Goal: Information Seeking & Learning: Compare options

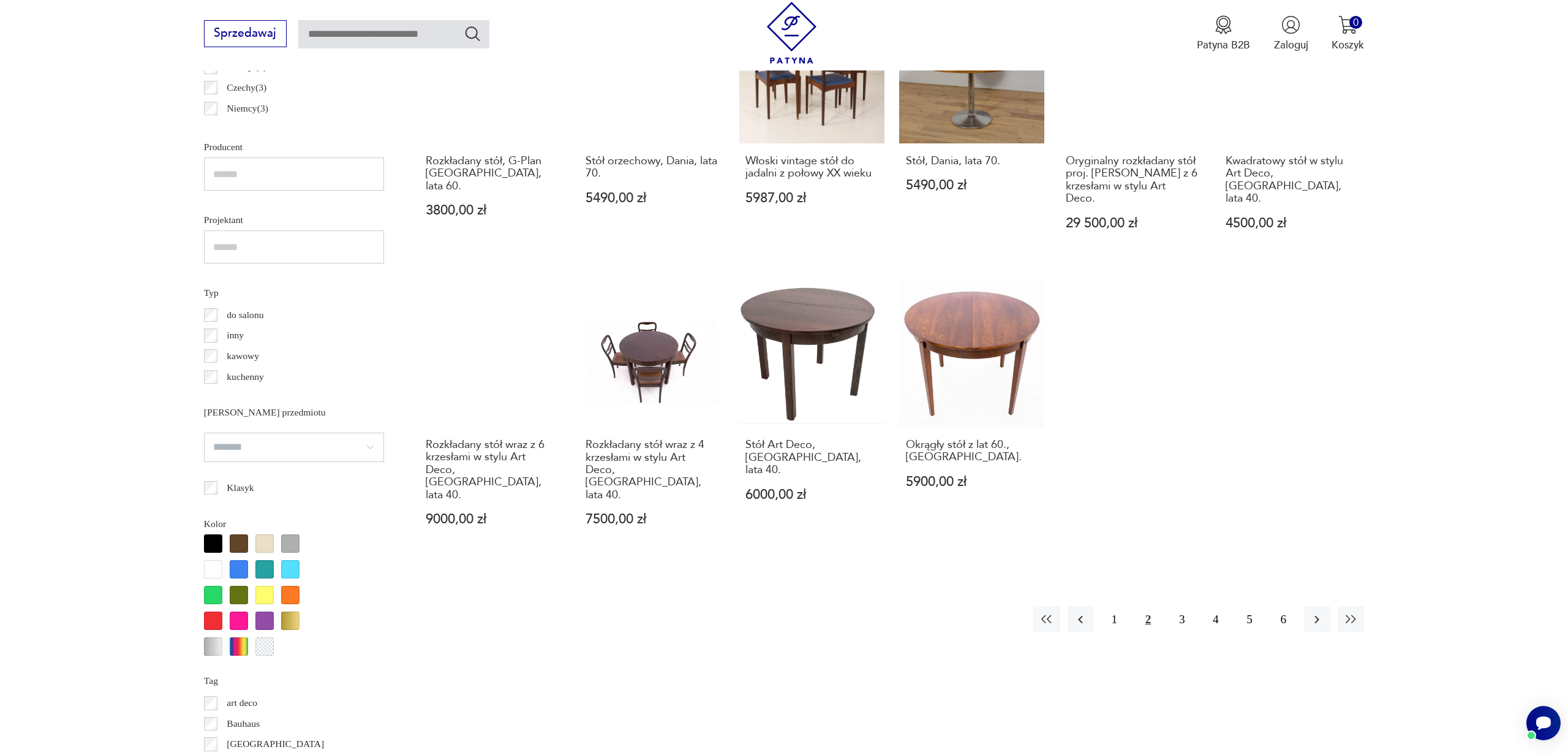
scroll to position [875, 0]
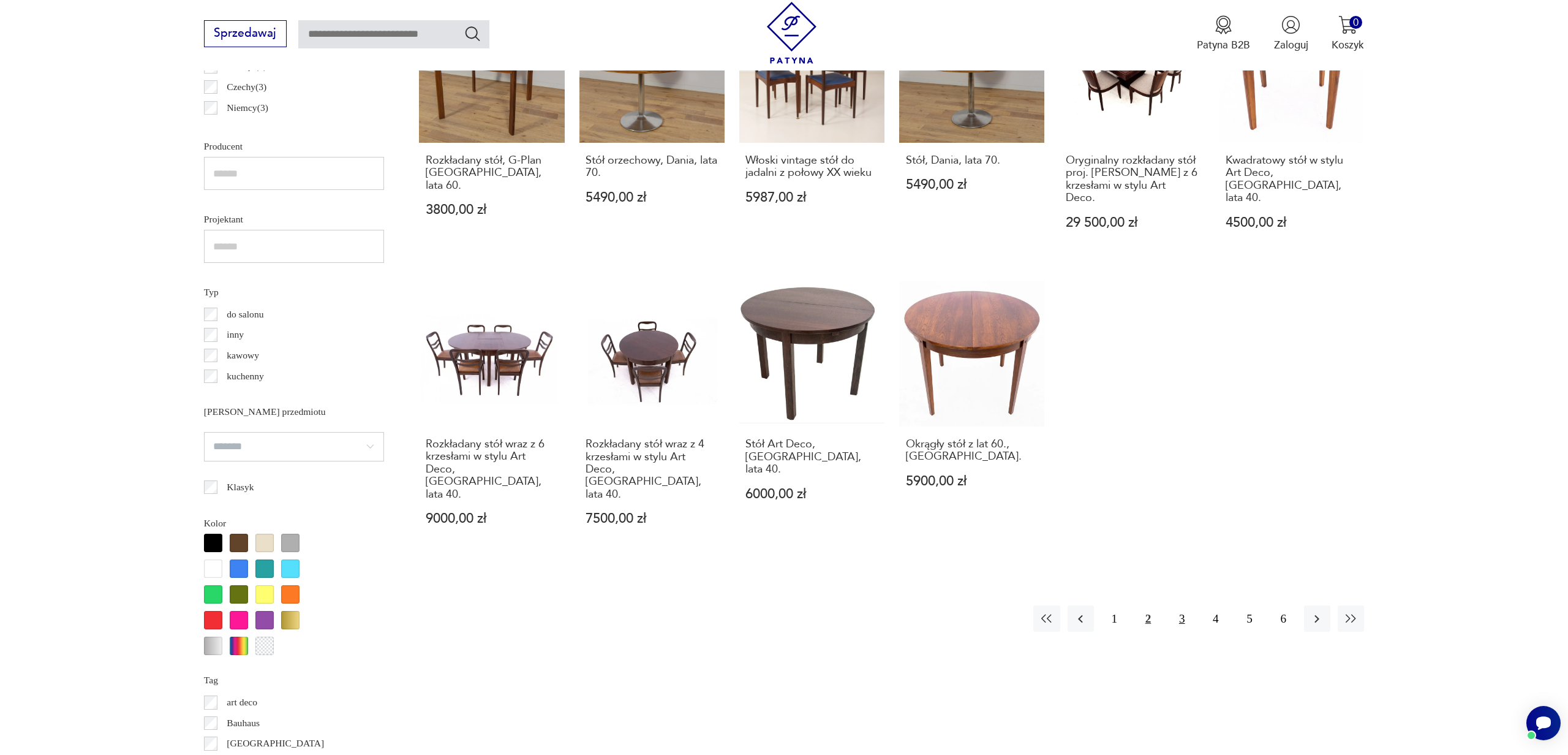
click at [1179, 605] on button "3" at bounding box center [1182, 619] width 27 height 27
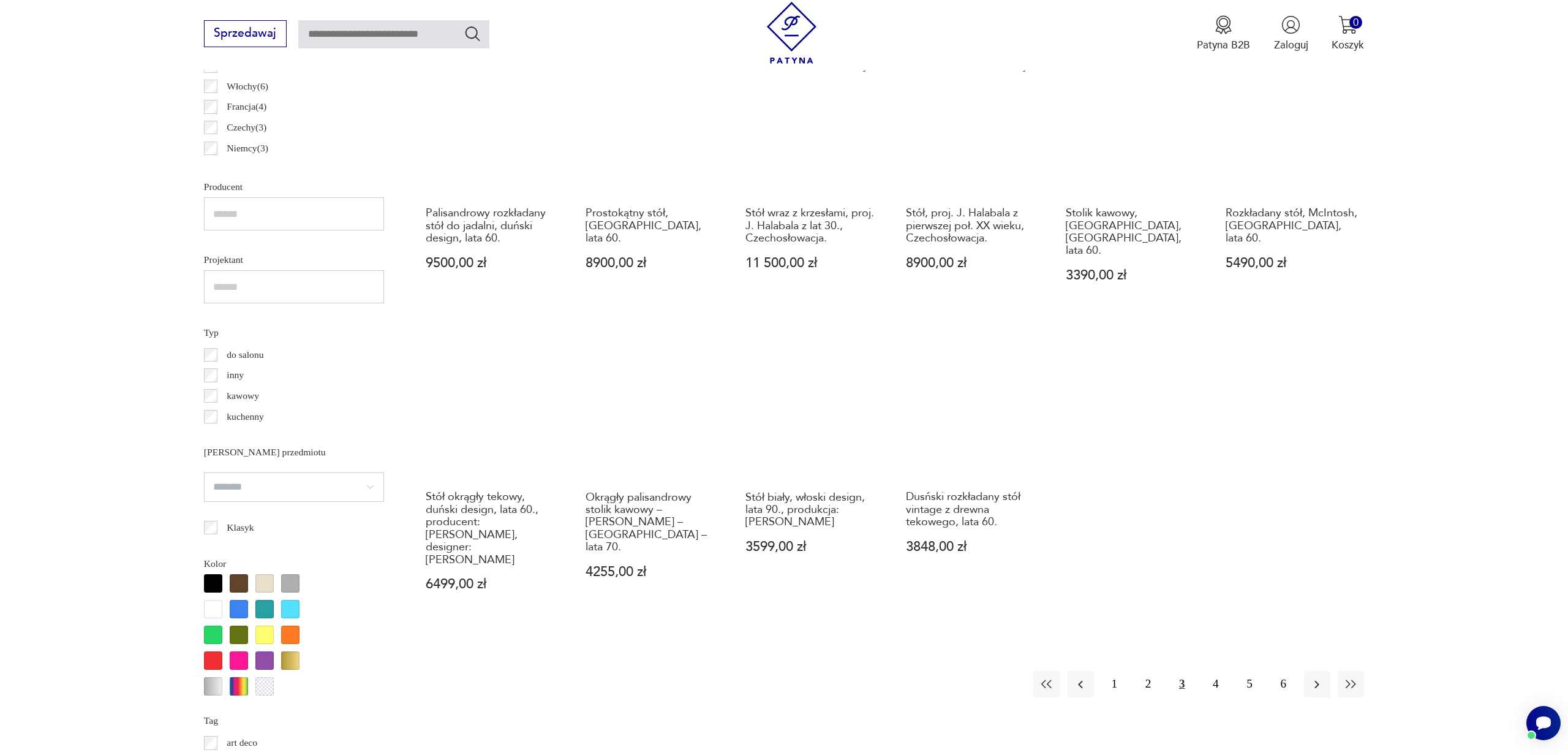
scroll to position [842, 0]
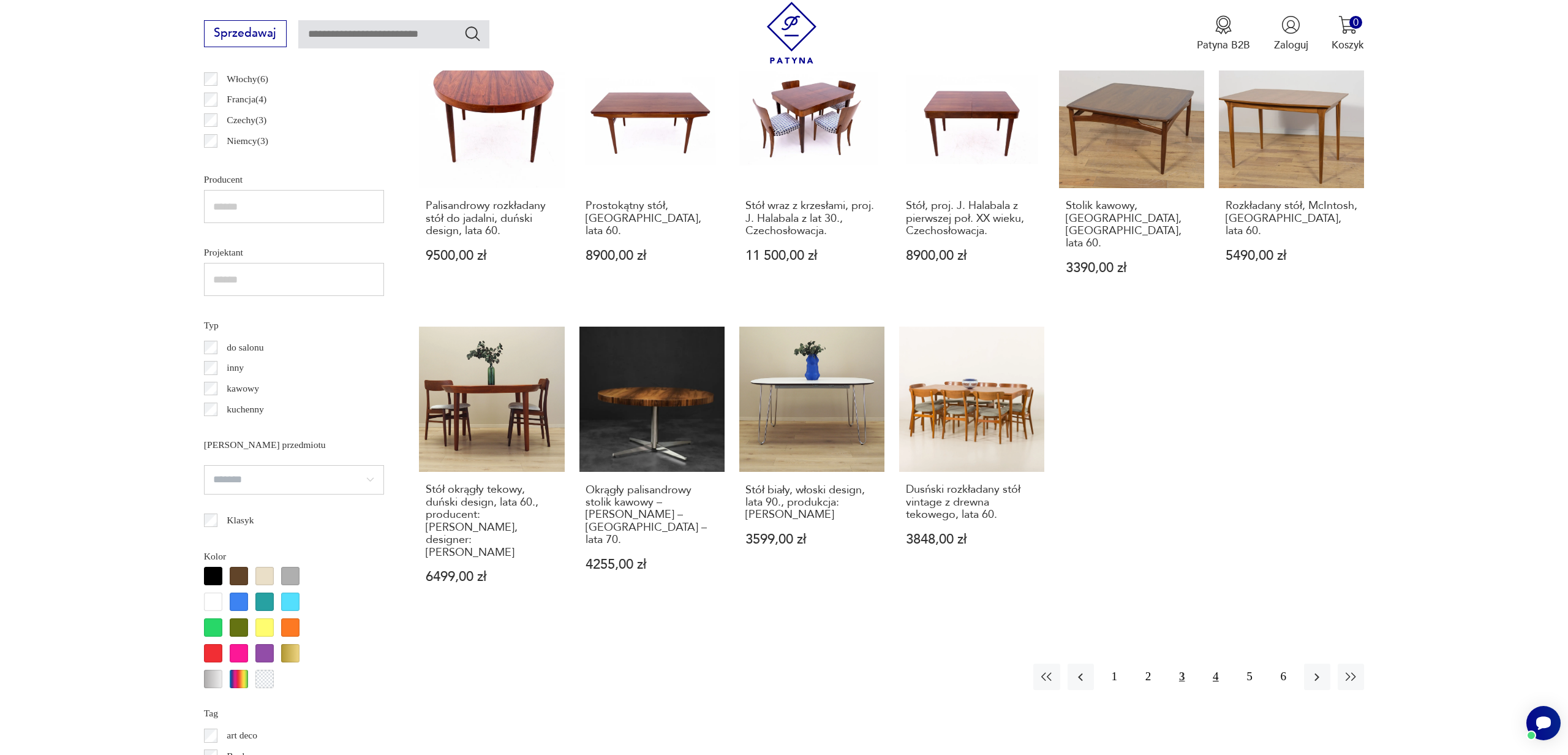
click at [1219, 664] on button "4" at bounding box center [1216, 677] width 27 height 27
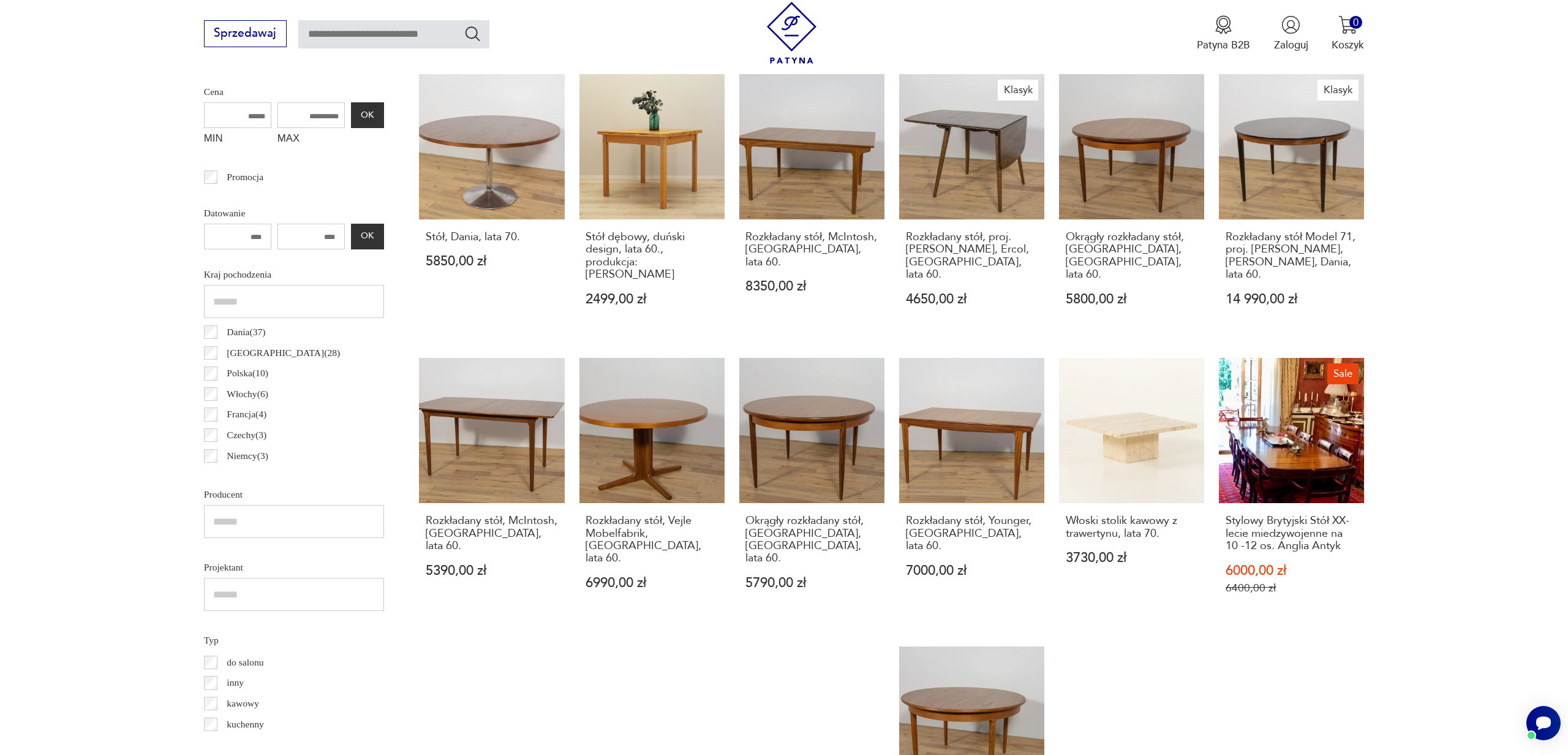
scroll to position [922, 0]
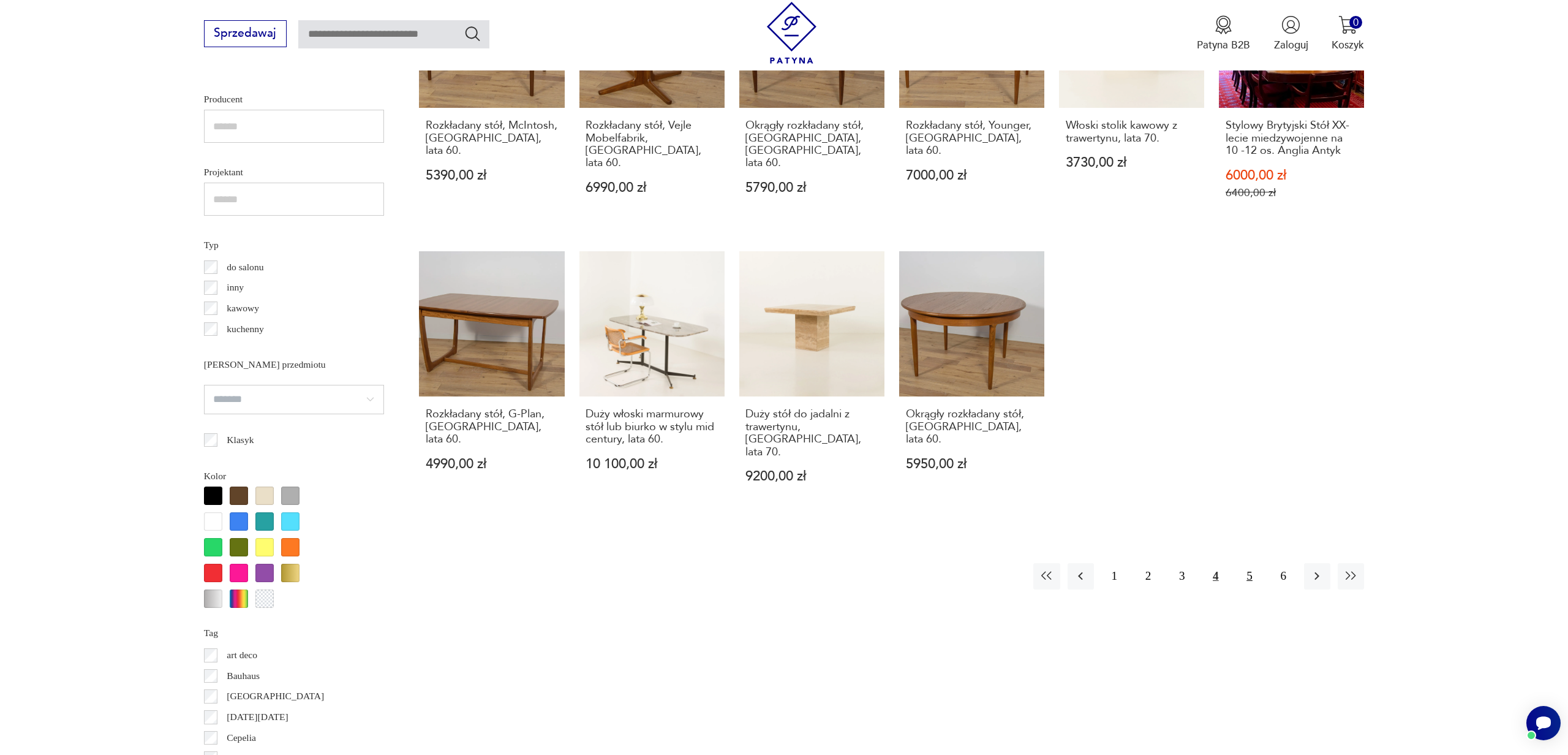
click at [1251, 563] on button "5" at bounding box center [1249, 576] width 27 height 27
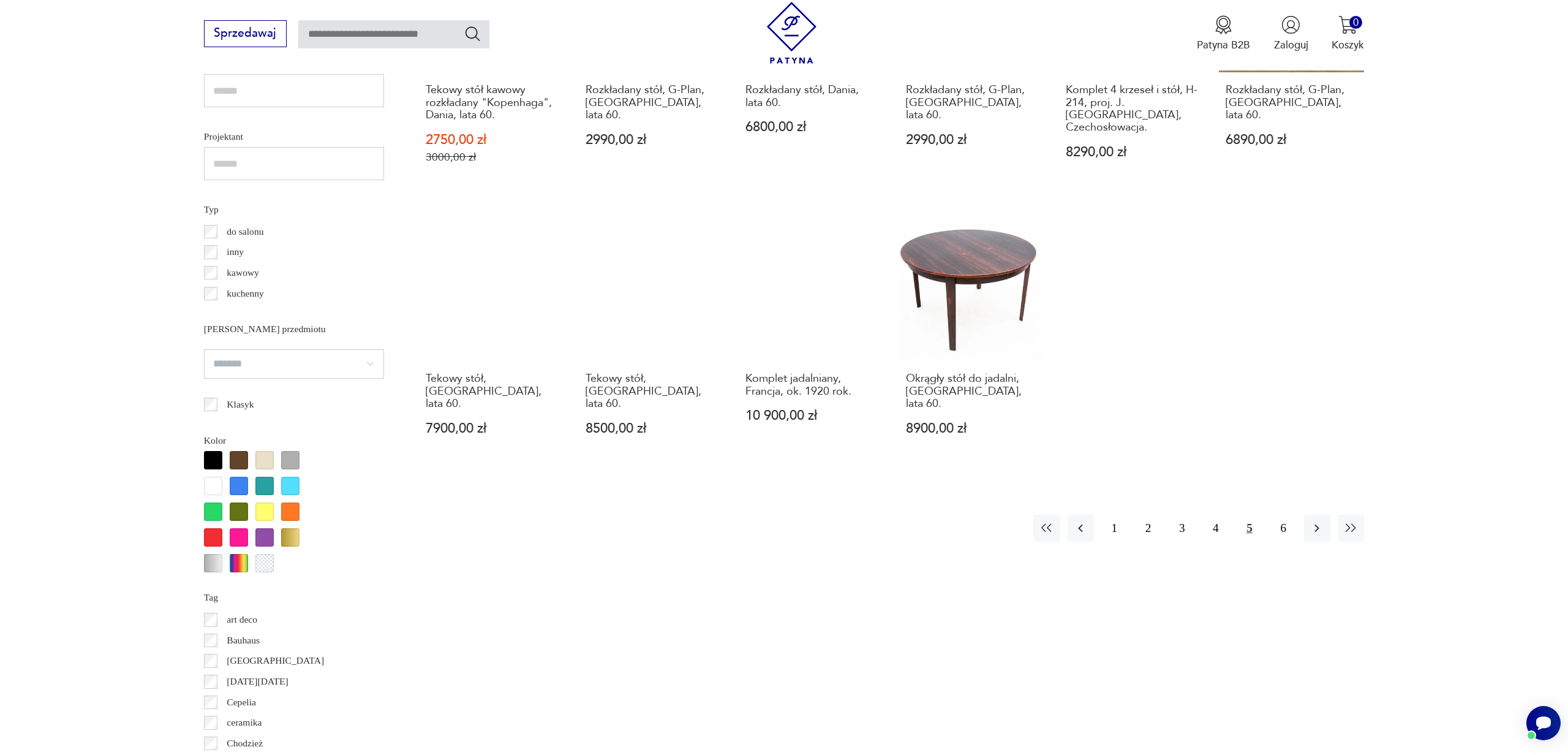
scroll to position [888, 0]
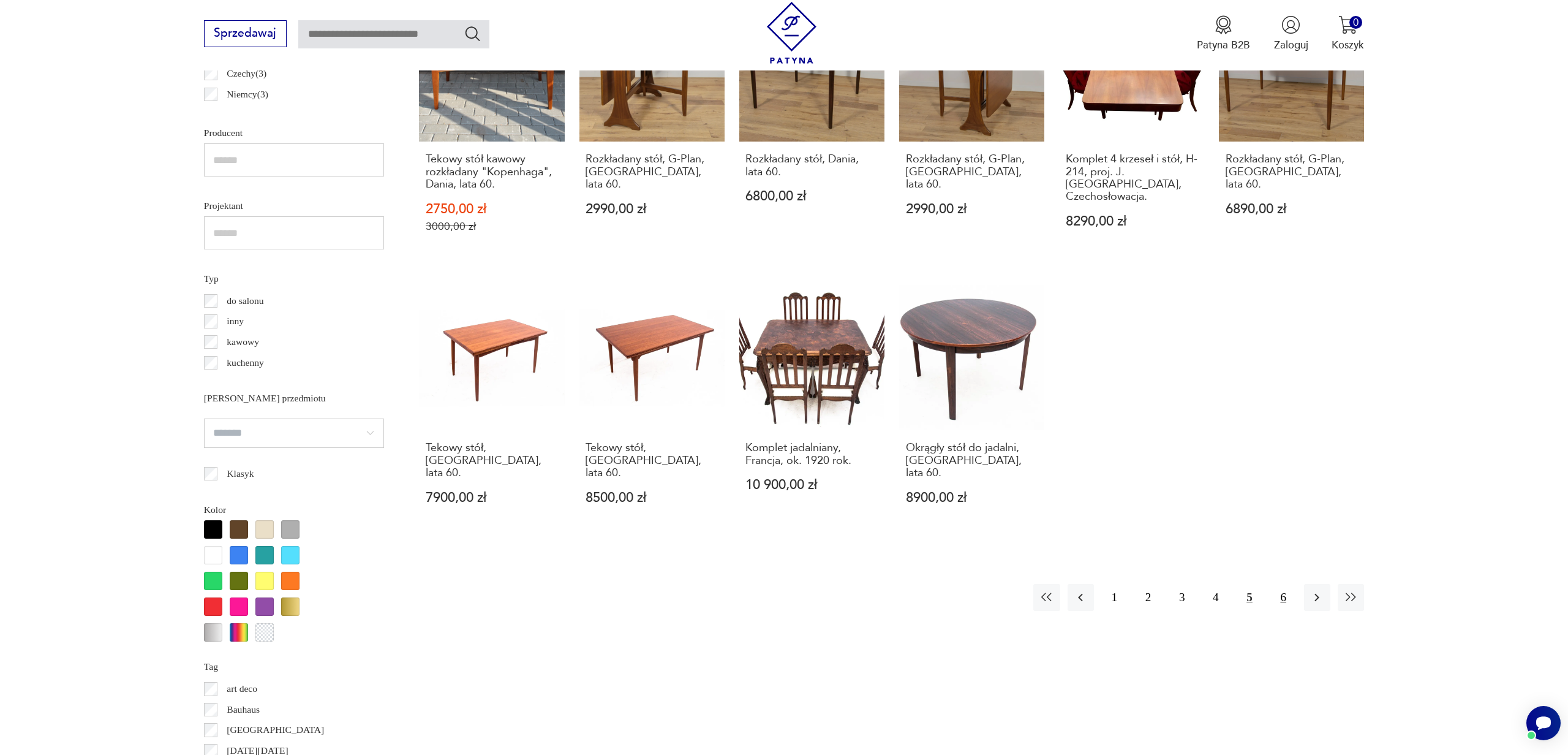
click at [1284, 584] on button "6" at bounding box center [1283, 597] width 27 height 27
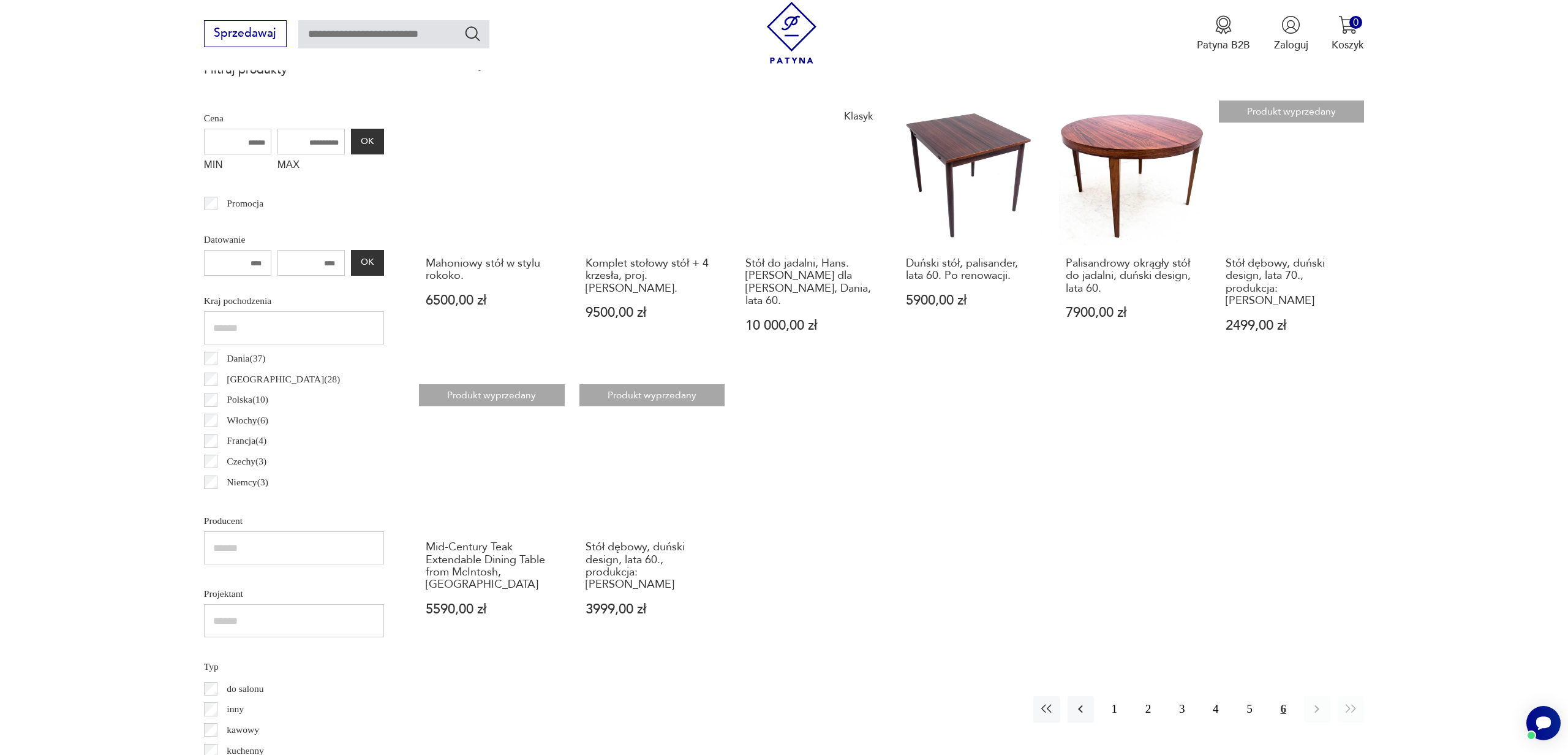
scroll to position [610, 0]
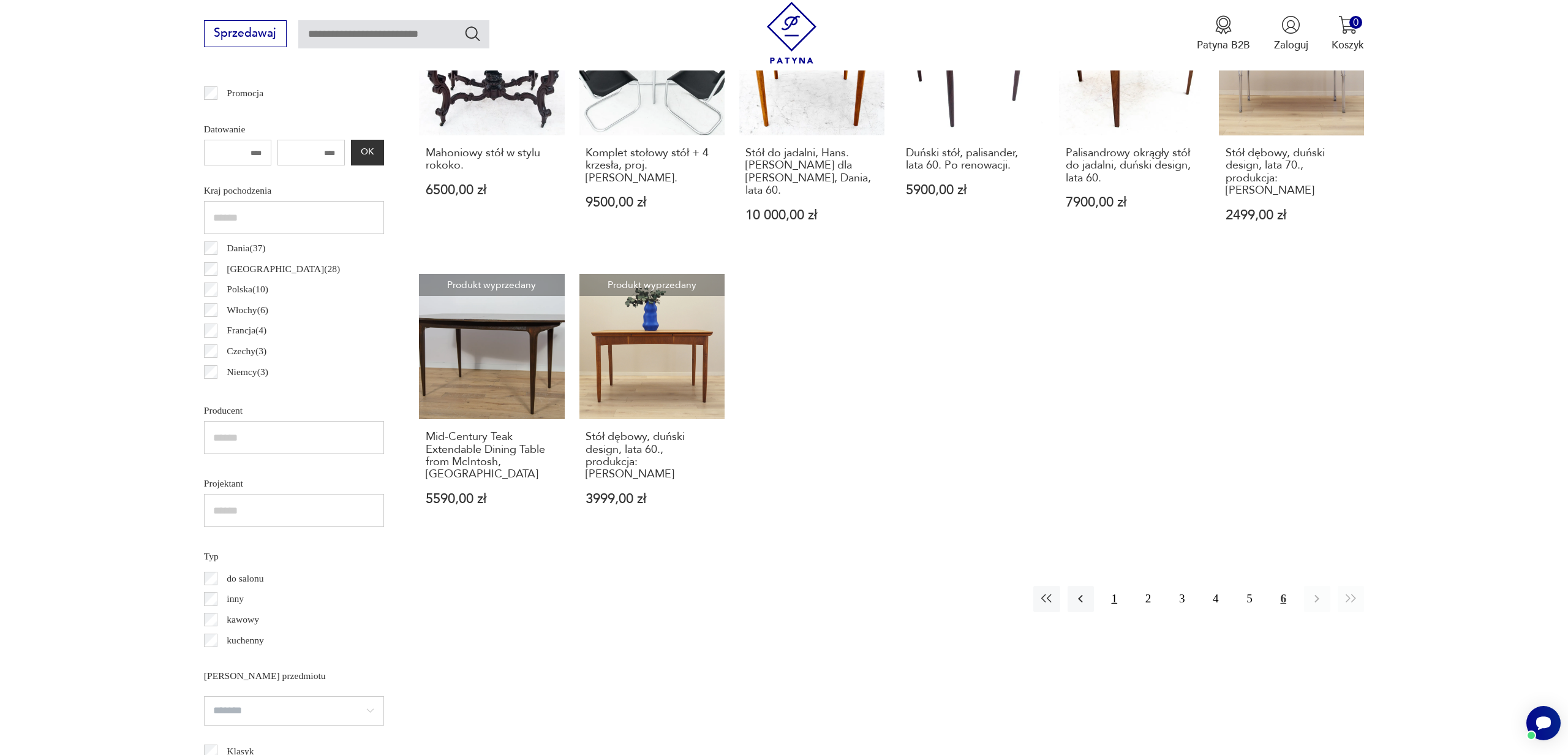
click at [1117, 587] on button "1" at bounding box center [1115, 599] width 27 height 27
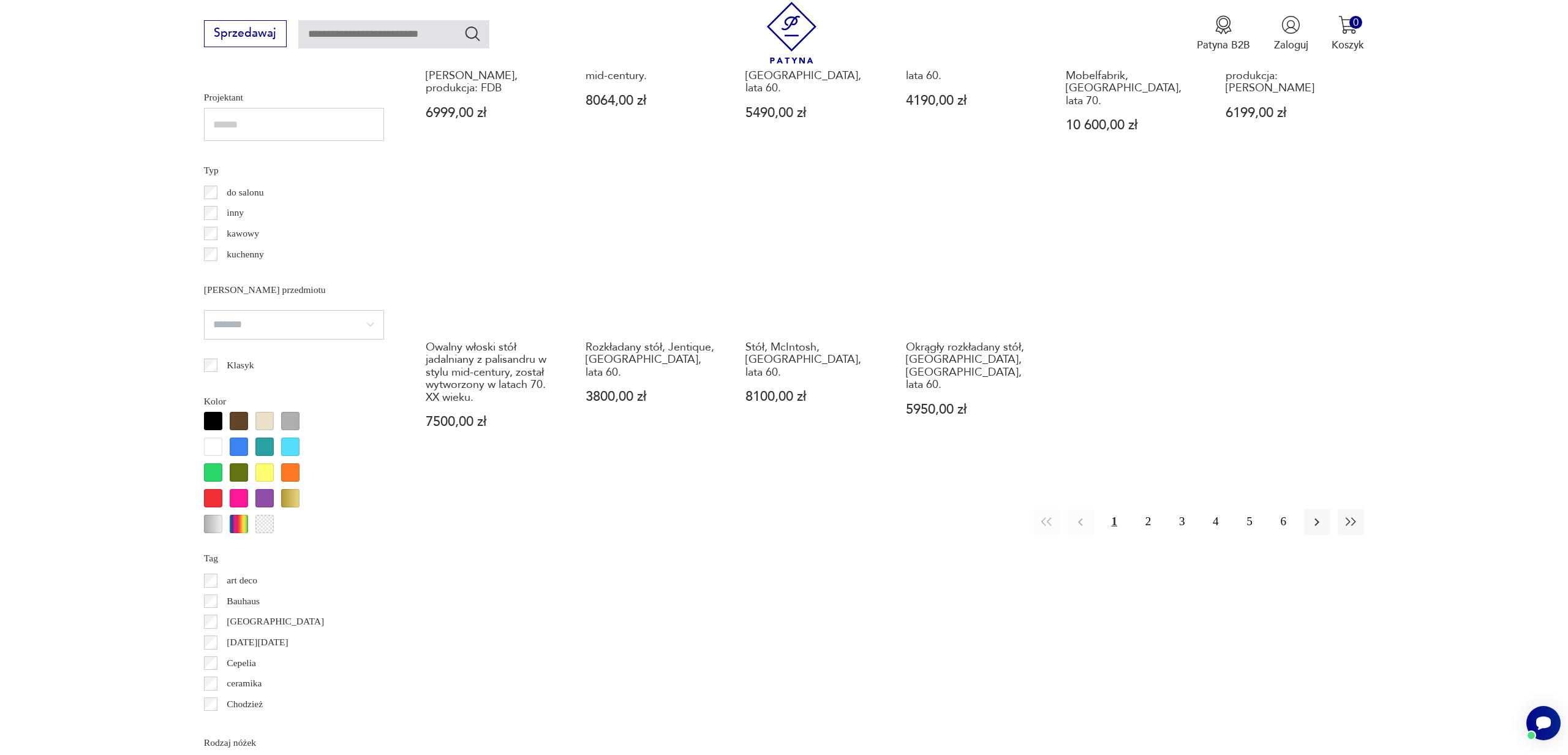
scroll to position [998, 0]
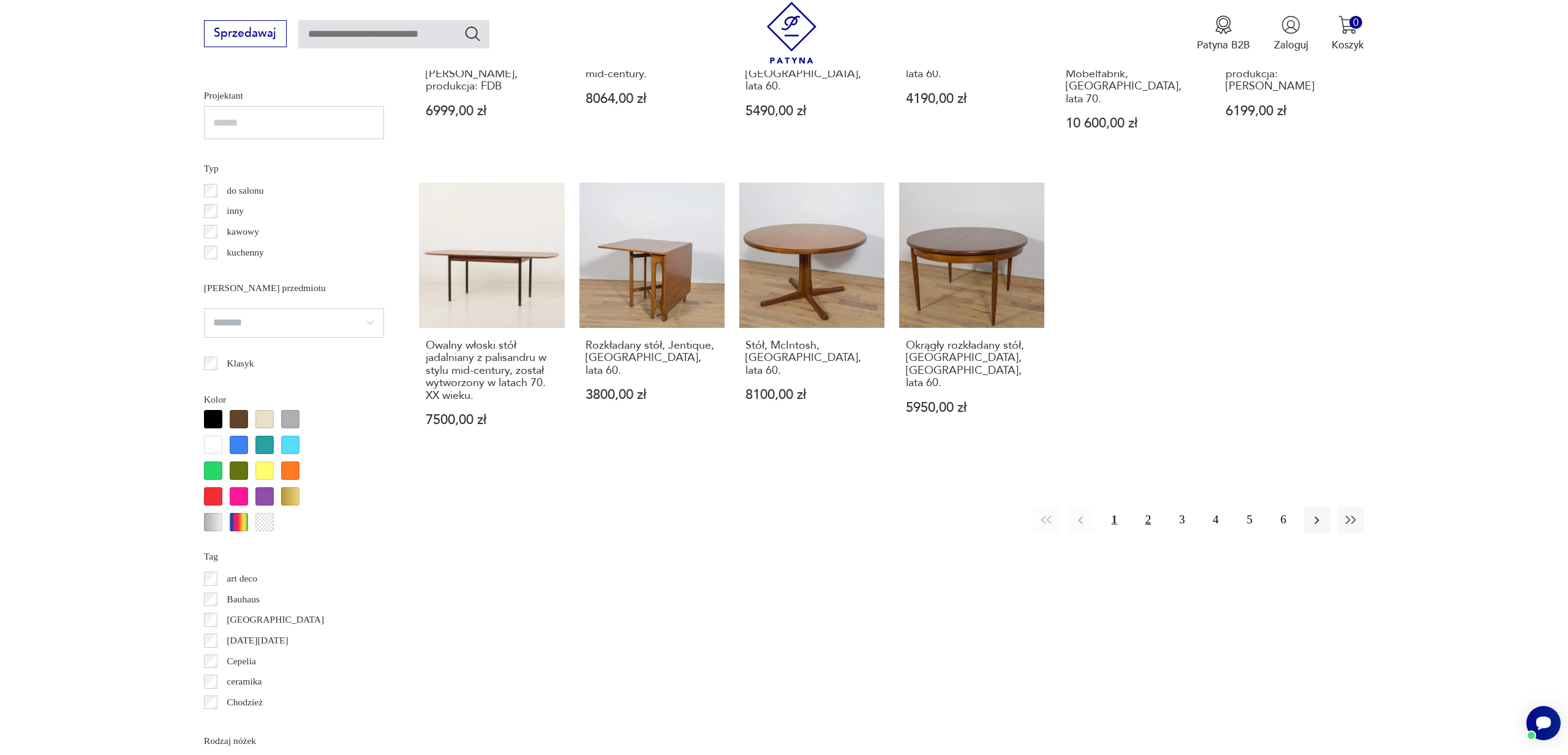
click at [1150, 507] on button "2" at bounding box center [1148, 520] width 27 height 27
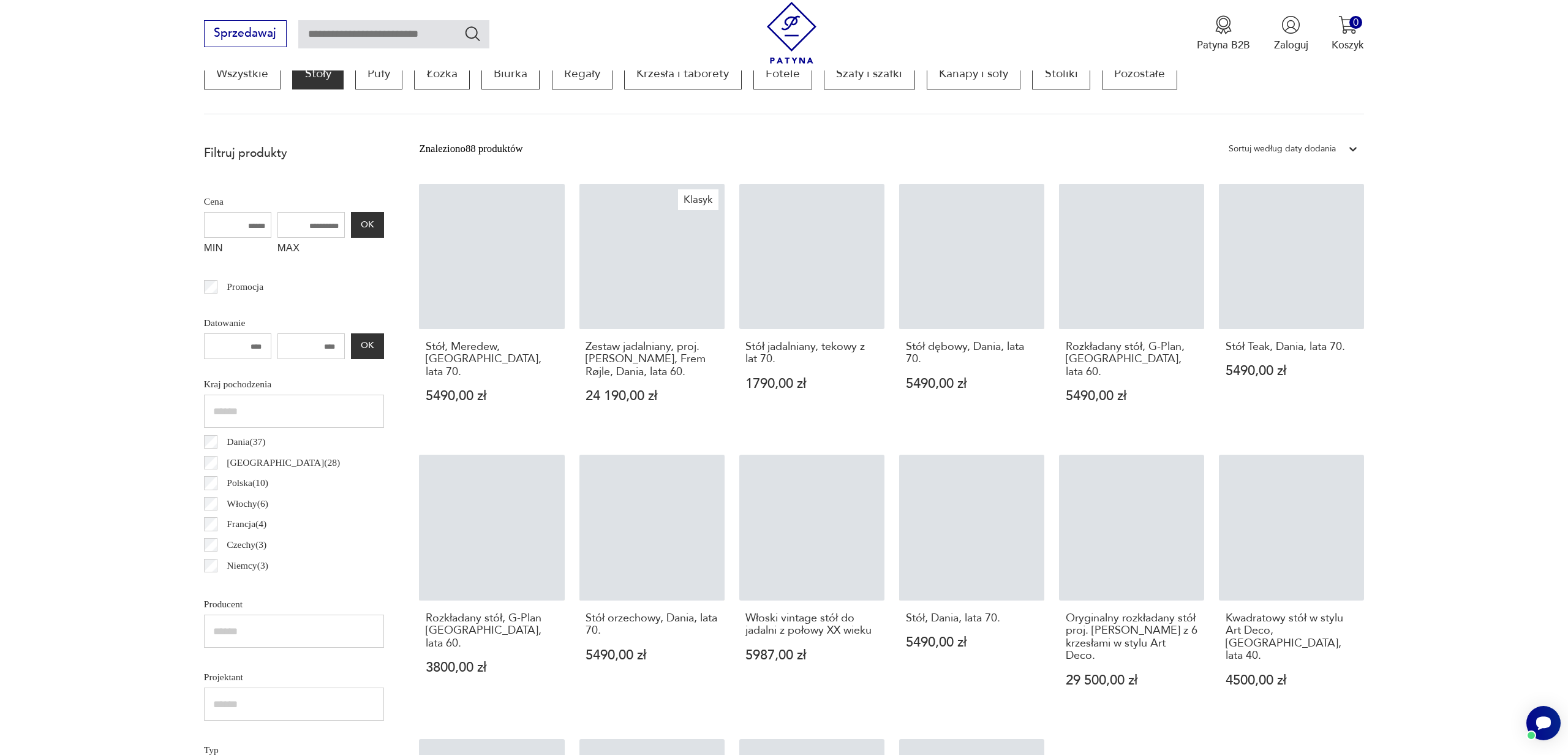
scroll to position [371, 0]
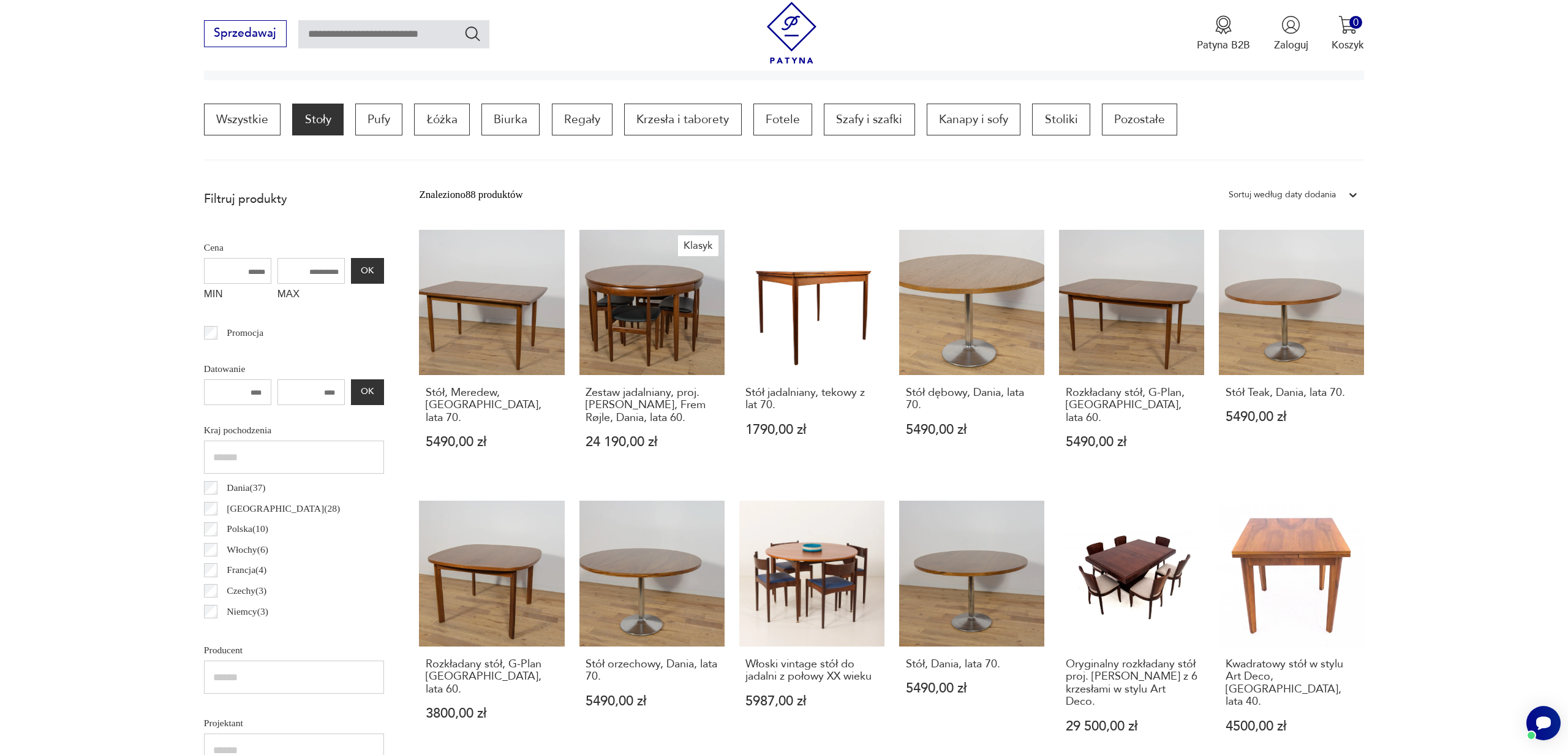
click at [616, 381] on div "Zestaw jadalniany, proj. H. Olsen, Frem Røjle, Dania, lata 60. 24 190,00 zł" at bounding box center [652, 425] width 145 height 102
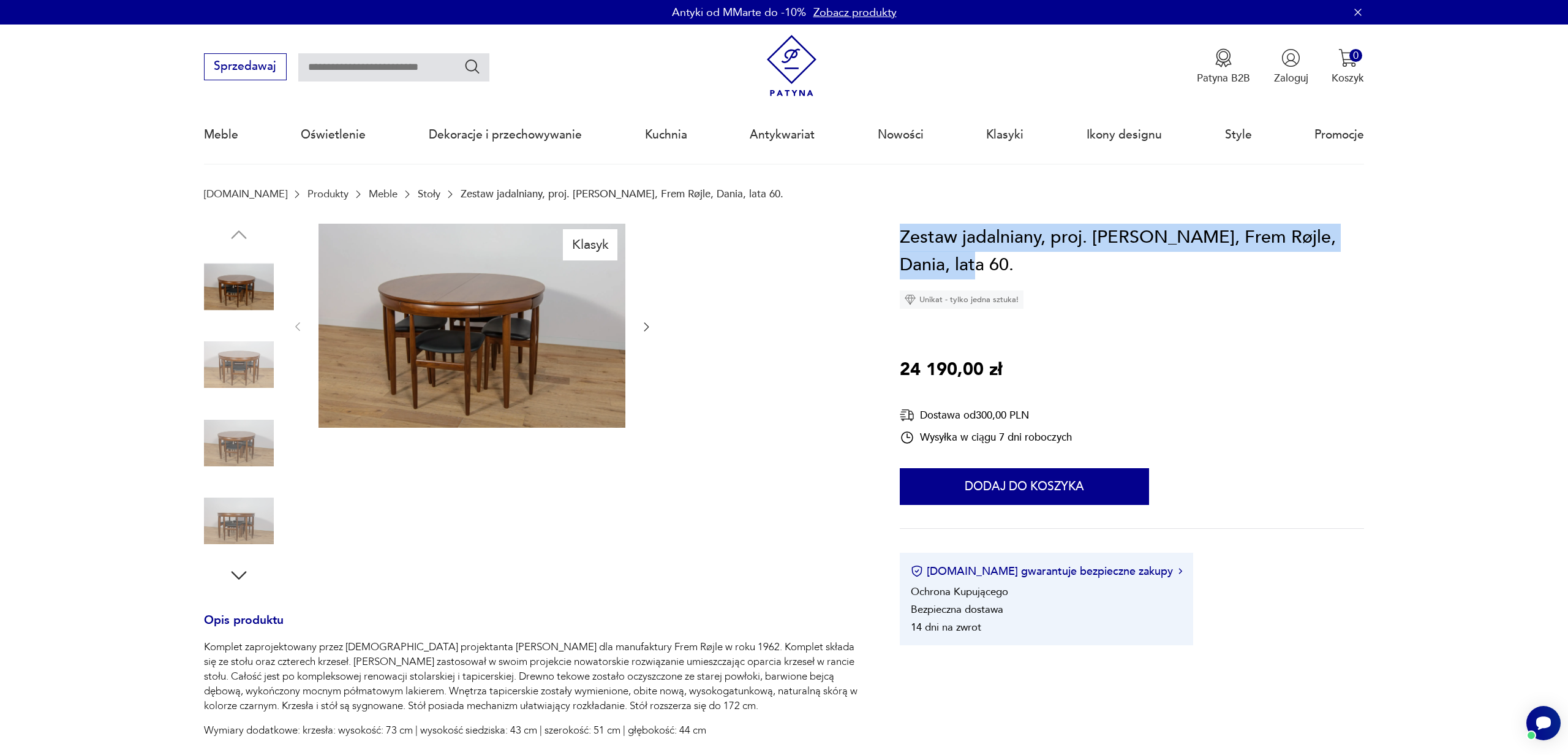
drag, startPoint x: 927, startPoint y: 259, endPoint x: 892, endPoint y: 233, distance: 43.6
click at [892, 233] on section "Klasyk Opis produktu Komplet zaprojektowany przez duńskiego projektanta Hansa O…" at bounding box center [784, 680] width 1568 height 912
copy h1 "Zestaw jadalniany, proj. [PERSON_NAME], Frem Røjle, Dania, lata 60."
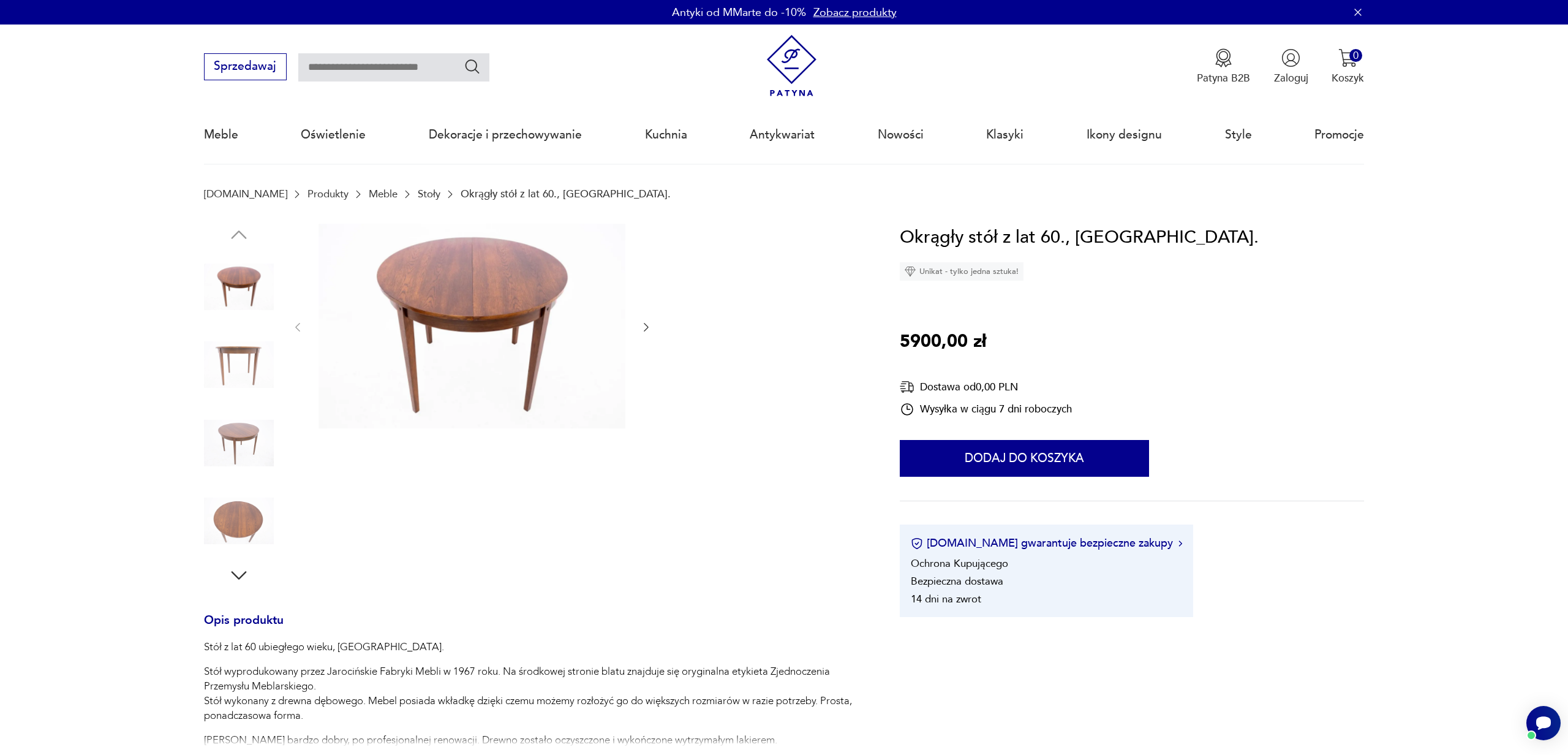
click at [241, 434] on img at bounding box center [239, 443] width 70 height 70
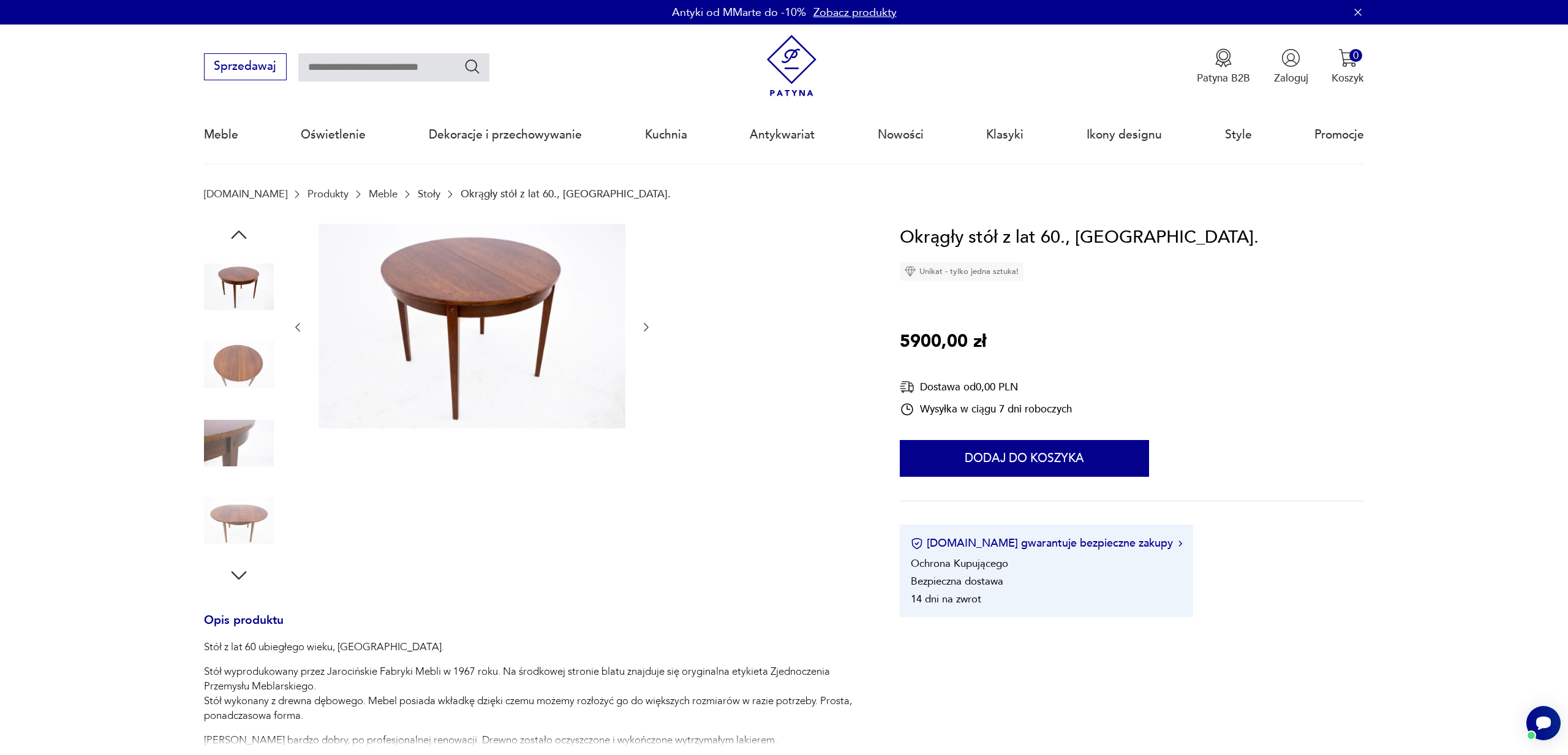
click at [231, 518] on img at bounding box center [239, 520] width 70 height 70
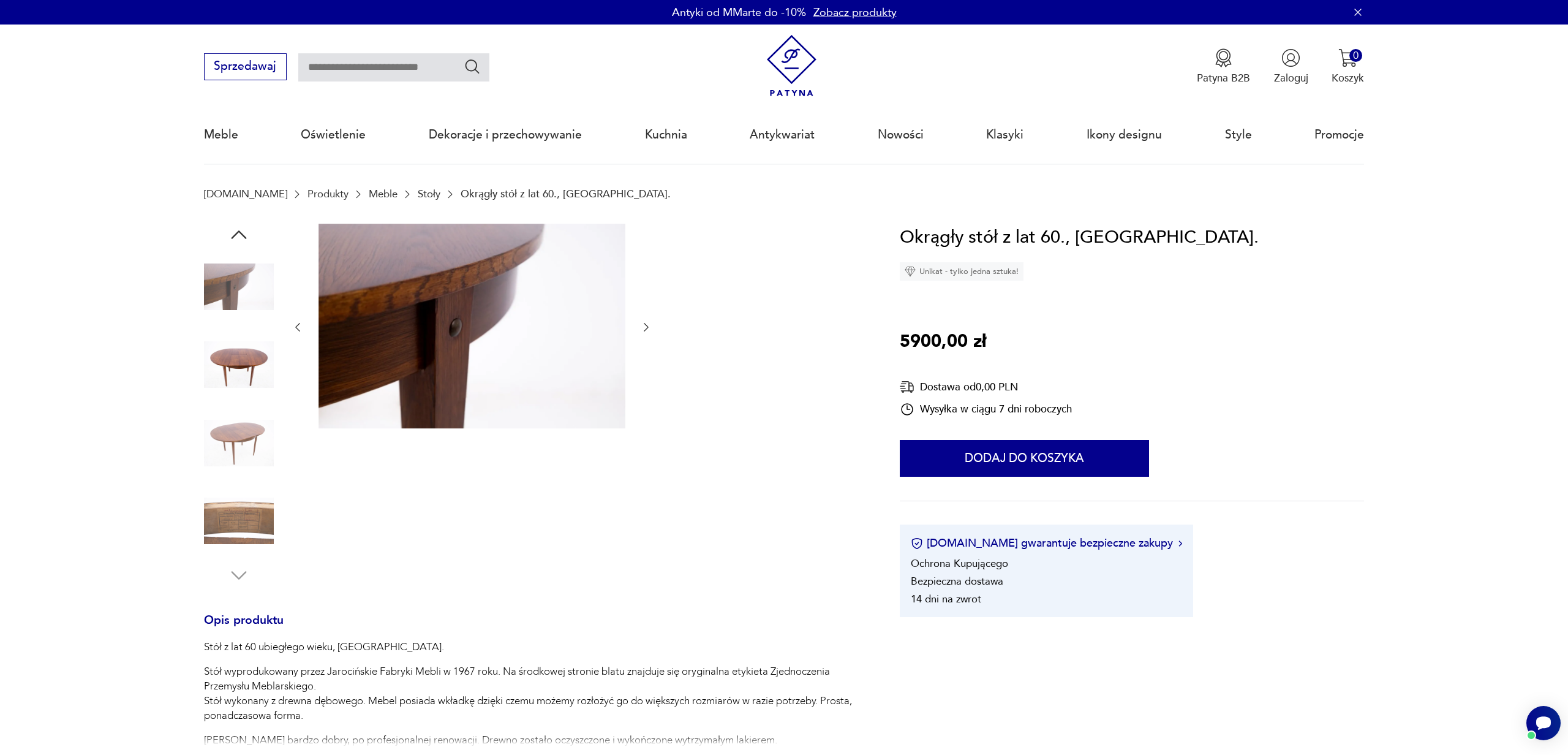
click at [241, 519] on img at bounding box center [239, 520] width 70 height 70
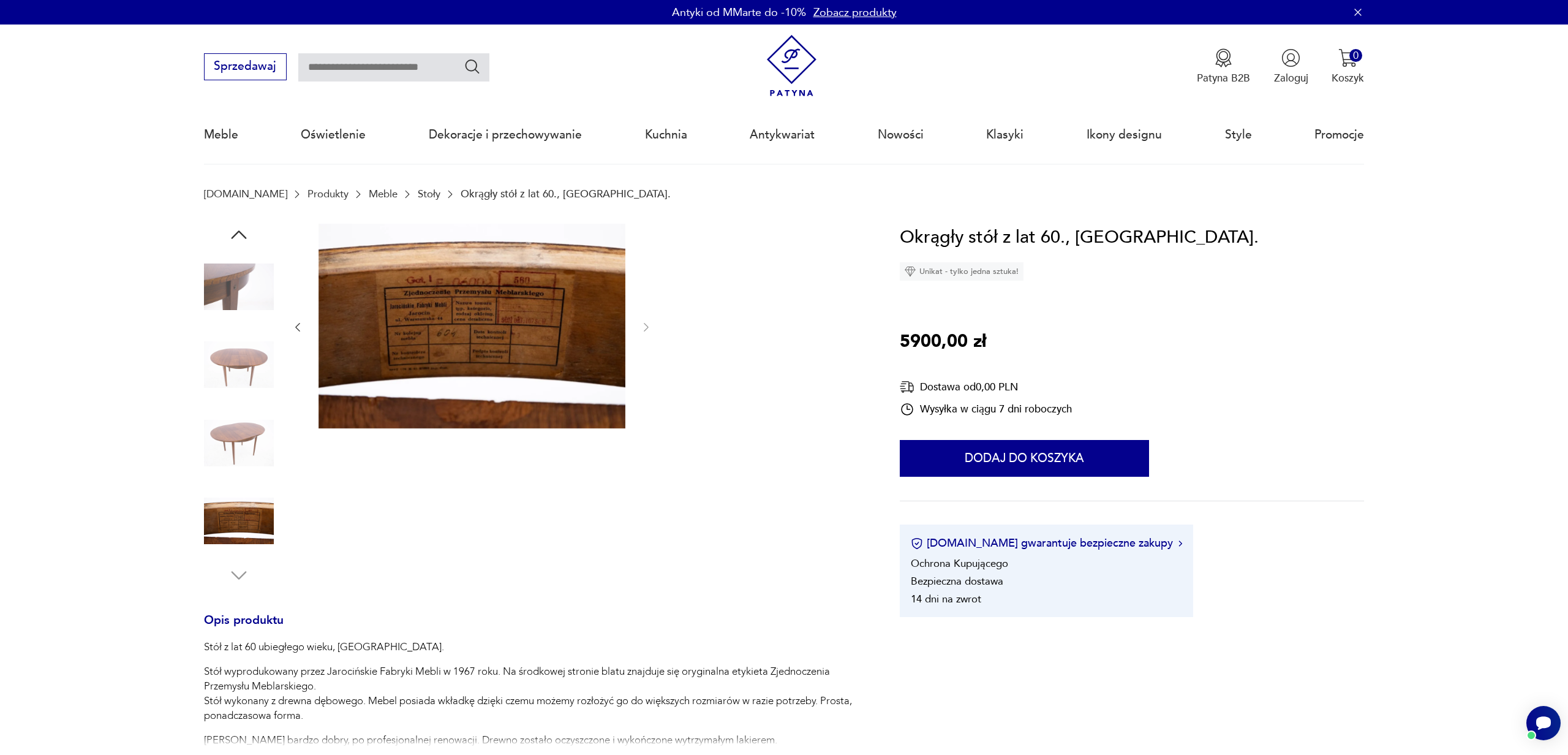
click at [253, 433] on img at bounding box center [239, 443] width 70 height 70
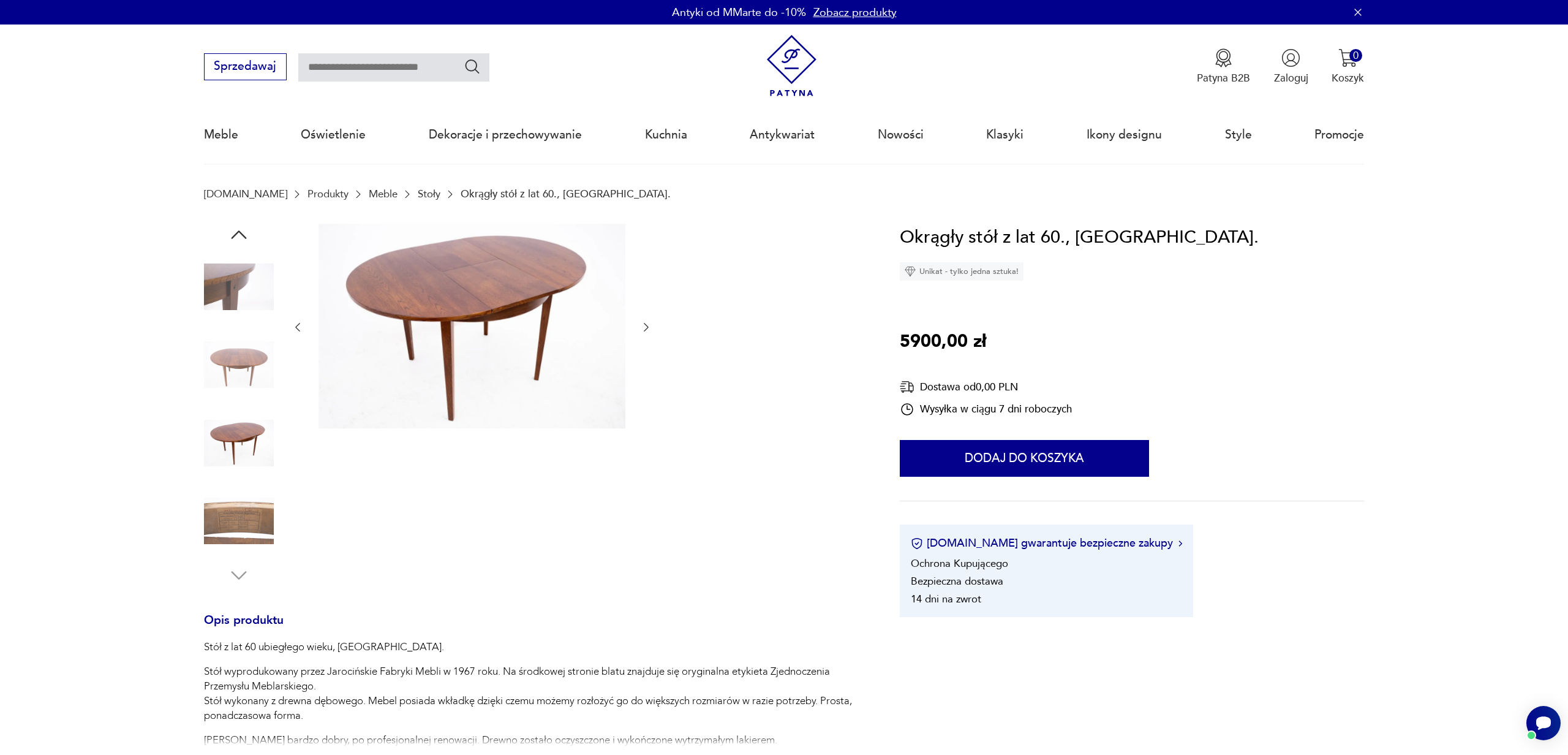
click at [519, 327] on img at bounding box center [472, 326] width 307 height 205
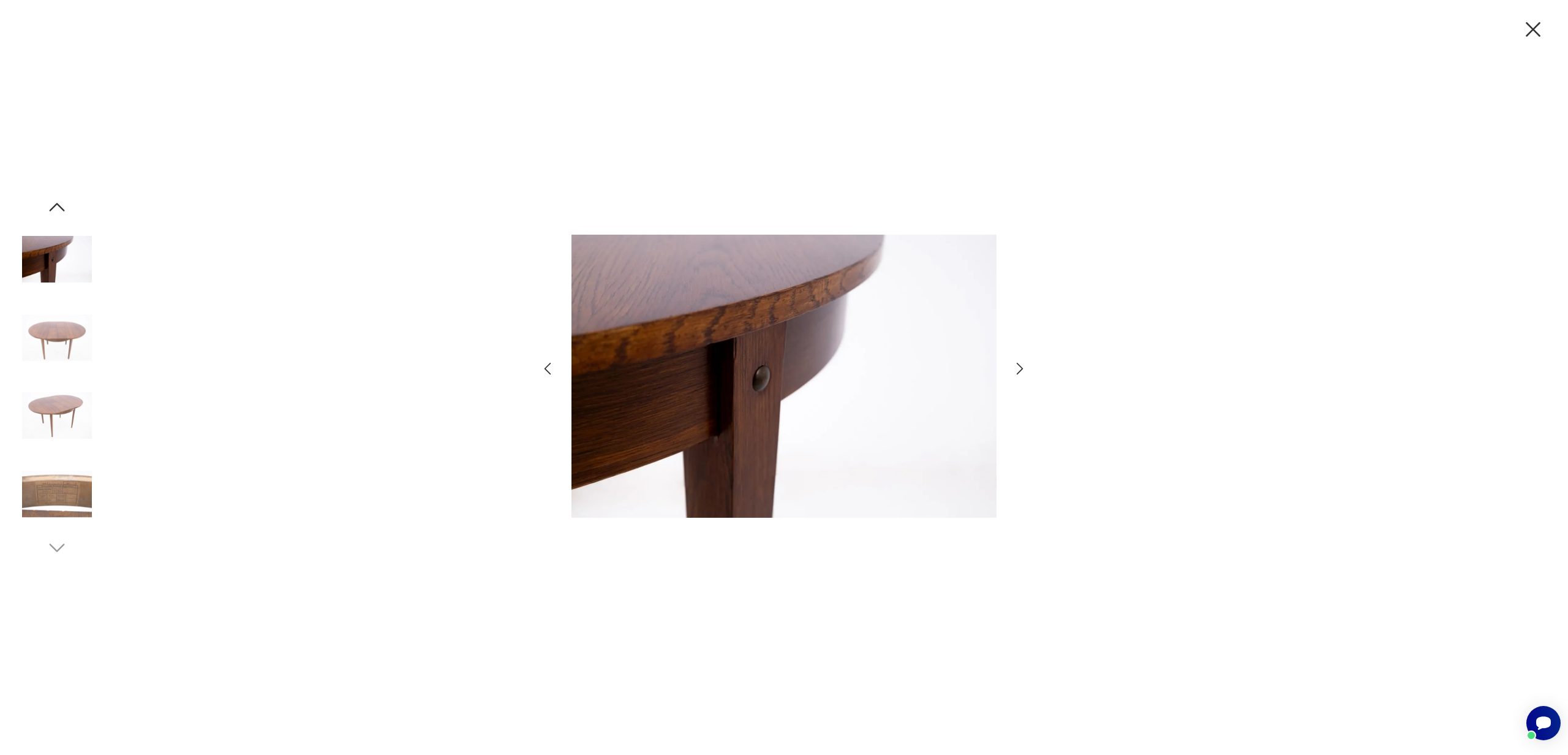
click at [52, 508] on img at bounding box center [57, 494] width 70 height 70
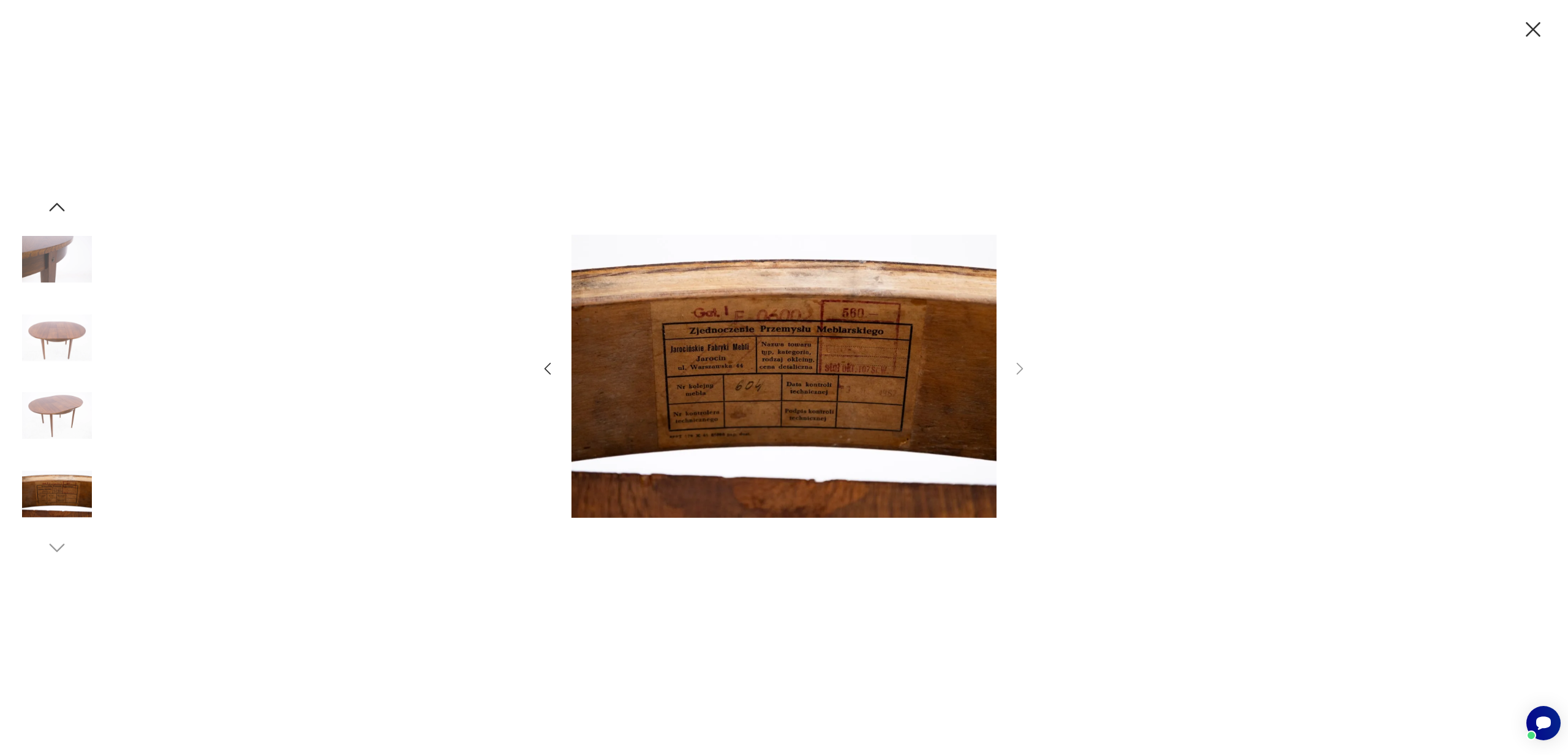
click at [42, 263] on img at bounding box center [57, 259] width 70 height 70
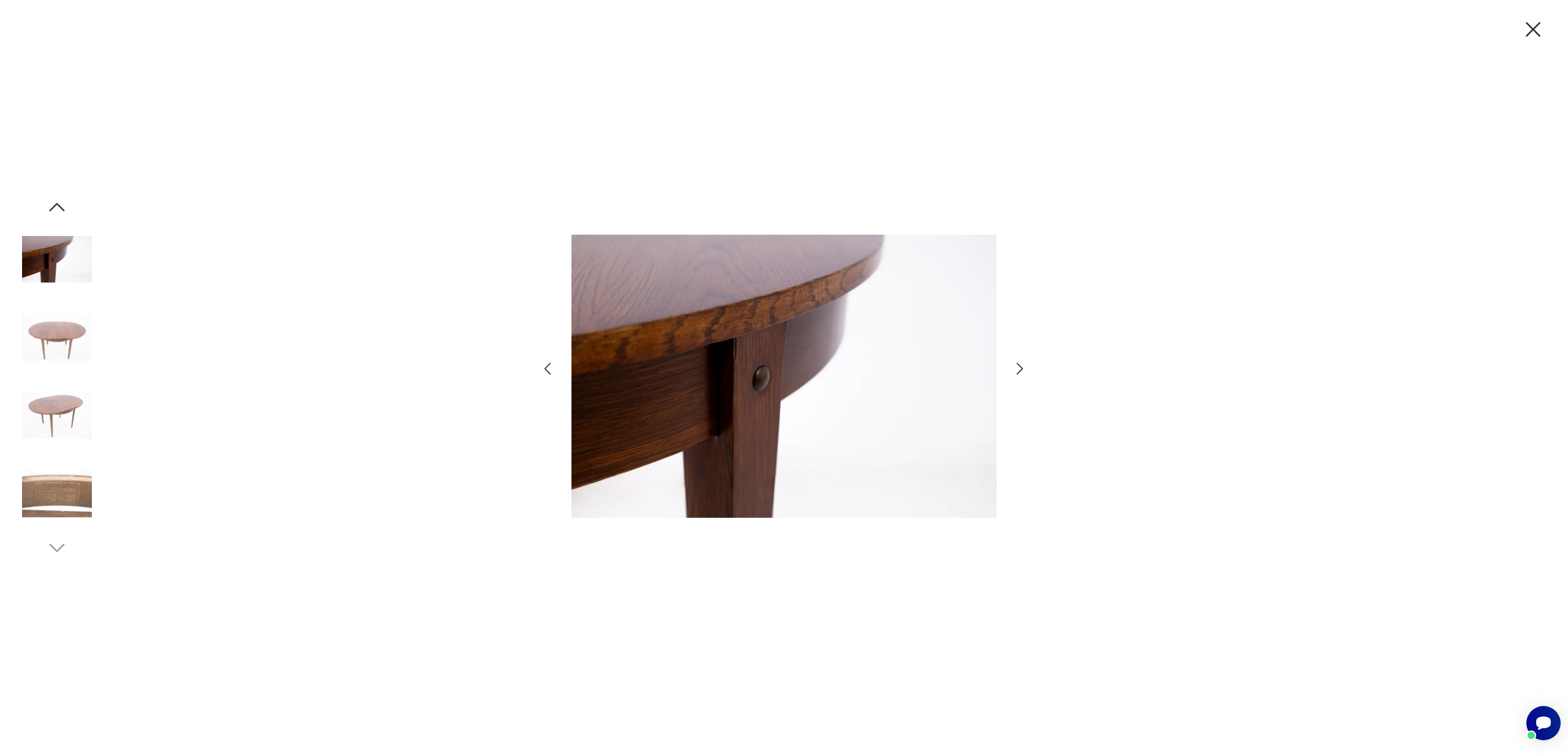
click at [61, 207] on icon "button" at bounding box center [57, 207] width 15 height 9
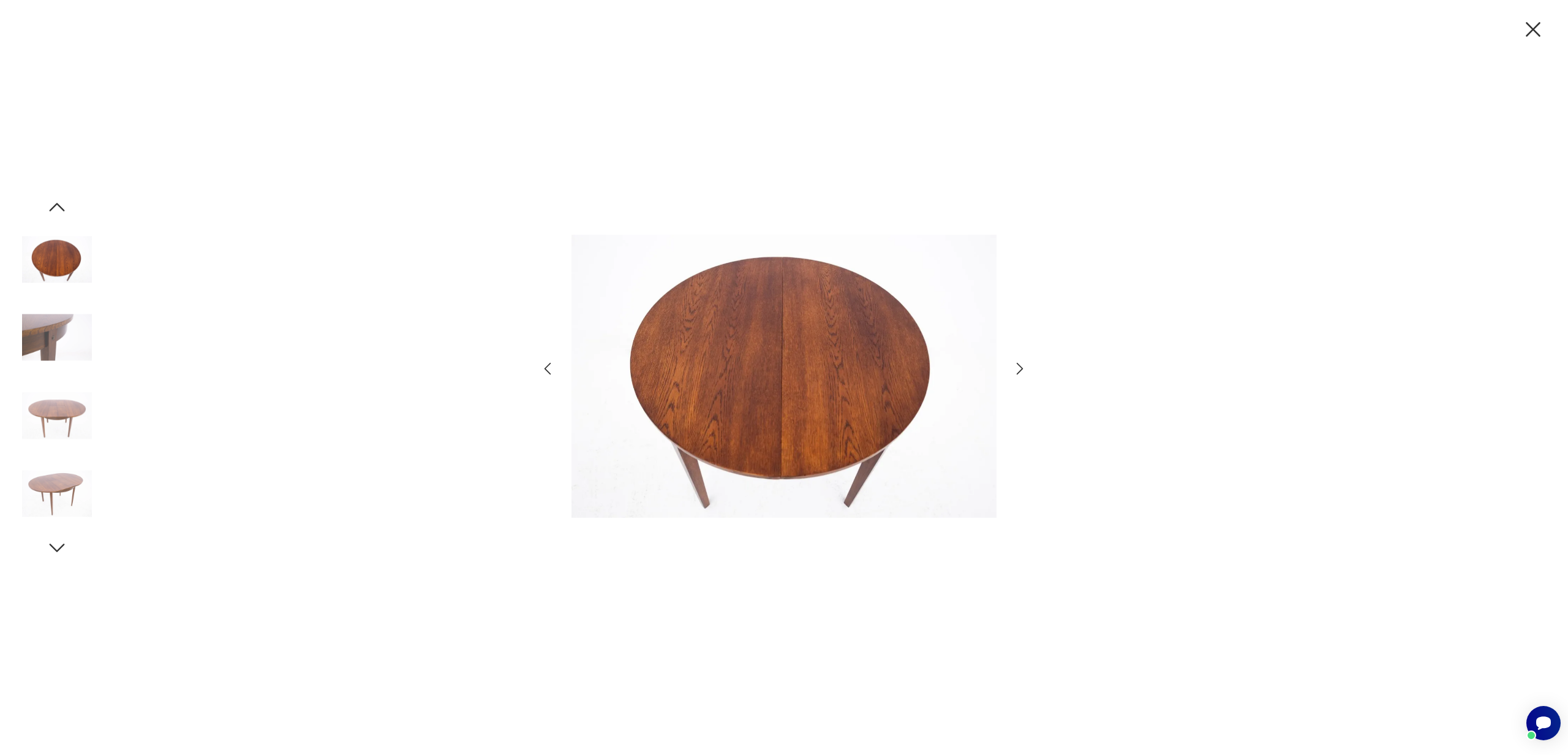
click at [61, 207] on icon "button" at bounding box center [57, 207] width 15 height 9
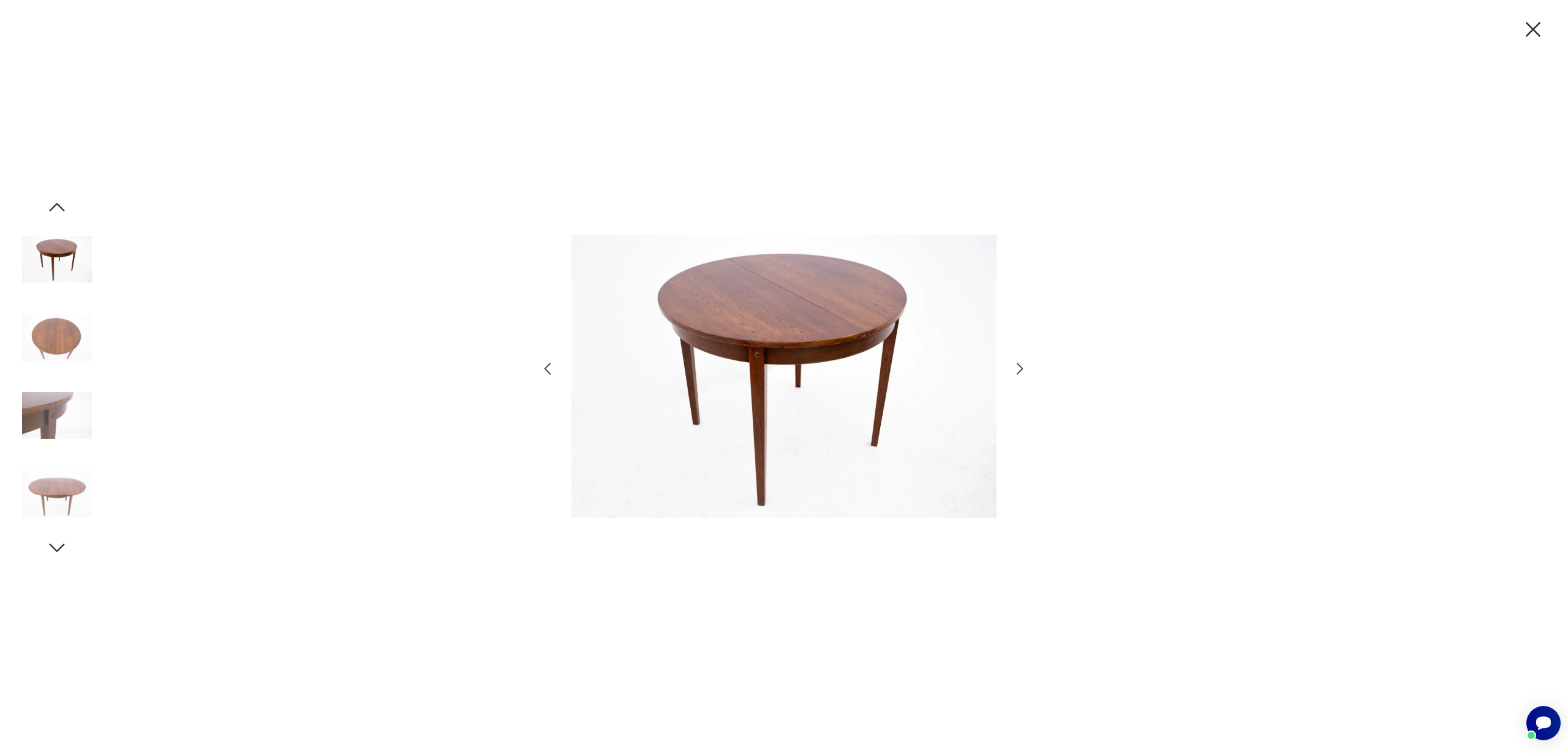
click at [61, 207] on icon "button" at bounding box center [57, 207] width 15 height 9
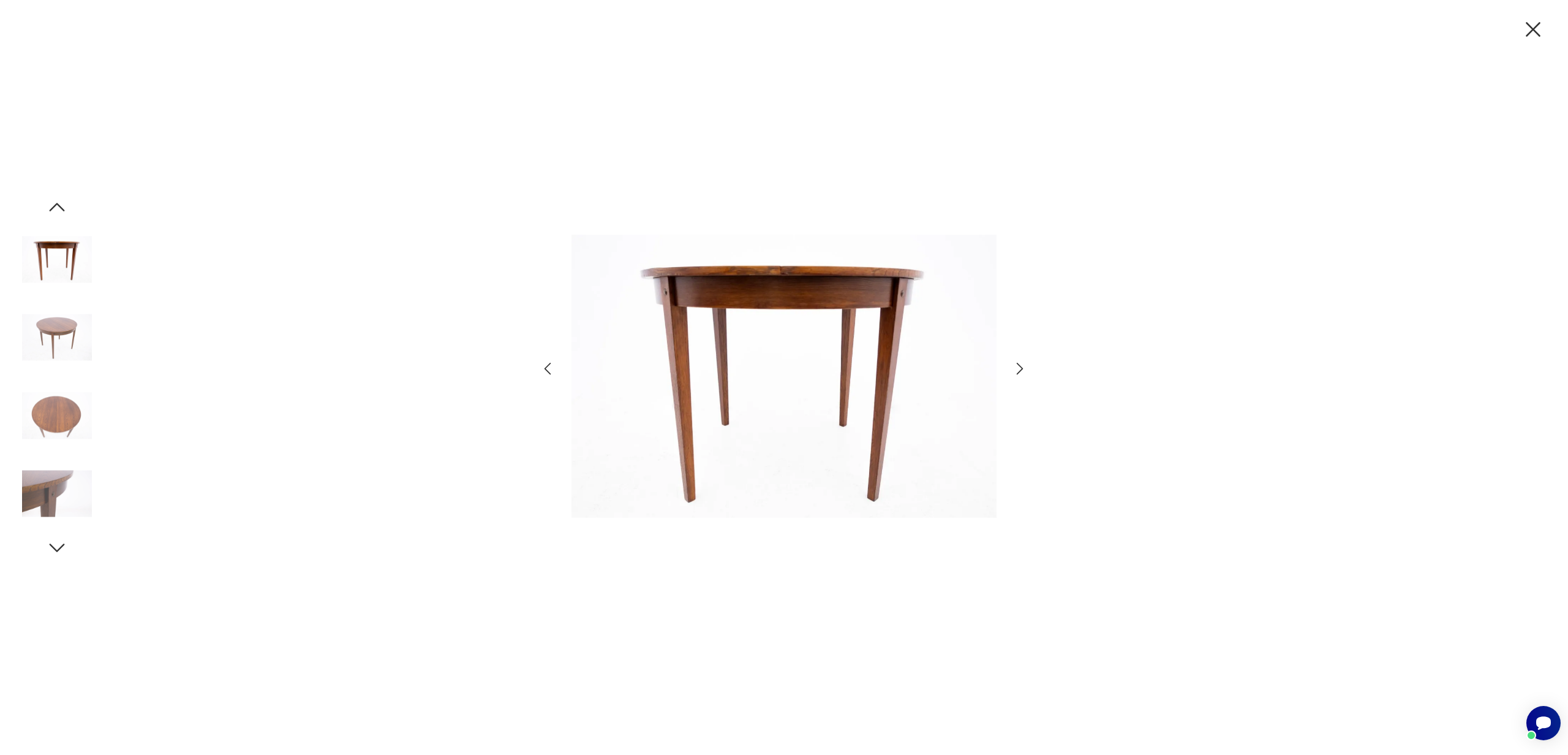
click at [61, 207] on icon "button" at bounding box center [57, 207] width 15 height 9
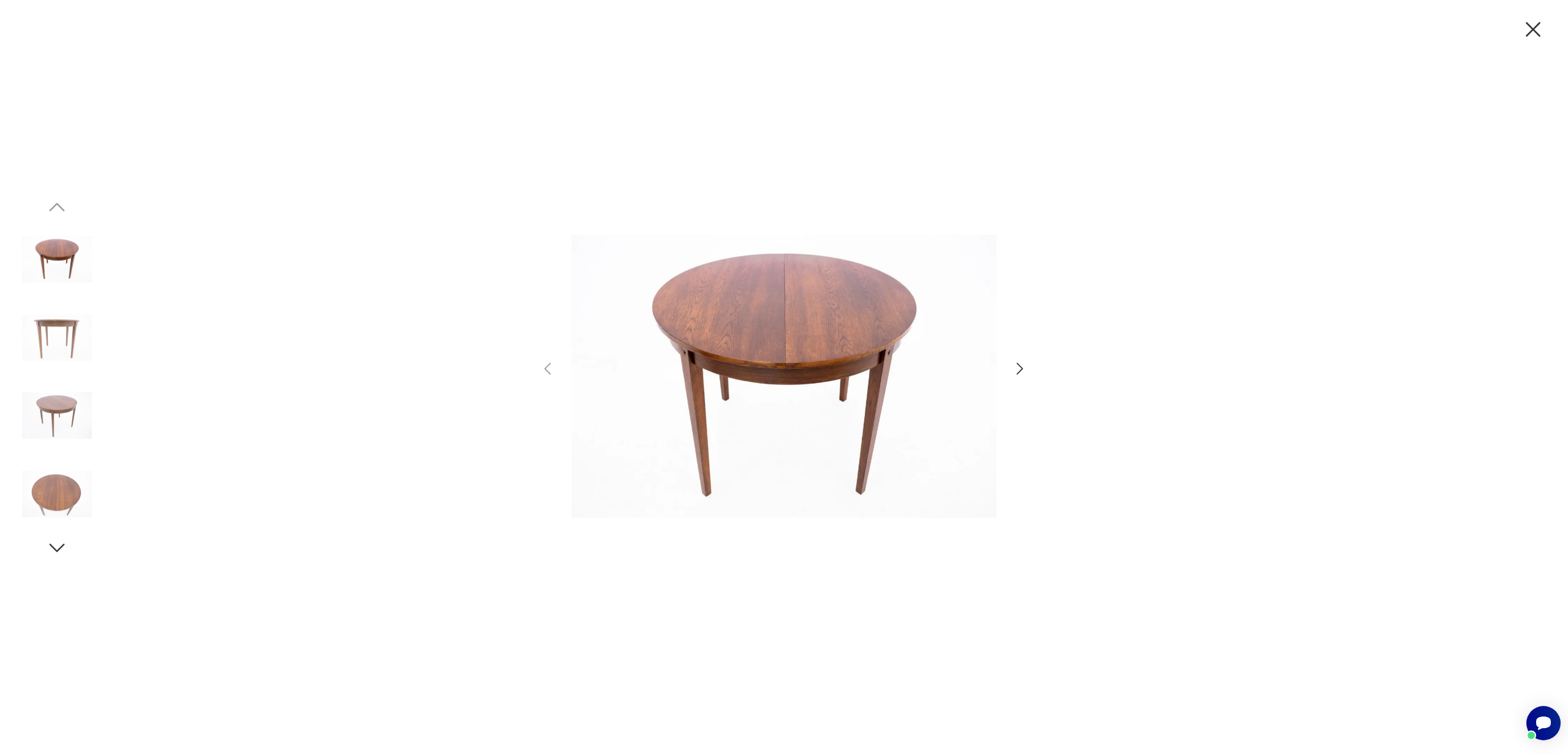
click at [56, 256] on img at bounding box center [57, 259] width 70 height 70
click at [56, 321] on img at bounding box center [57, 337] width 70 height 70
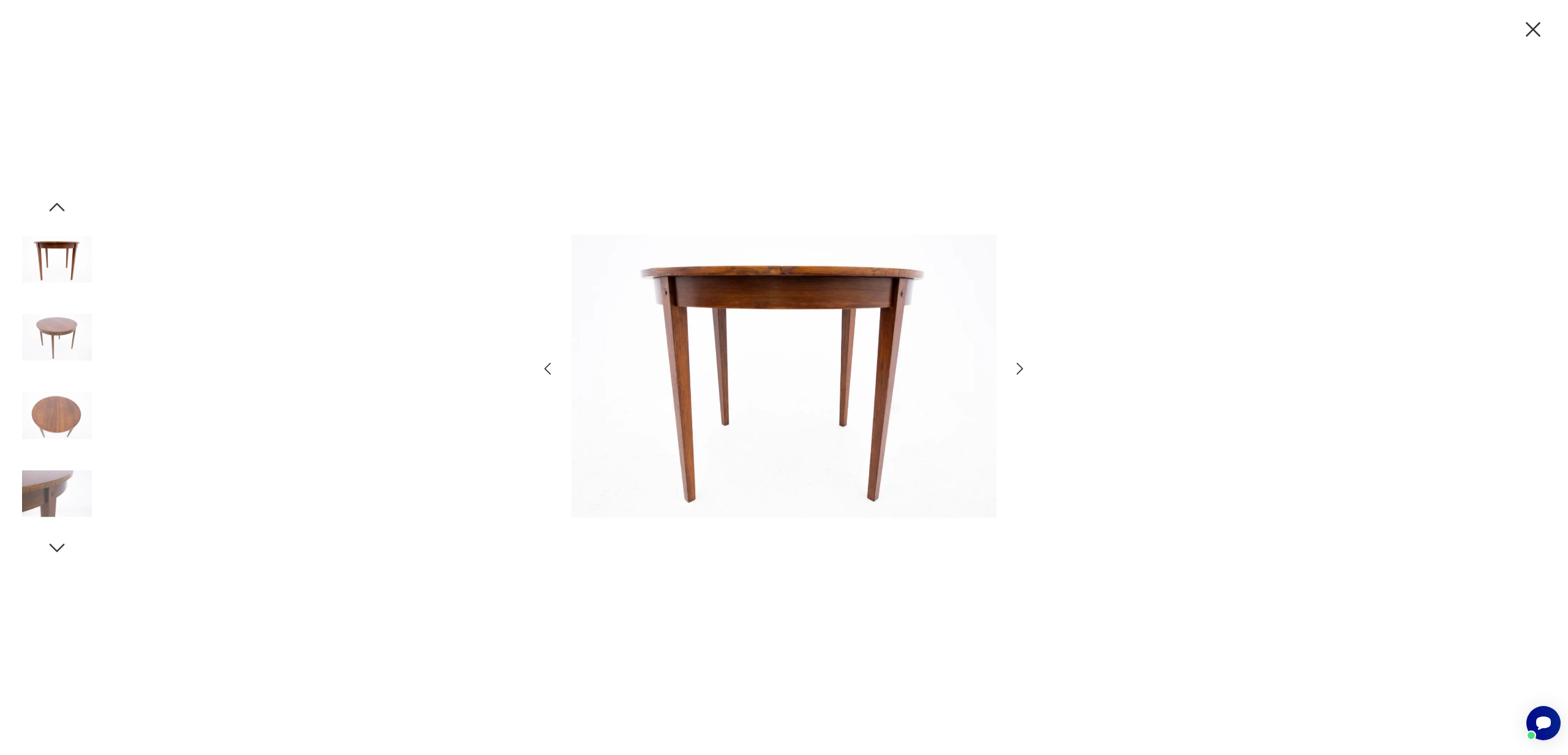
click at [51, 384] on img at bounding box center [57, 415] width 70 height 70
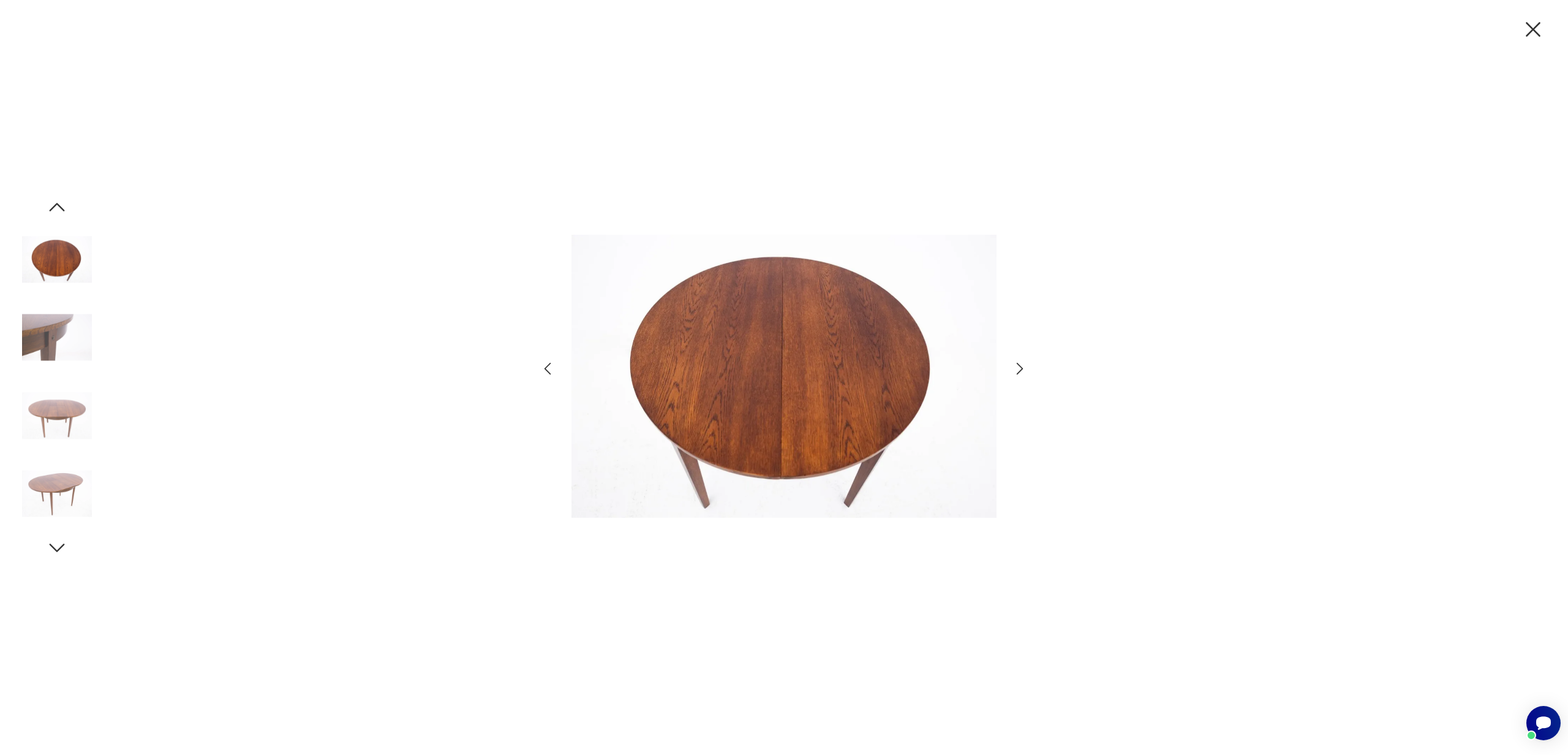
click at [65, 446] on img at bounding box center [57, 415] width 70 height 70
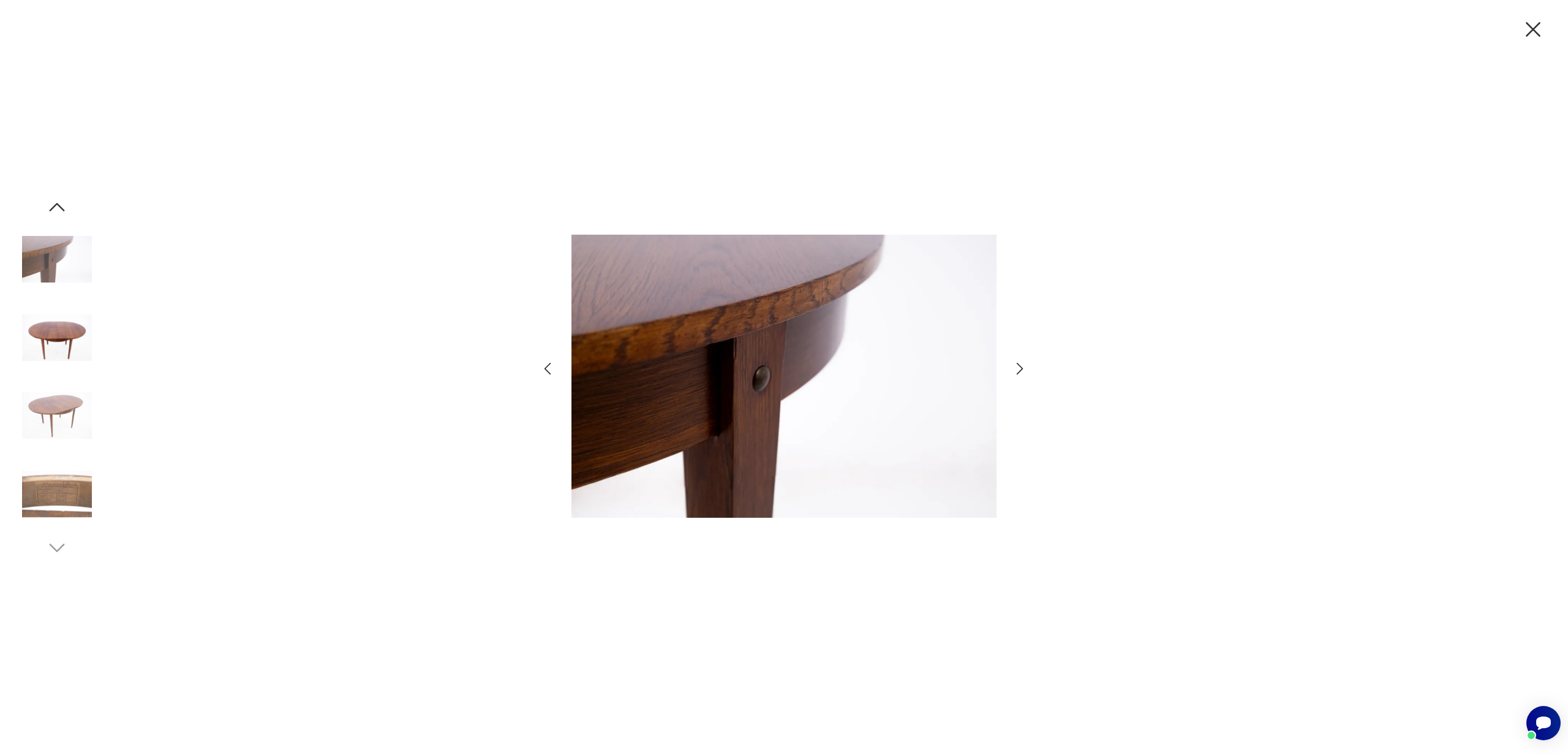
click at [68, 468] on img at bounding box center [57, 494] width 70 height 70
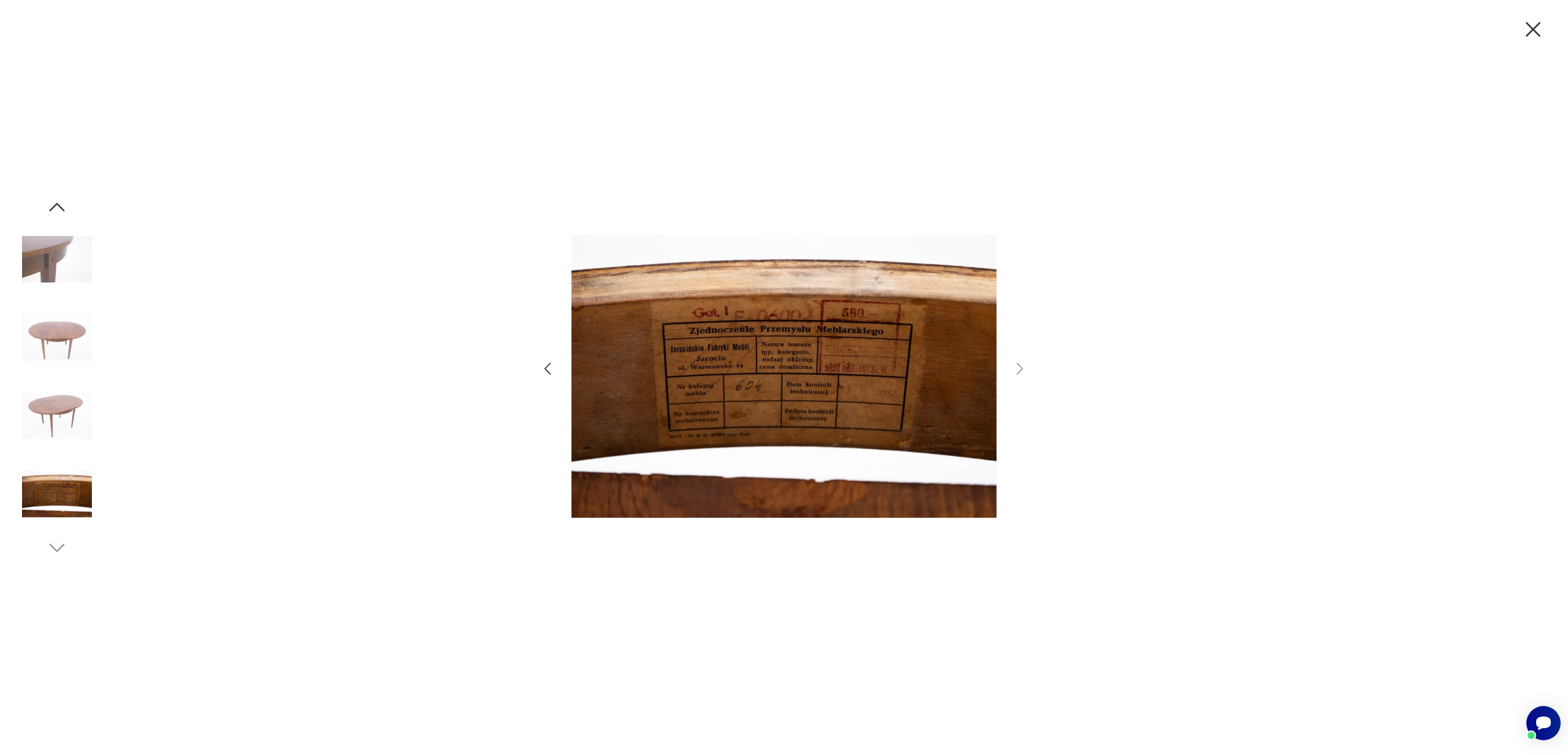
click at [65, 499] on img at bounding box center [57, 494] width 70 height 70
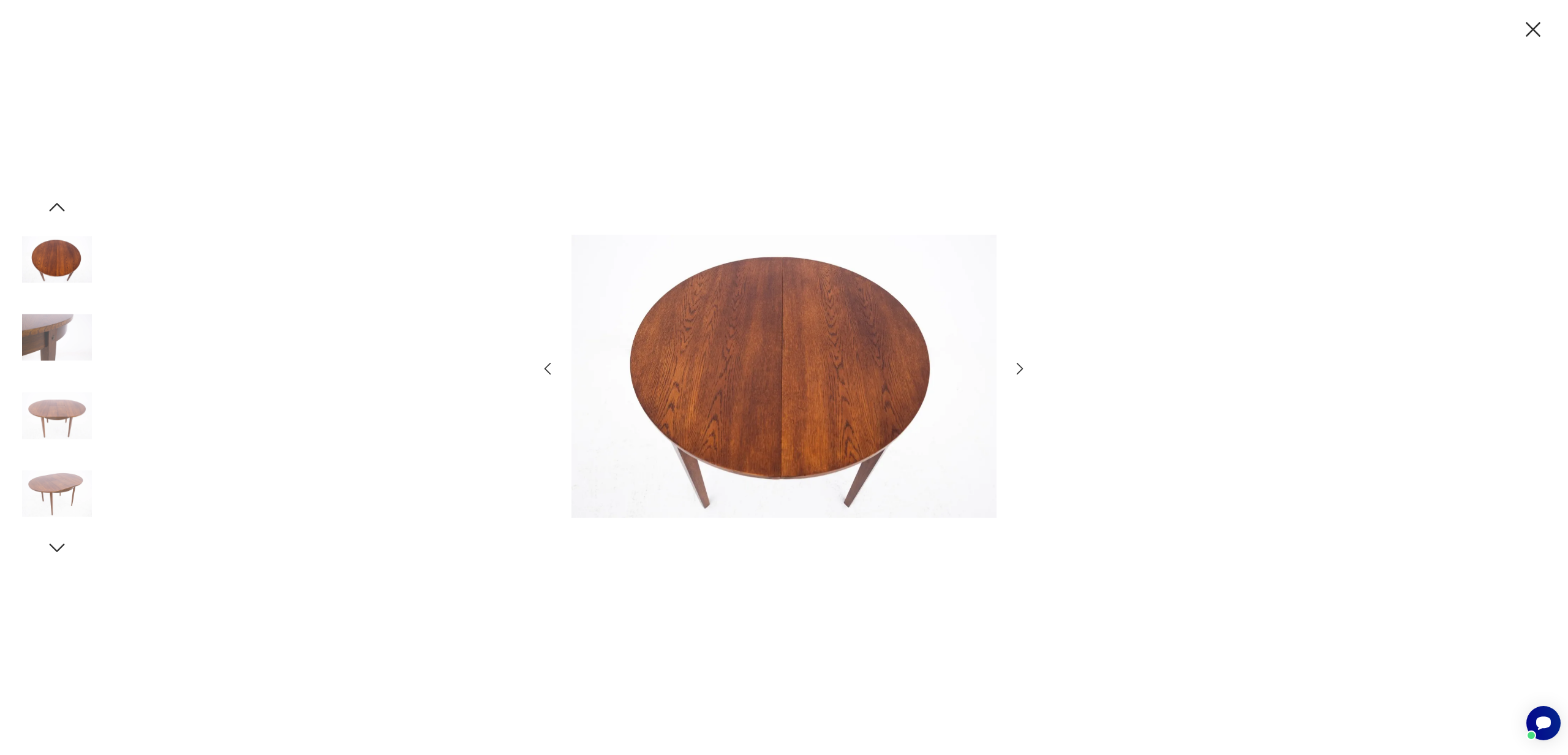
click at [61, 546] on icon "button" at bounding box center [57, 548] width 15 height 9
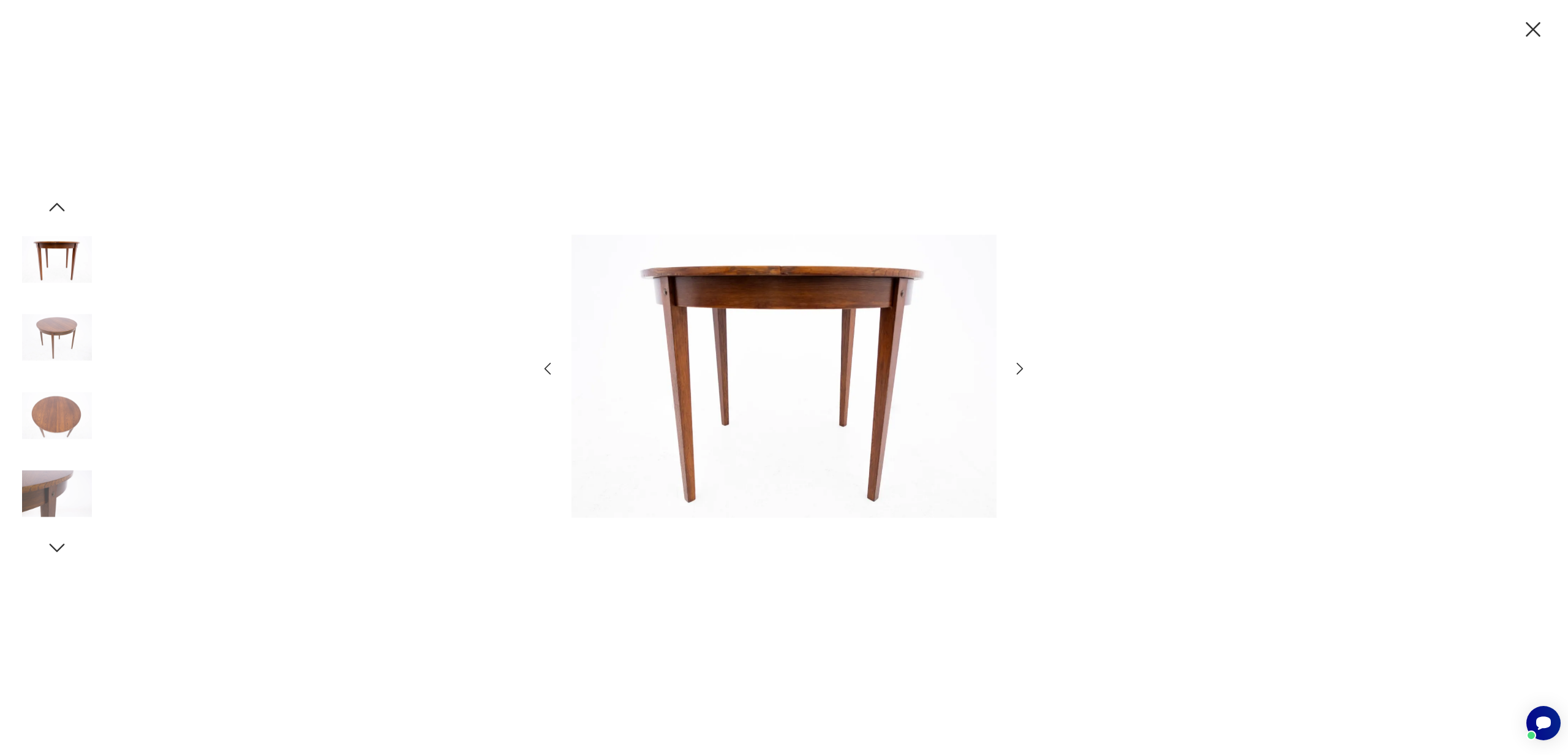
click at [61, 546] on icon "button" at bounding box center [57, 548] width 15 height 9
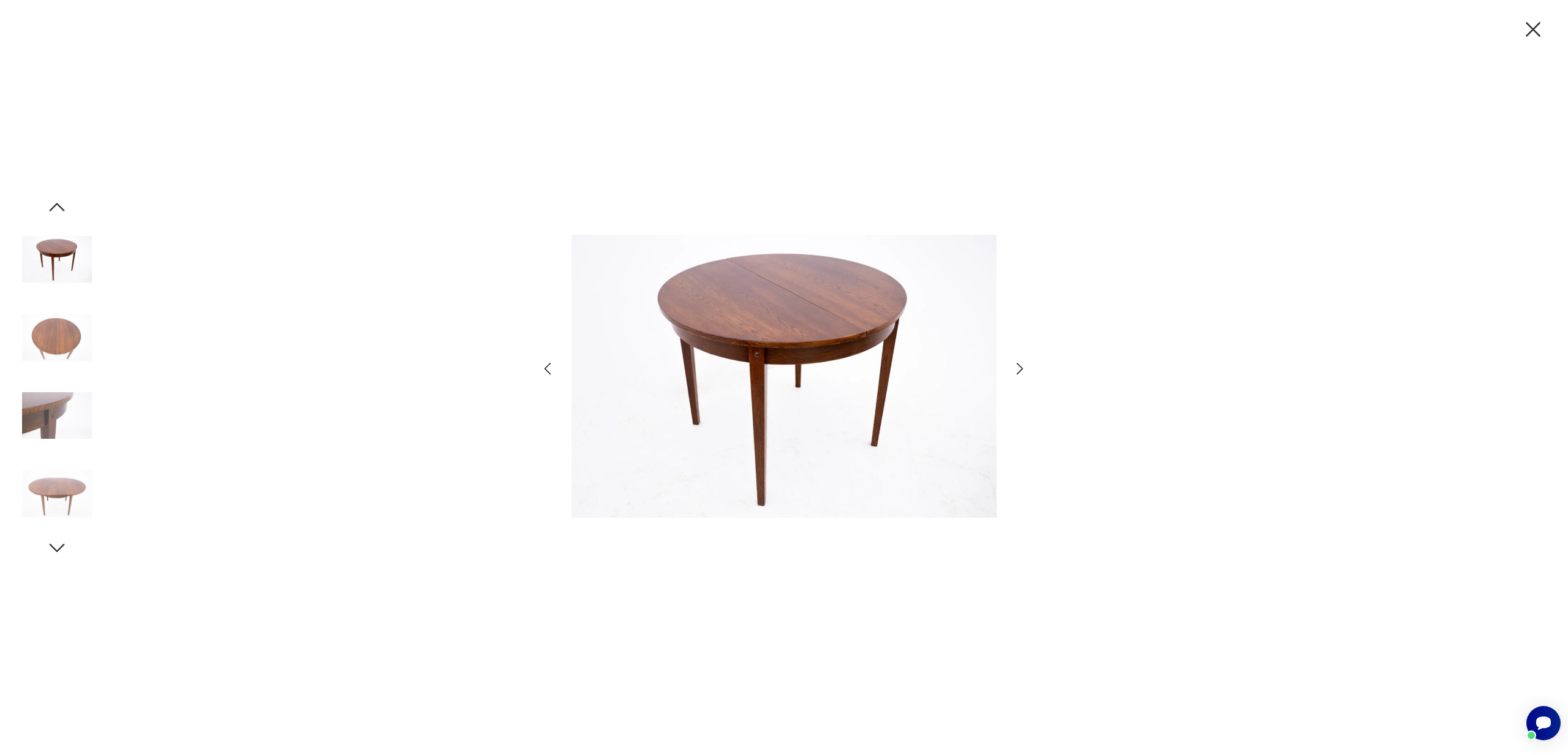
click at [61, 546] on icon "button" at bounding box center [57, 548] width 15 height 9
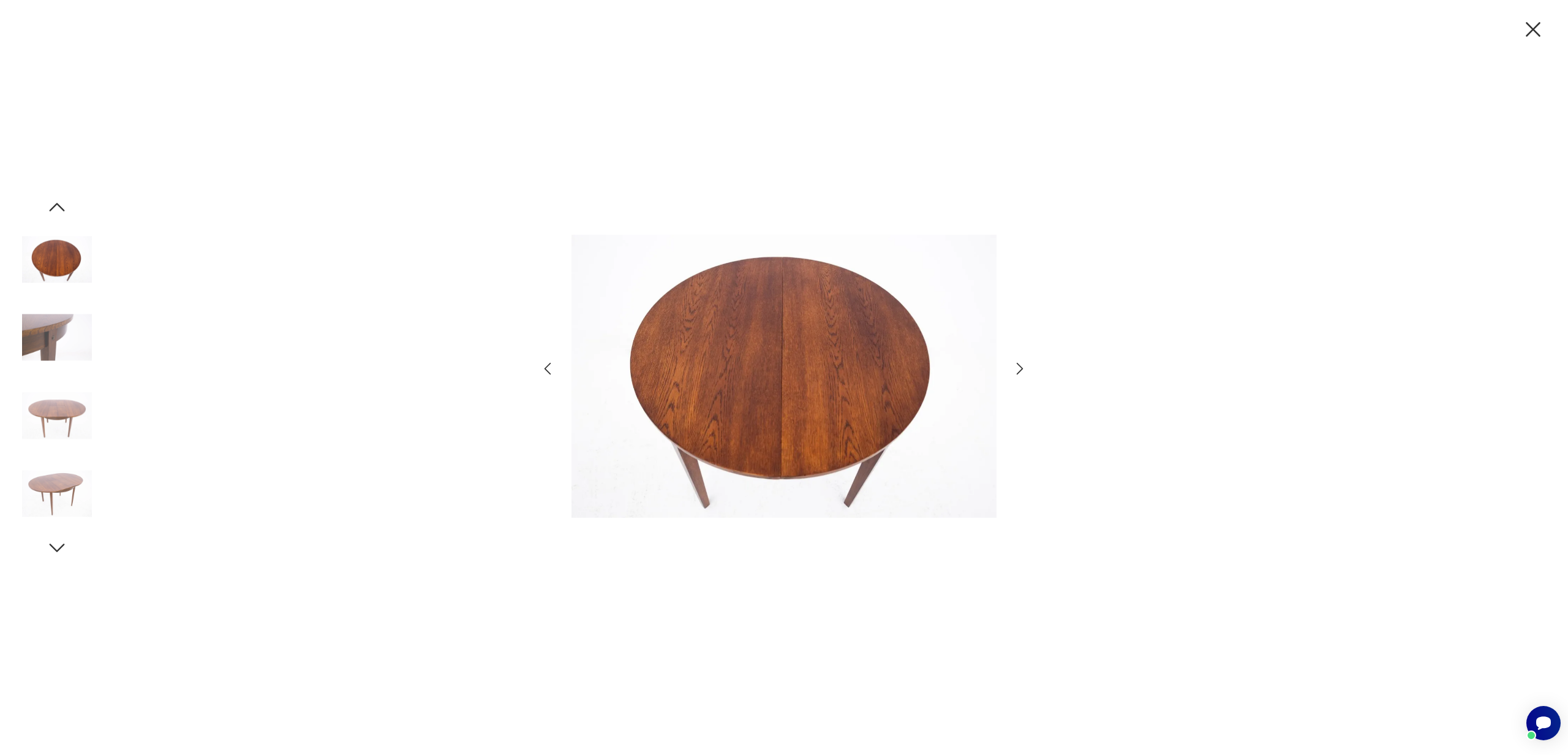
click at [61, 546] on icon "button" at bounding box center [57, 548] width 15 height 9
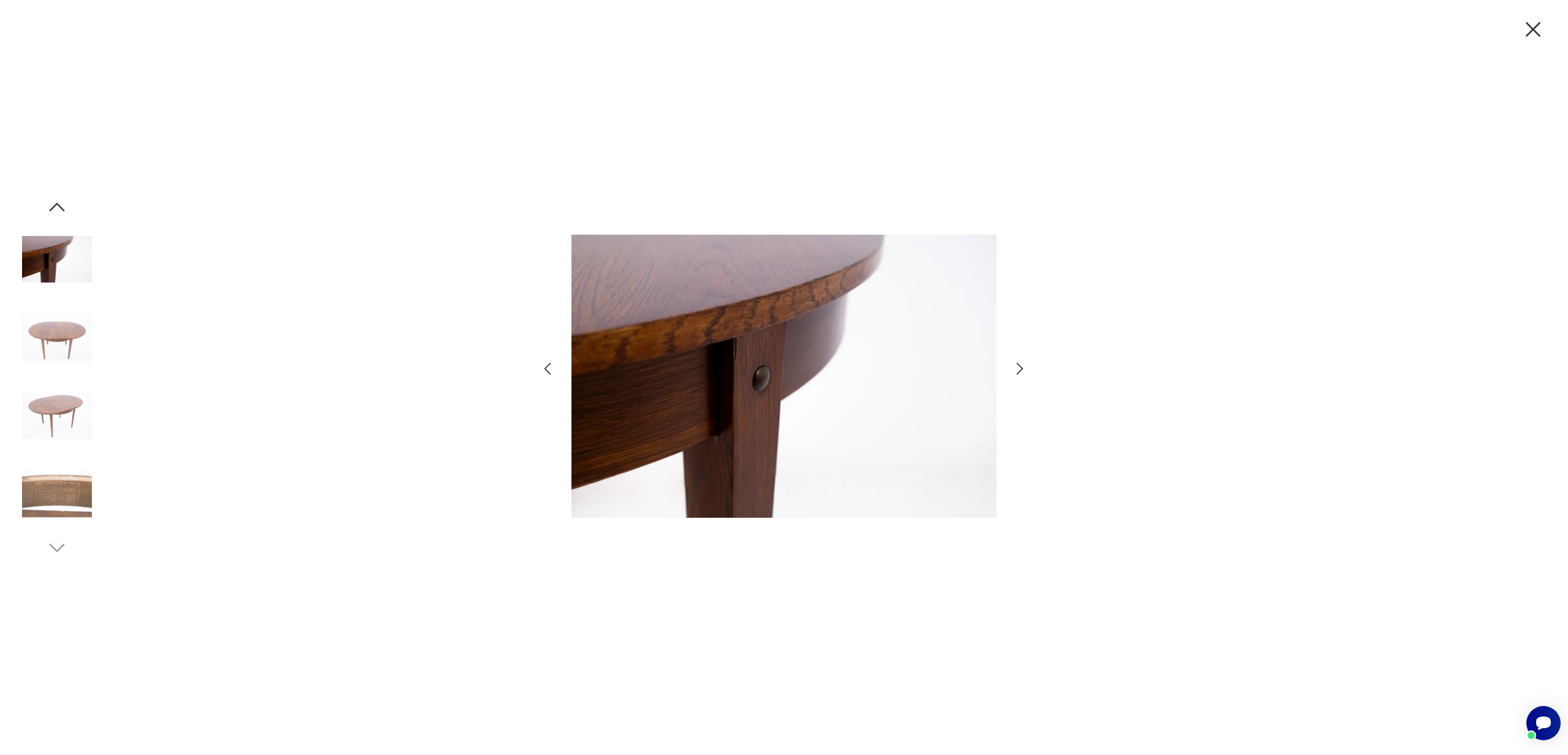
click at [59, 208] on icon "button" at bounding box center [56, 207] width 22 height 22
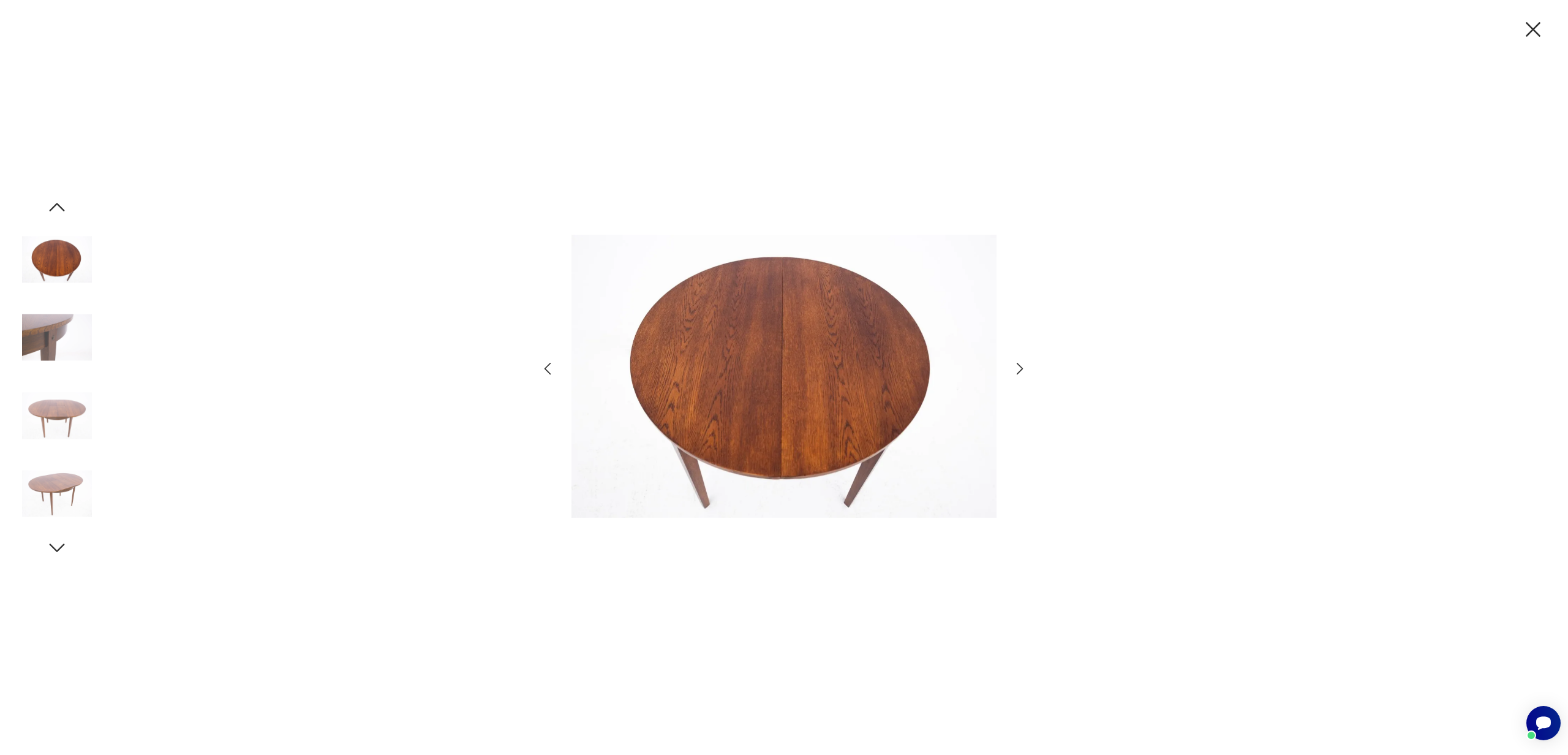
click at [59, 208] on icon "button" at bounding box center [56, 207] width 22 height 22
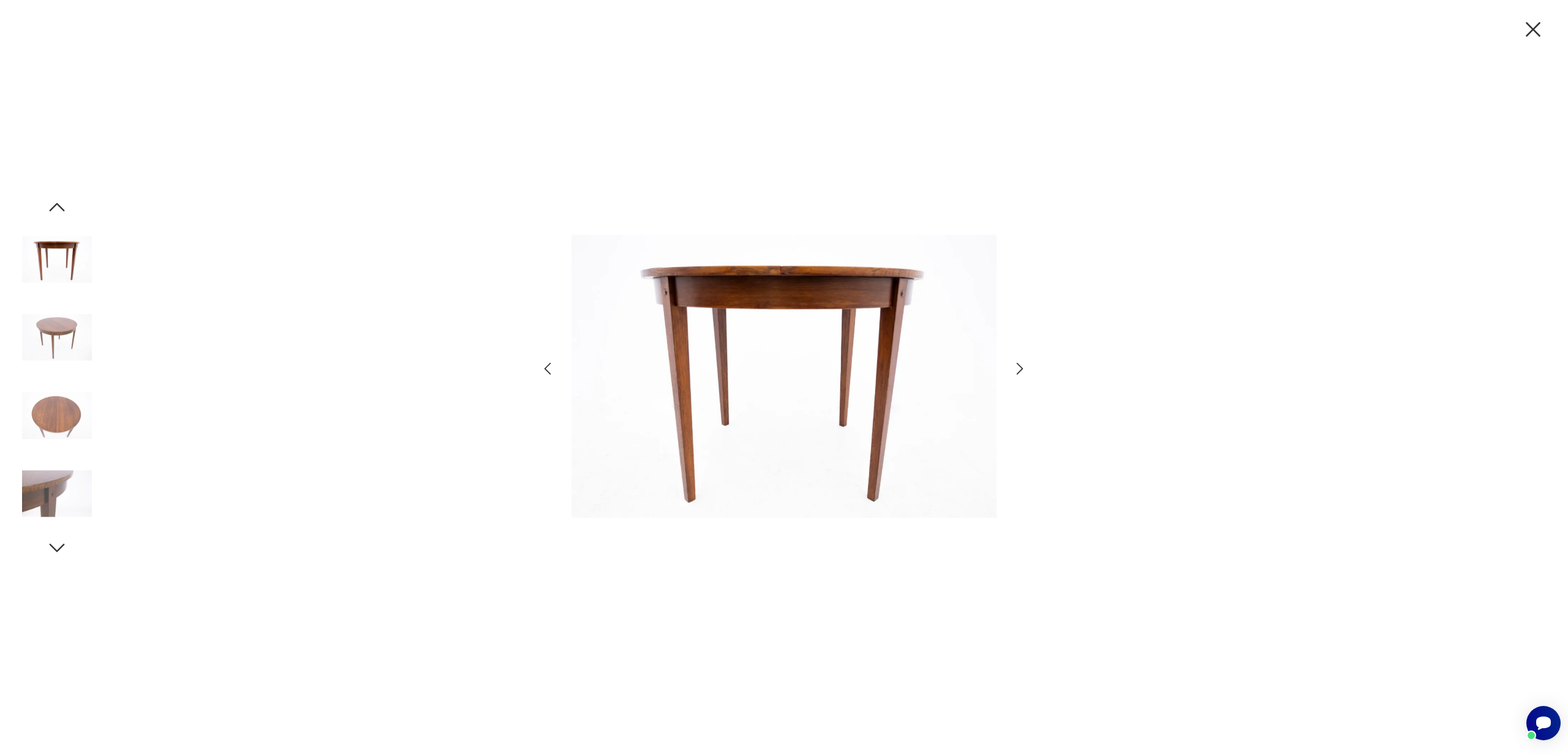
click at [59, 208] on icon "button" at bounding box center [56, 207] width 22 height 22
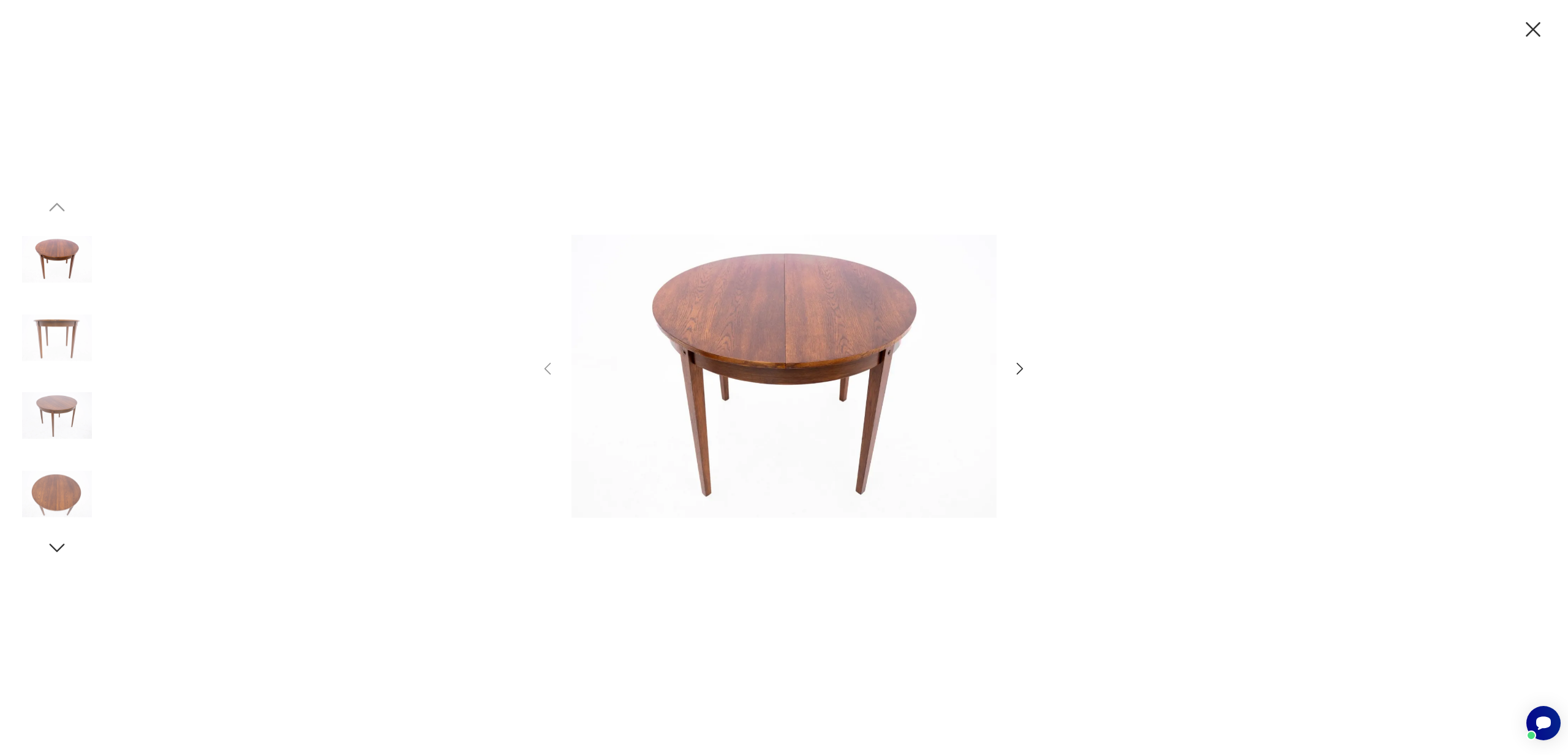
click at [1535, 26] on icon "button" at bounding box center [1533, 29] width 26 height 26
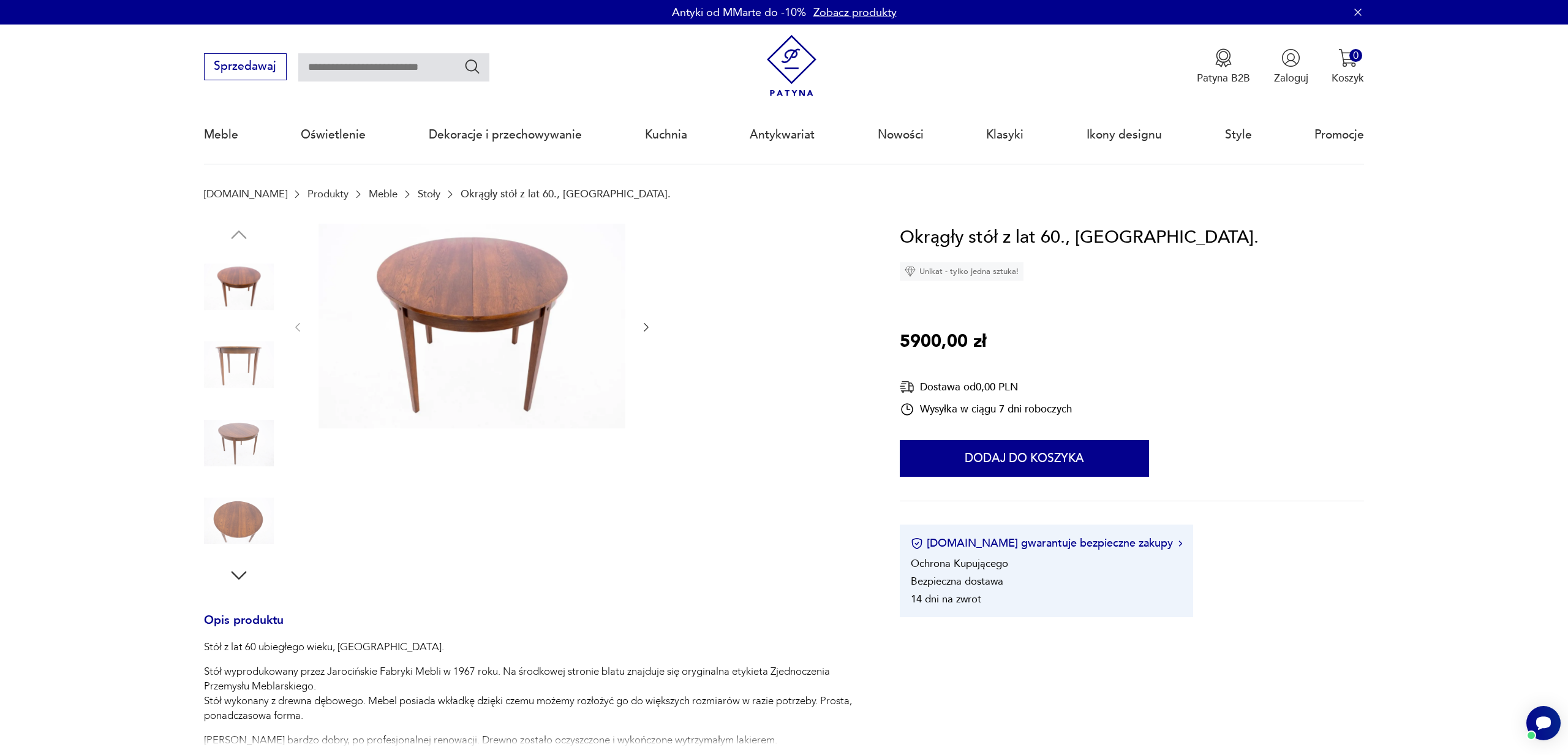
click at [238, 571] on icon "button" at bounding box center [238, 575] width 22 height 22
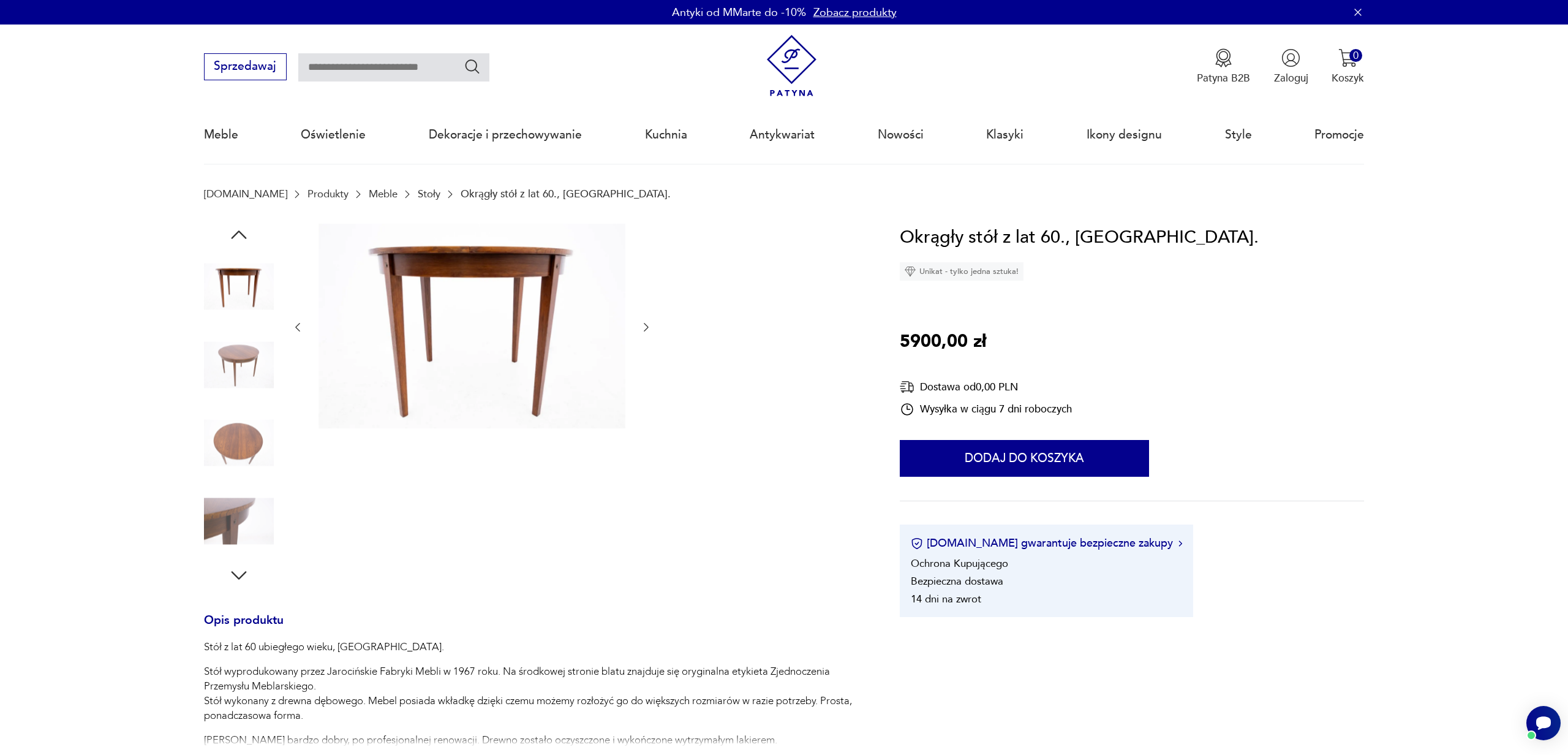
click at [238, 571] on icon "button" at bounding box center [238, 575] width 22 height 22
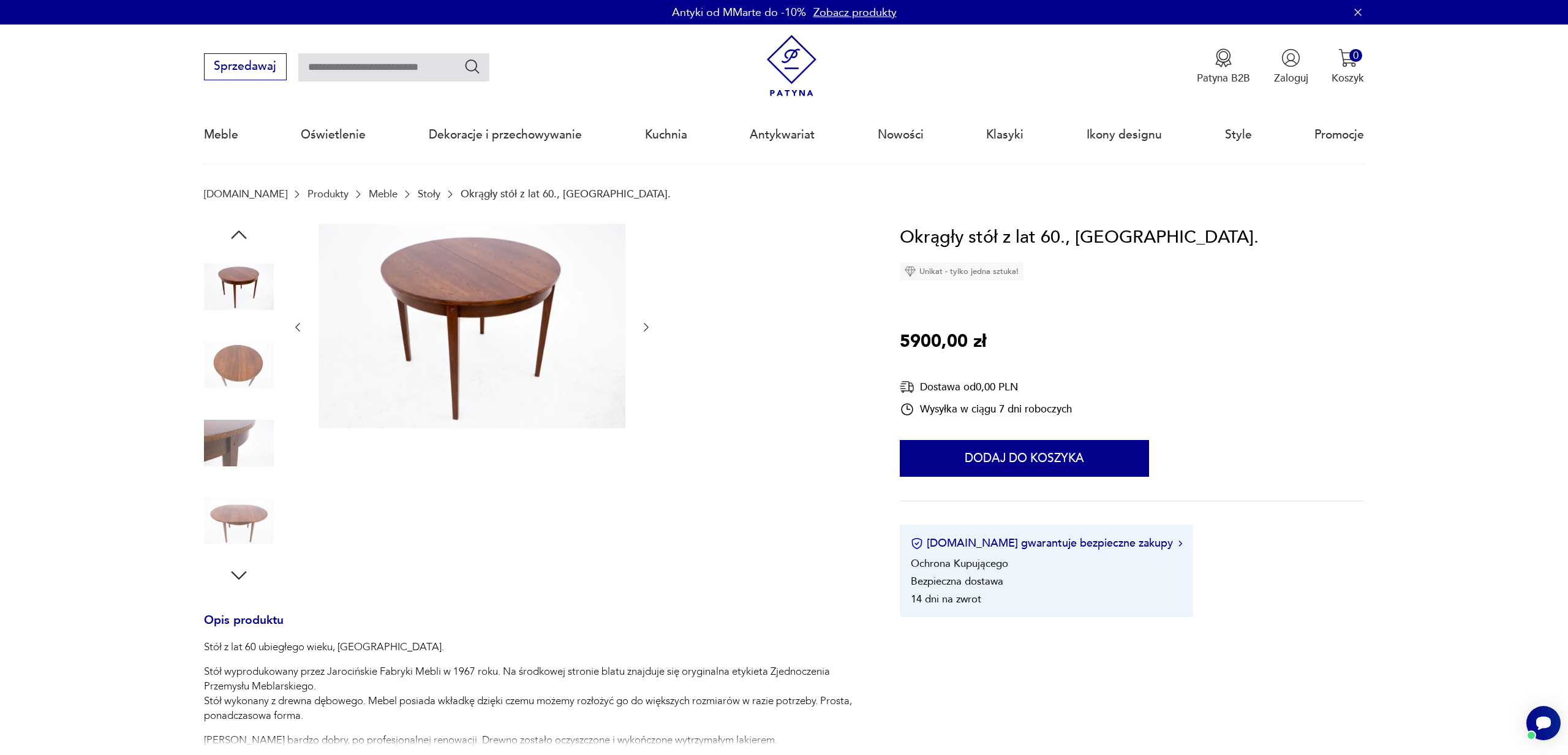
click at [238, 571] on icon "button" at bounding box center [238, 575] width 22 height 22
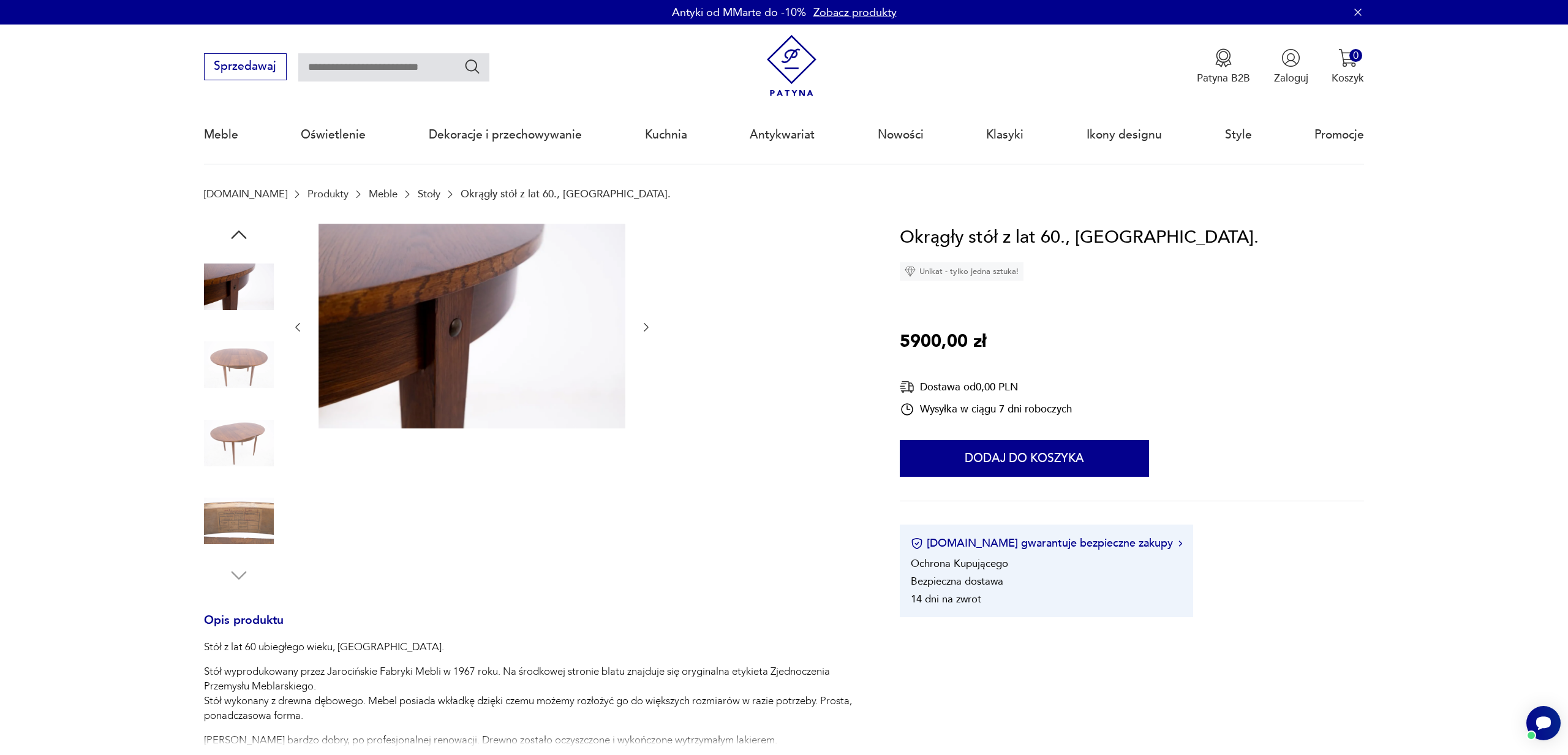
click at [240, 225] on icon "button" at bounding box center [238, 235] width 22 height 22
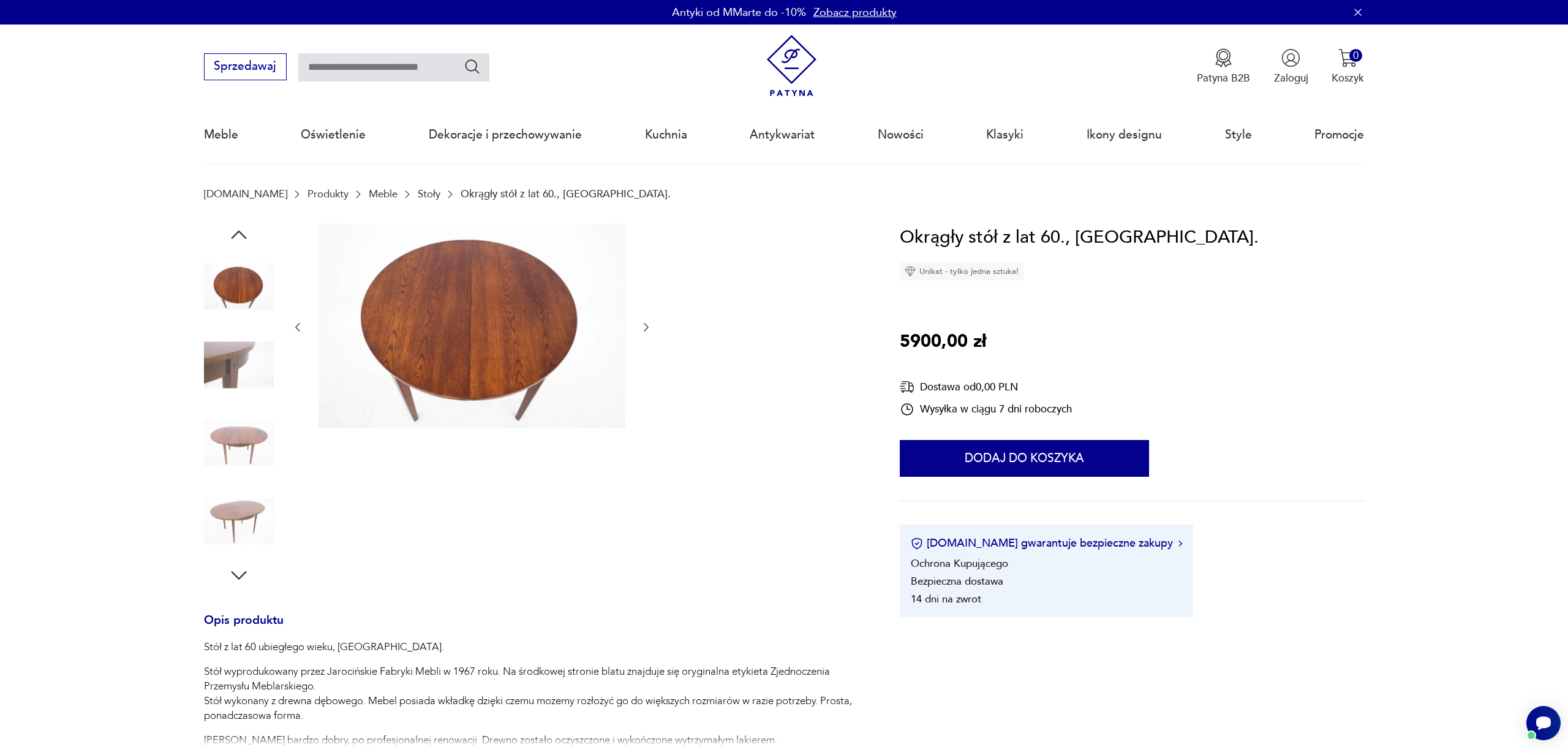
click at [240, 225] on icon "button" at bounding box center [238, 235] width 22 height 22
click at [240, 226] on icon "button" at bounding box center [238, 235] width 22 height 22
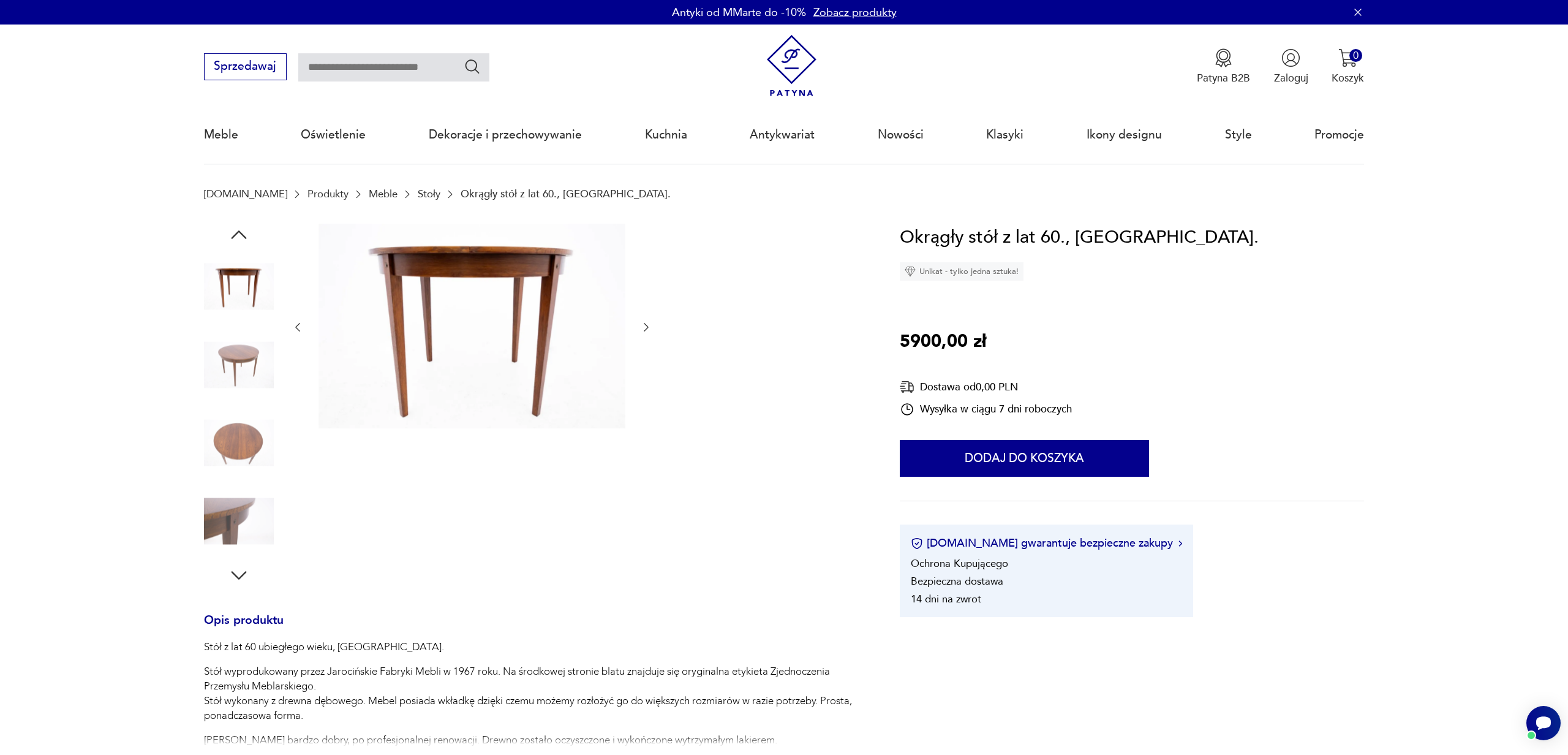
click at [240, 226] on icon "button" at bounding box center [238, 235] width 22 height 22
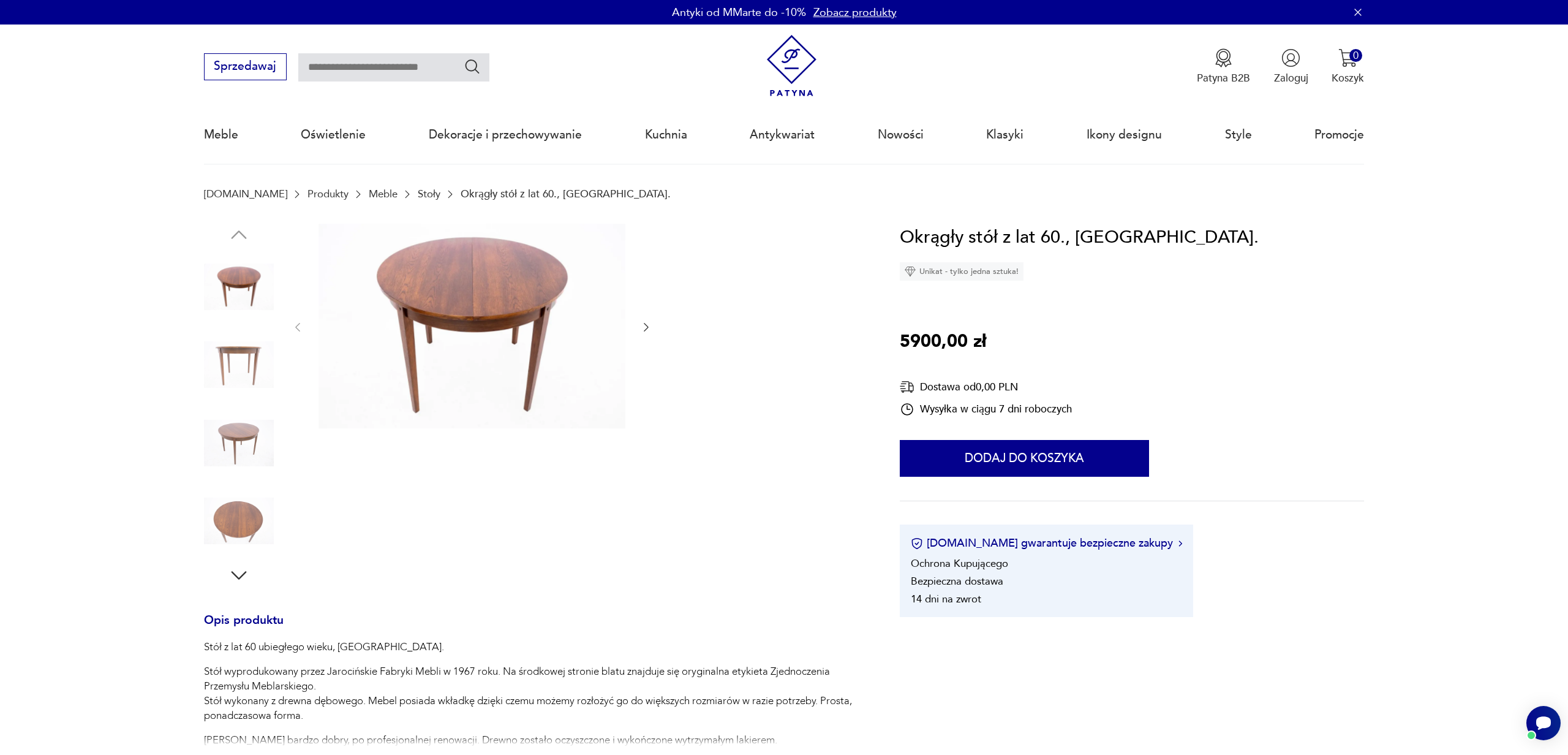
click at [238, 350] on img at bounding box center [239, 365] width 70 height 70
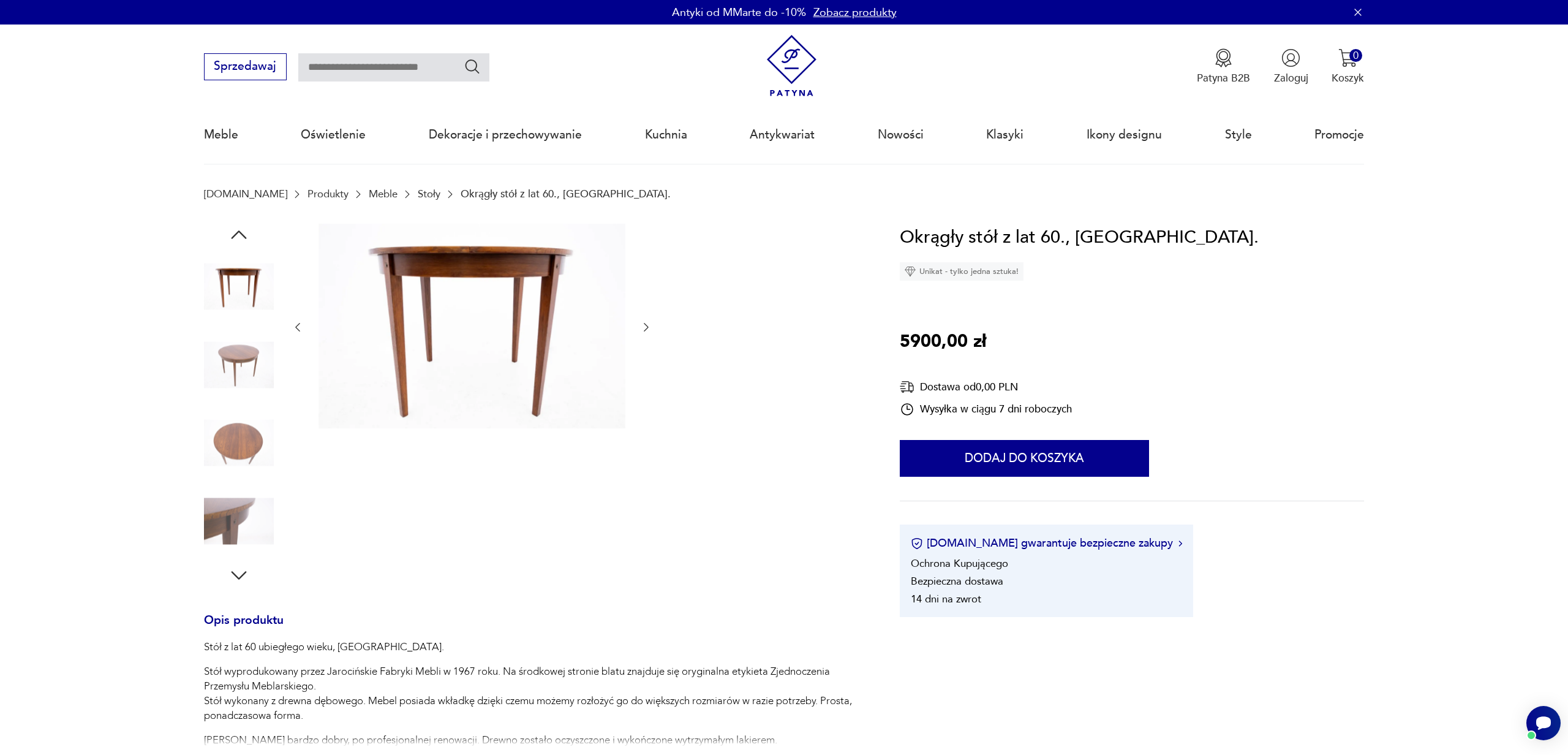
click at [238, 433] on img at bounding box center [239, 443] width 70 height 70
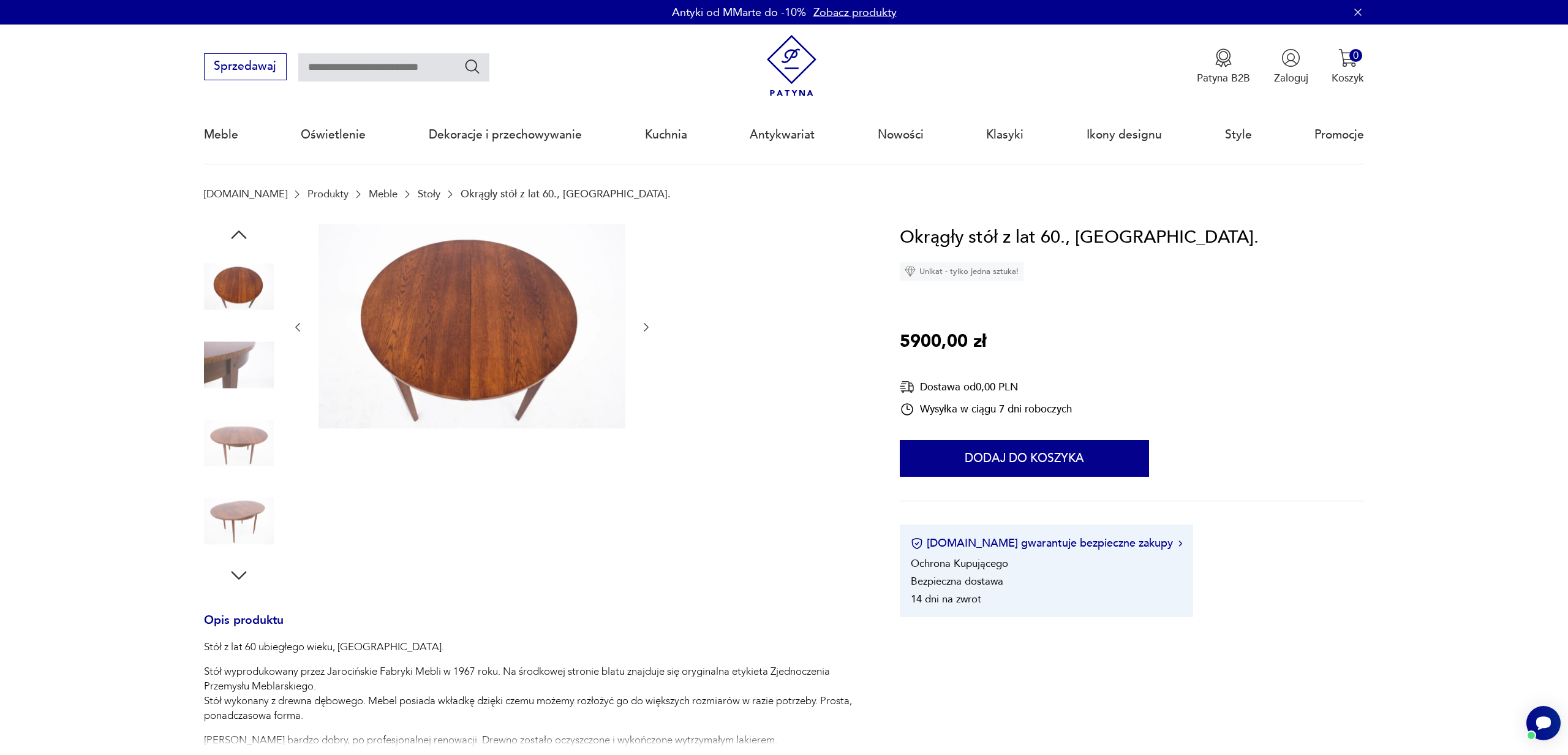
click at [236, 357] on img at bounding box center [239, 365] width 70 height 70
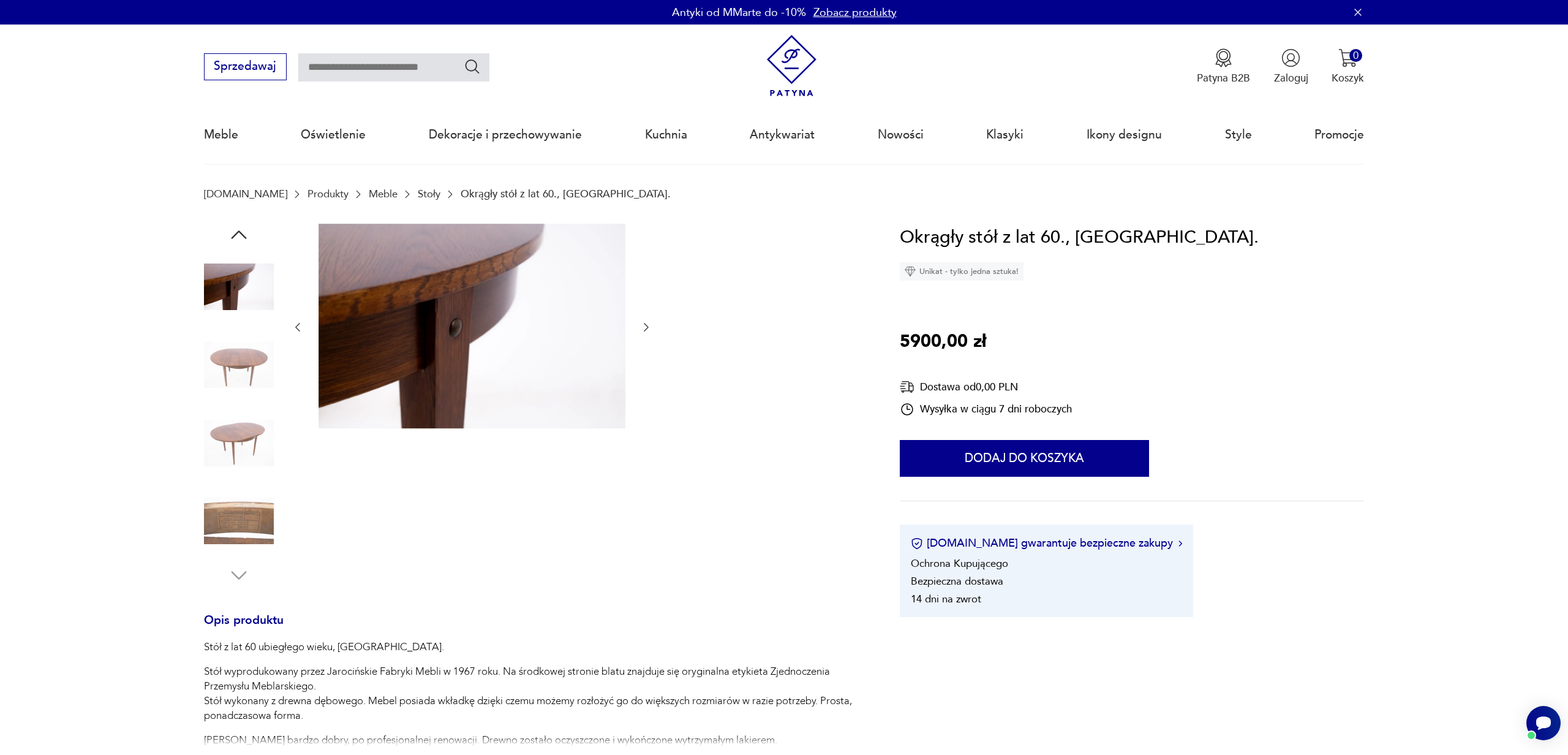
click at [248, 373] on img at bounding box center [239, 365] width 70 height 70
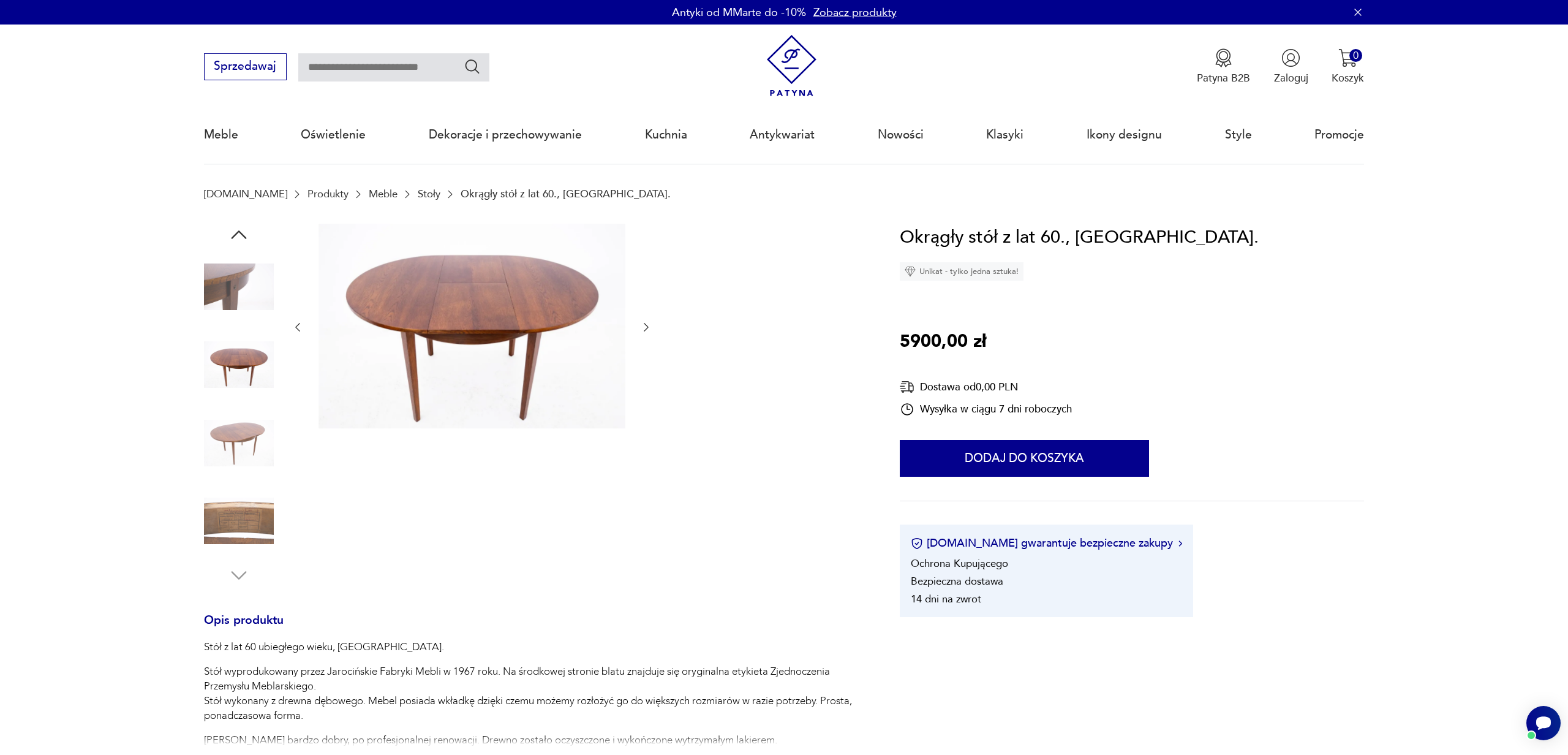
click at [461, 330] on img at bounding box center [472, 326] width 307 height 205
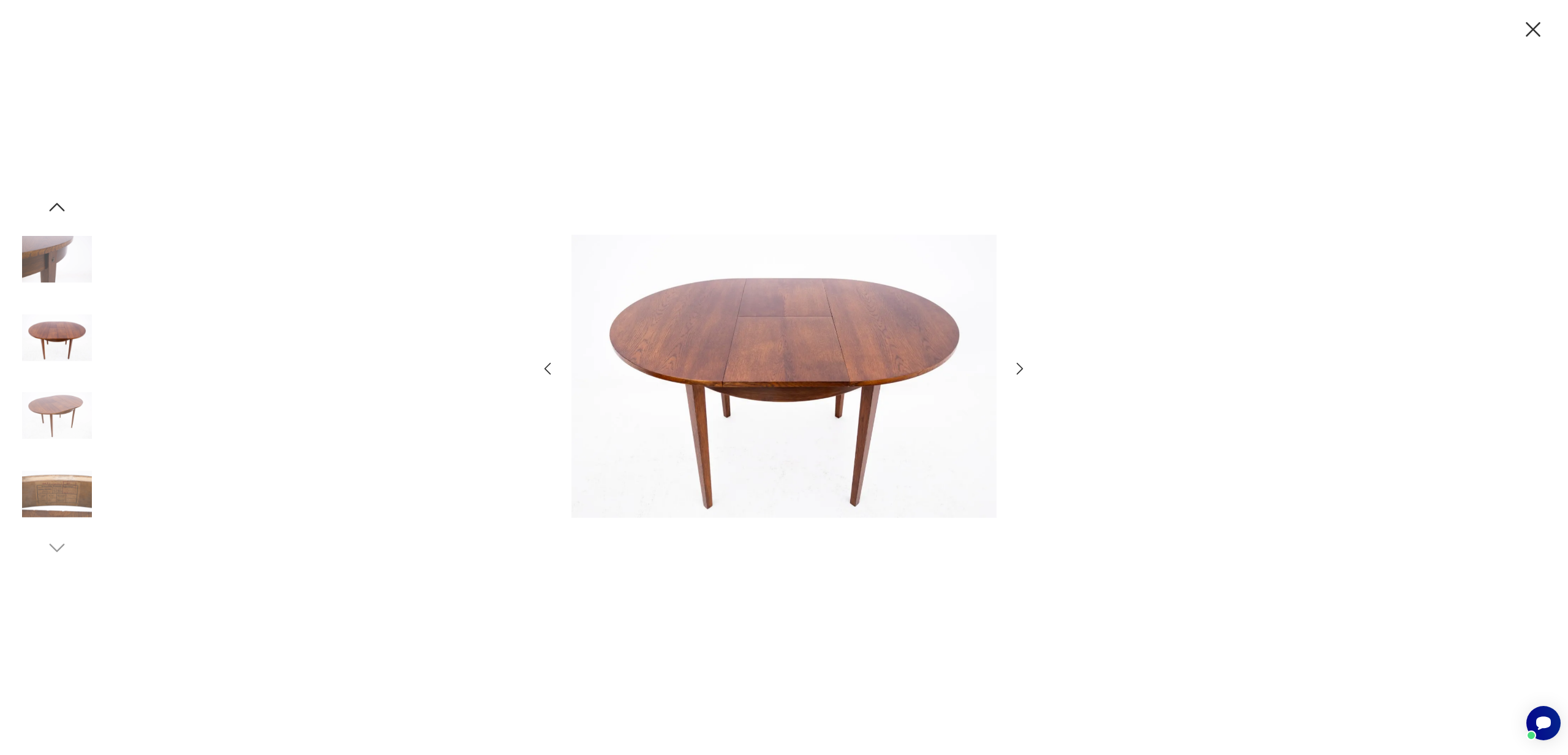
click at [759, 330] on img at bounding box center [784, 376] width 425 height 604
click at [839, 357] on img at bounding box center [784, 376] width 425 height 604
click at [1536, 27] on icon "button" at bounding box center [1533, 29] width 26 height 26
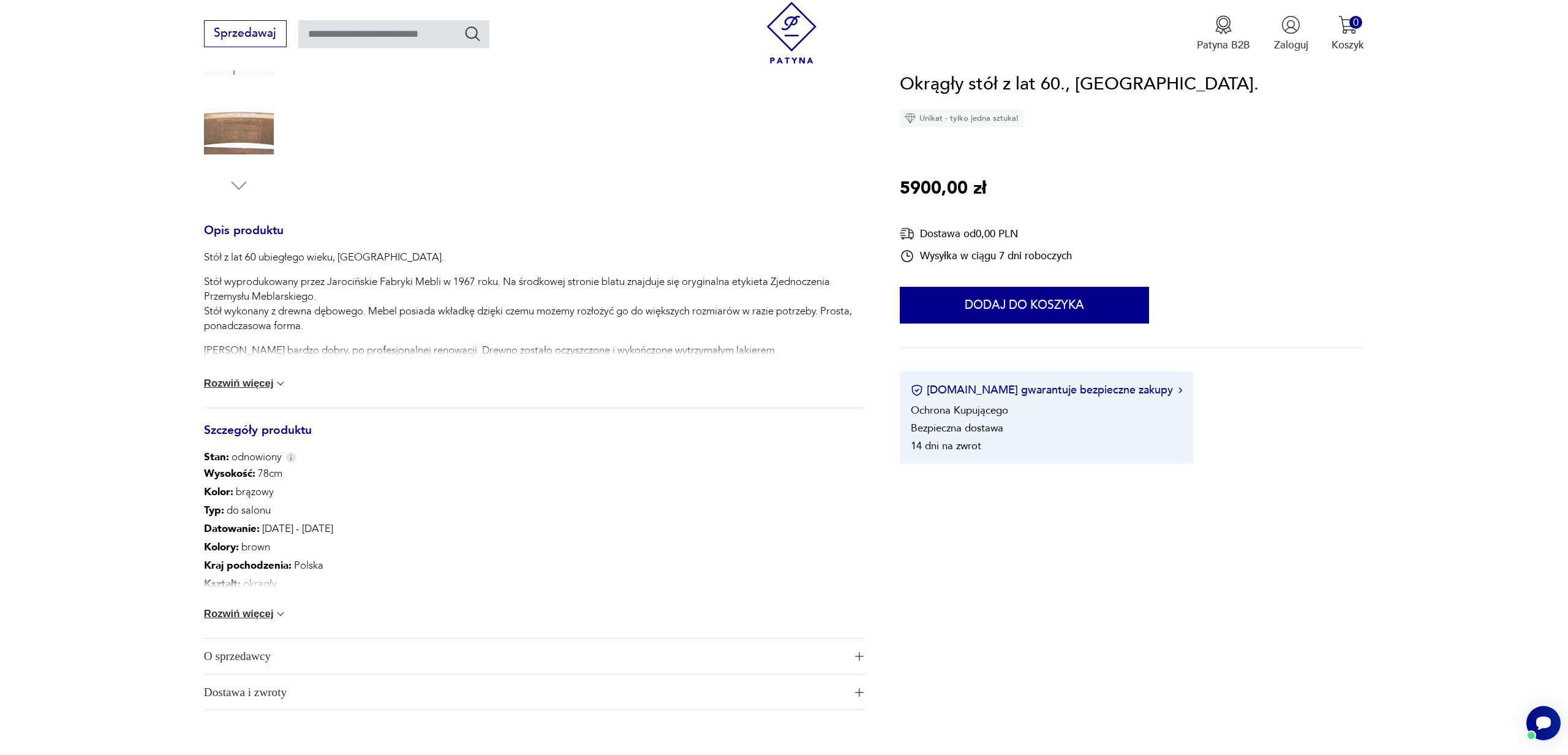
scroll to position [391, 0]
drag, startPoint x: 264, startPoint y: 616, endPoint x: 278, endPoint y: 617, distance: 14.0
click at [267, 616] on button "Rozwiń więcej" at bounding box center [245, 612] width 83 height 12
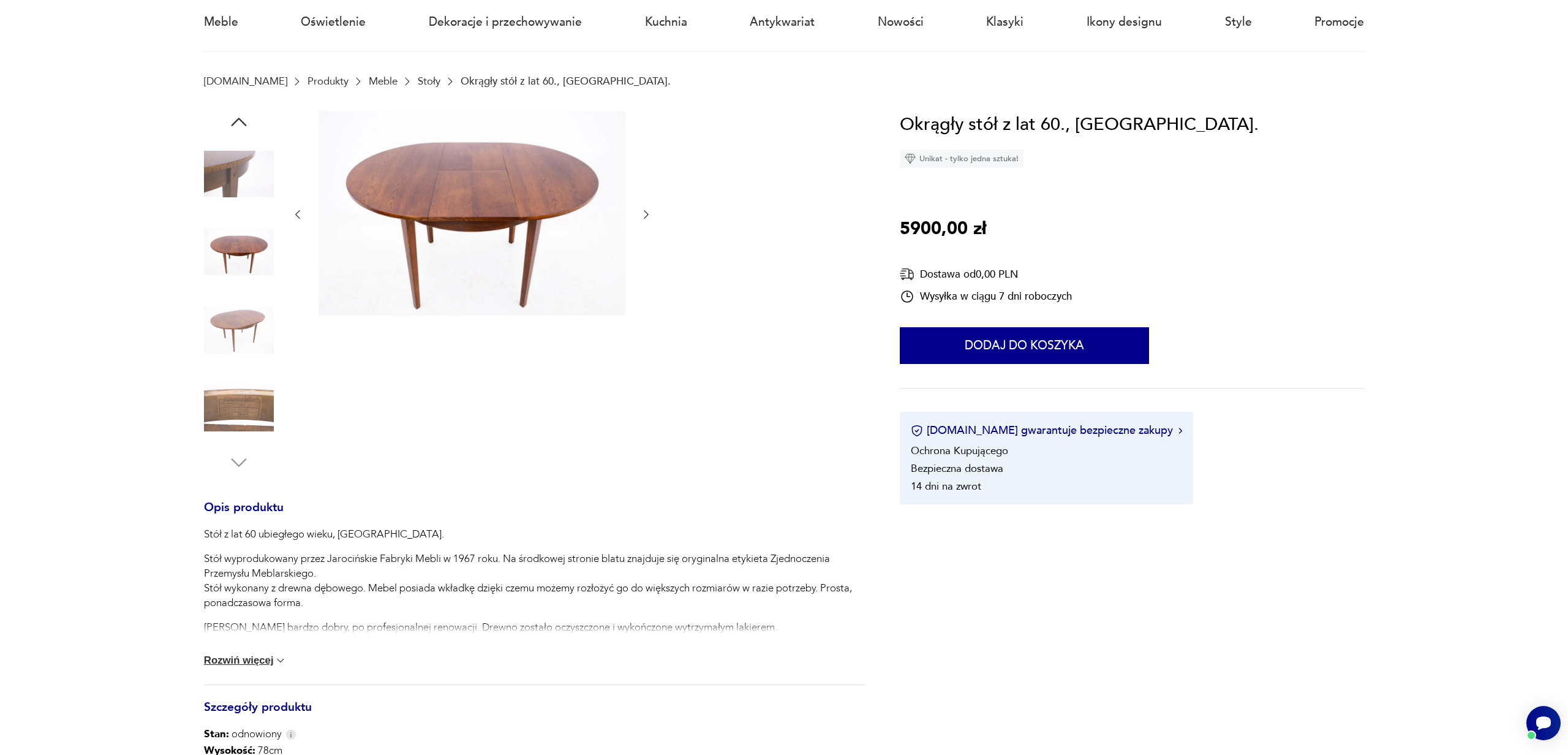
scroll to position [0, 0]
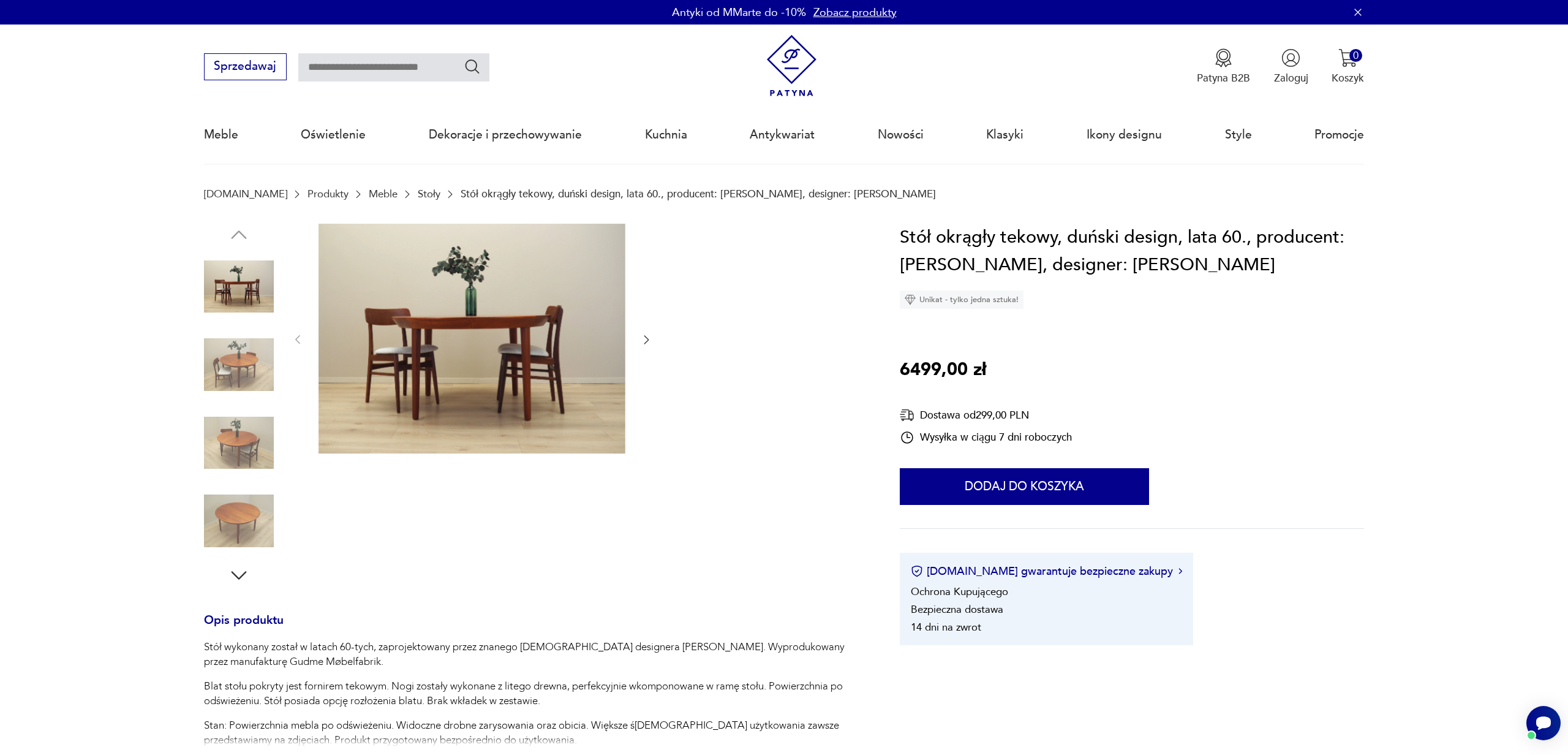
click at [647, 335] on icon "button" at bounding box center [646, 339] width 12 height 12
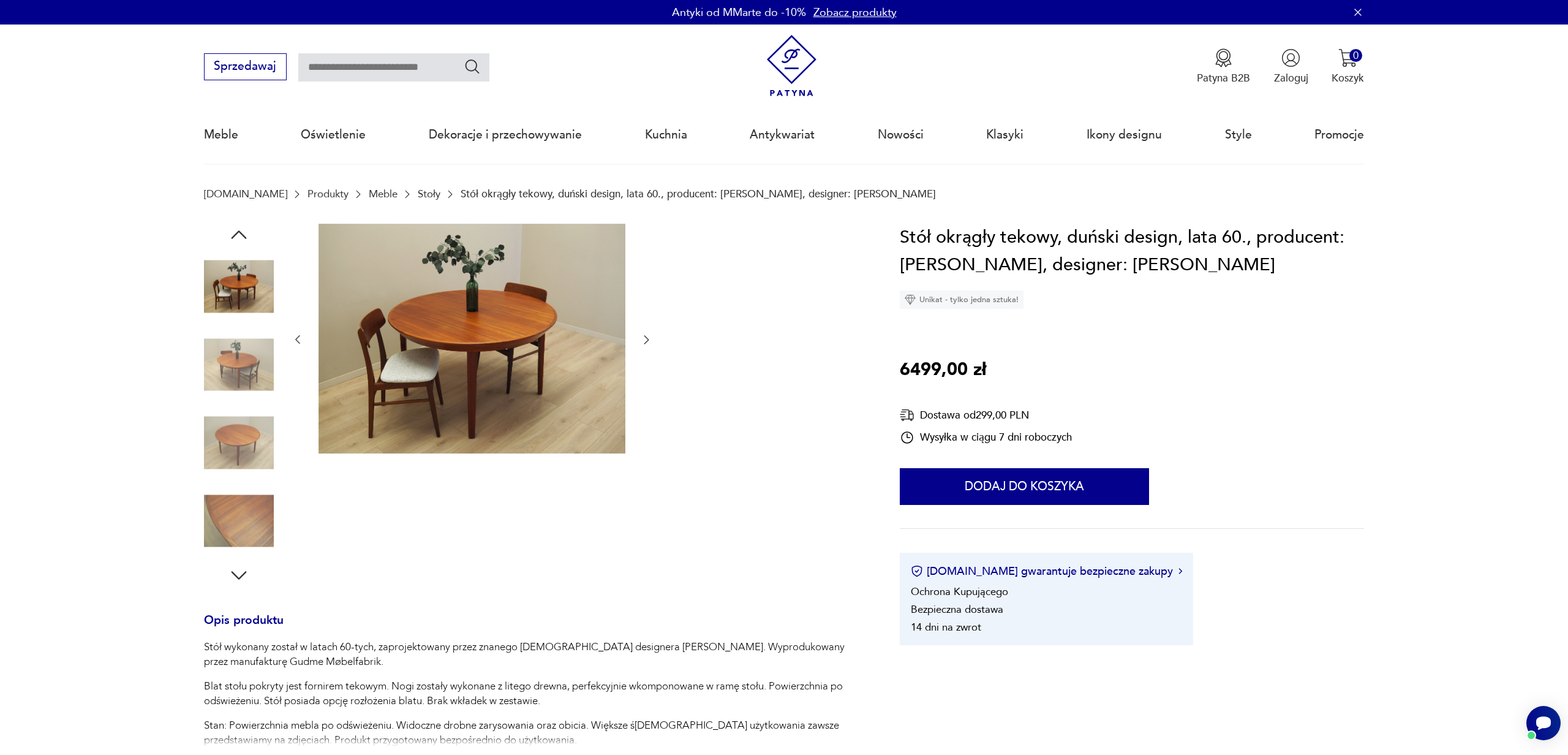
click at [647, 335] on icon "button" at bounding box center [646, 339] width 12 height 12
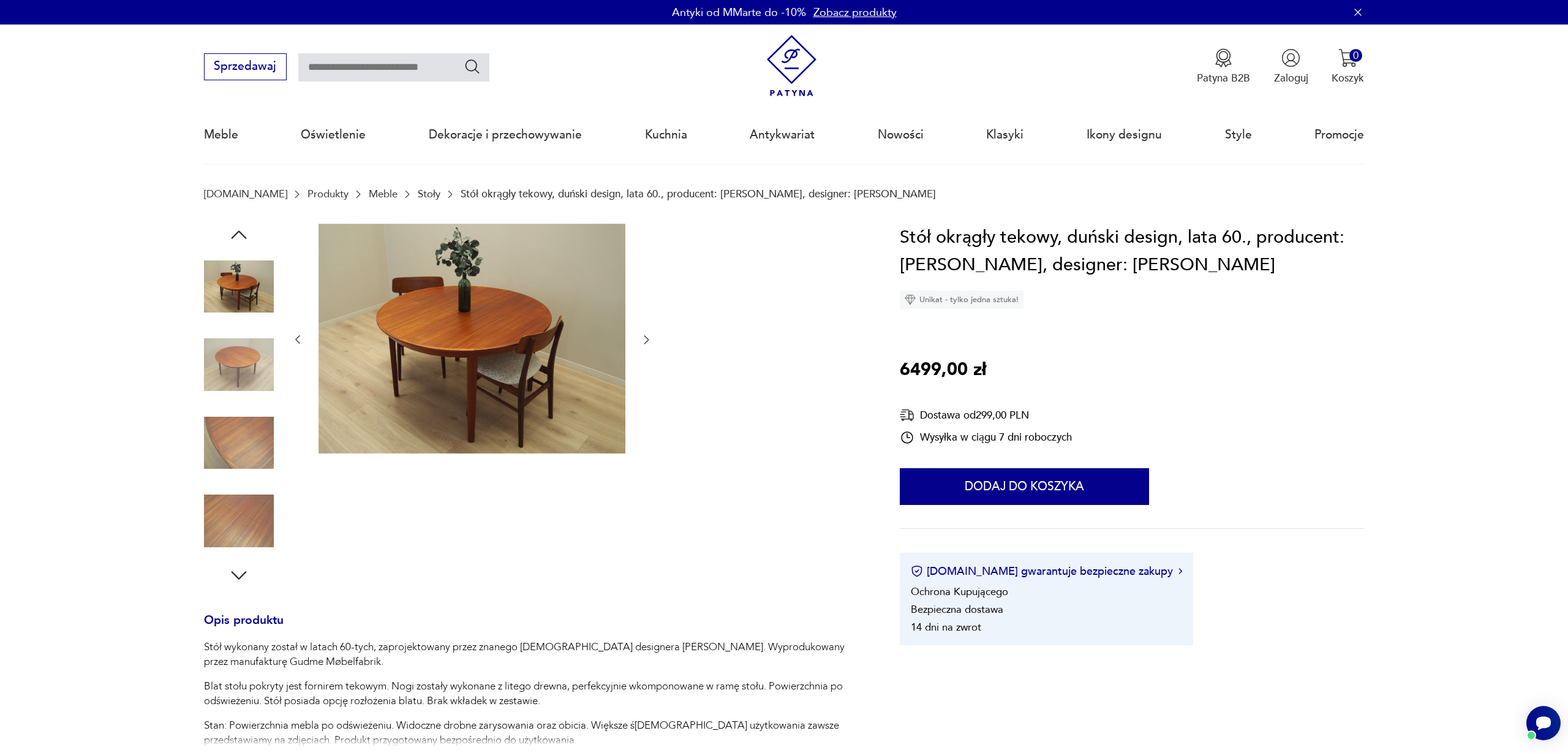
click at [647, 335] on icon "button" at bounding box center [646, 339] width 12 height 12
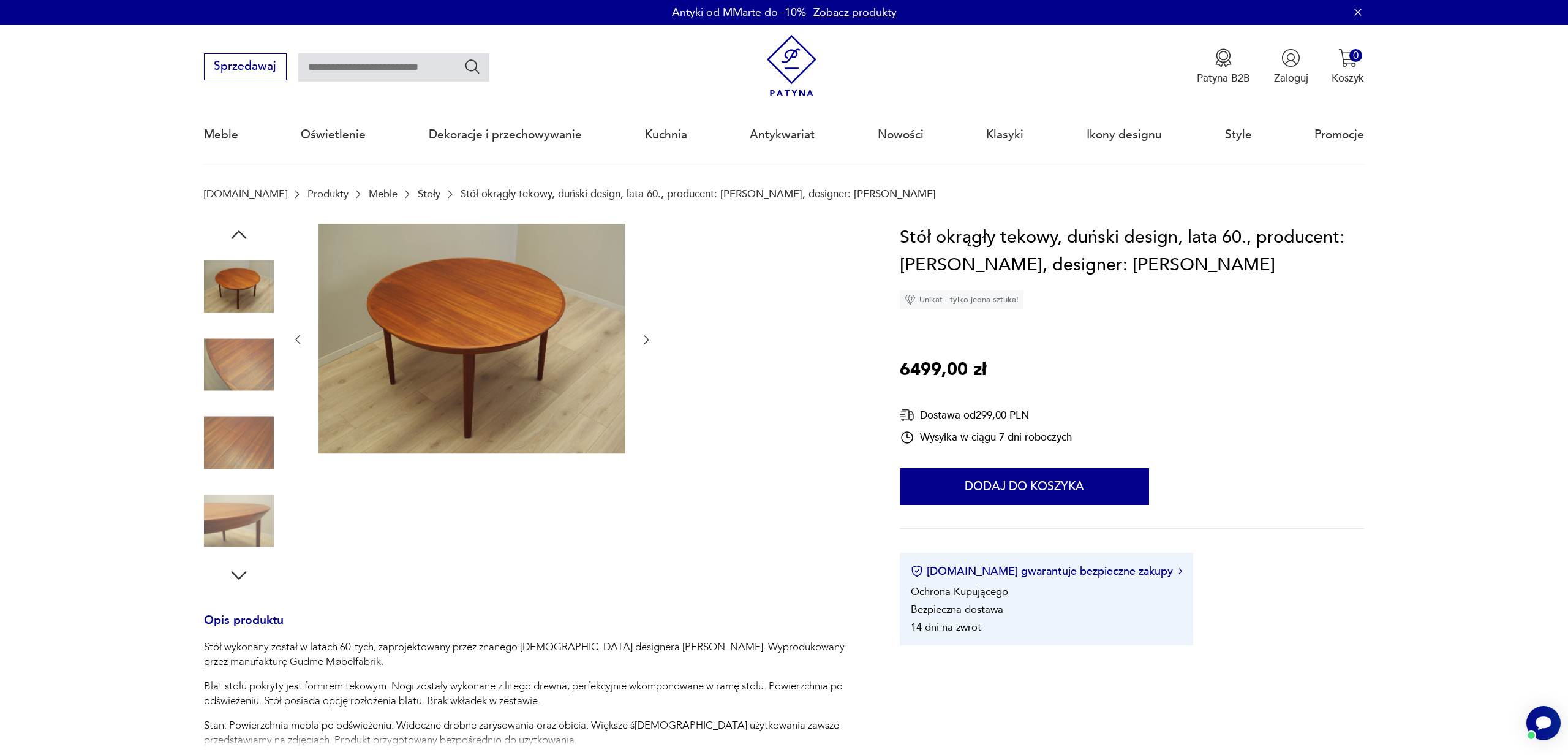
click at [647, 335] on icon "button" at bounding box center [646, 339] width 12 height 12
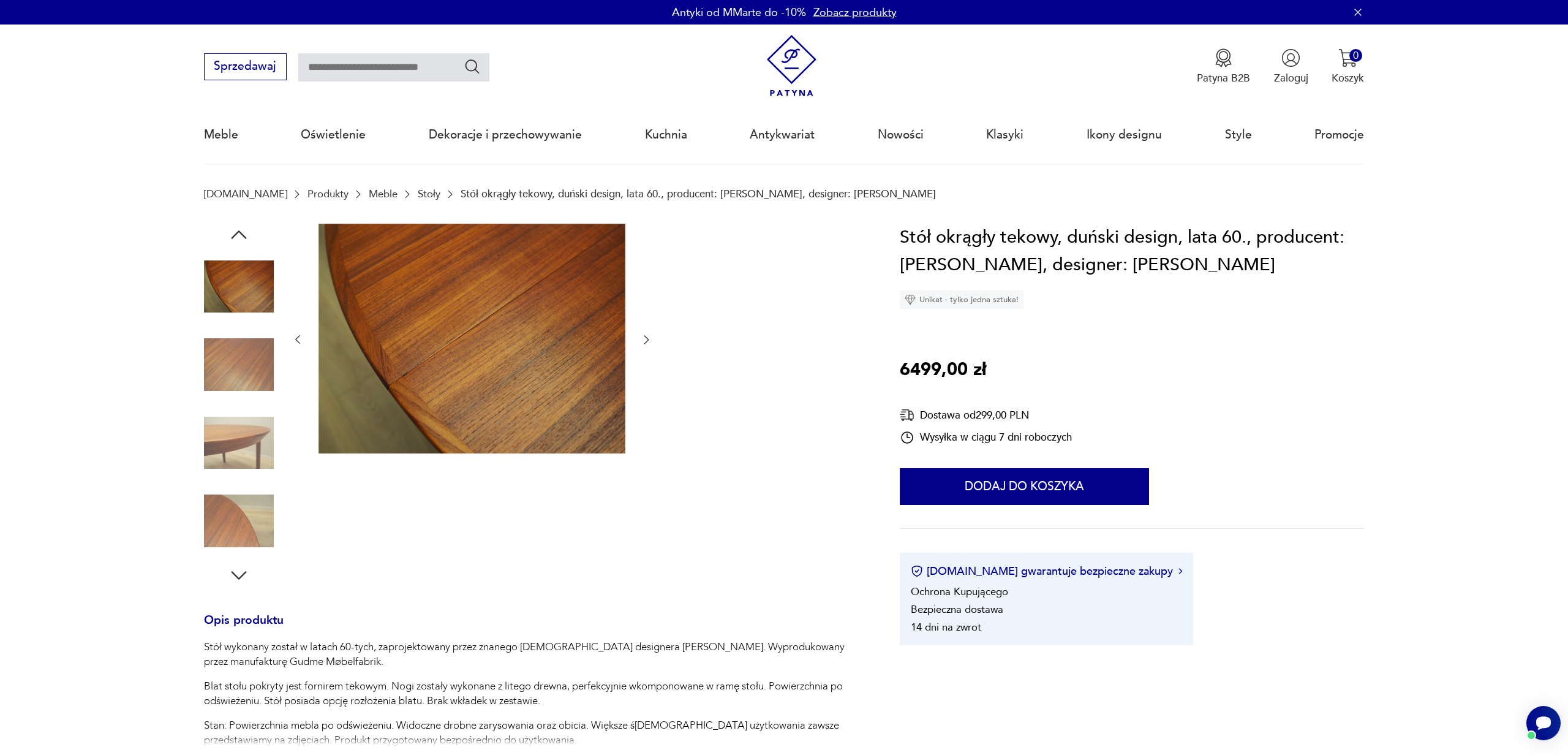
click at [647, 335] on icon "button" at bounding box center [646, 339] width 12 height 12
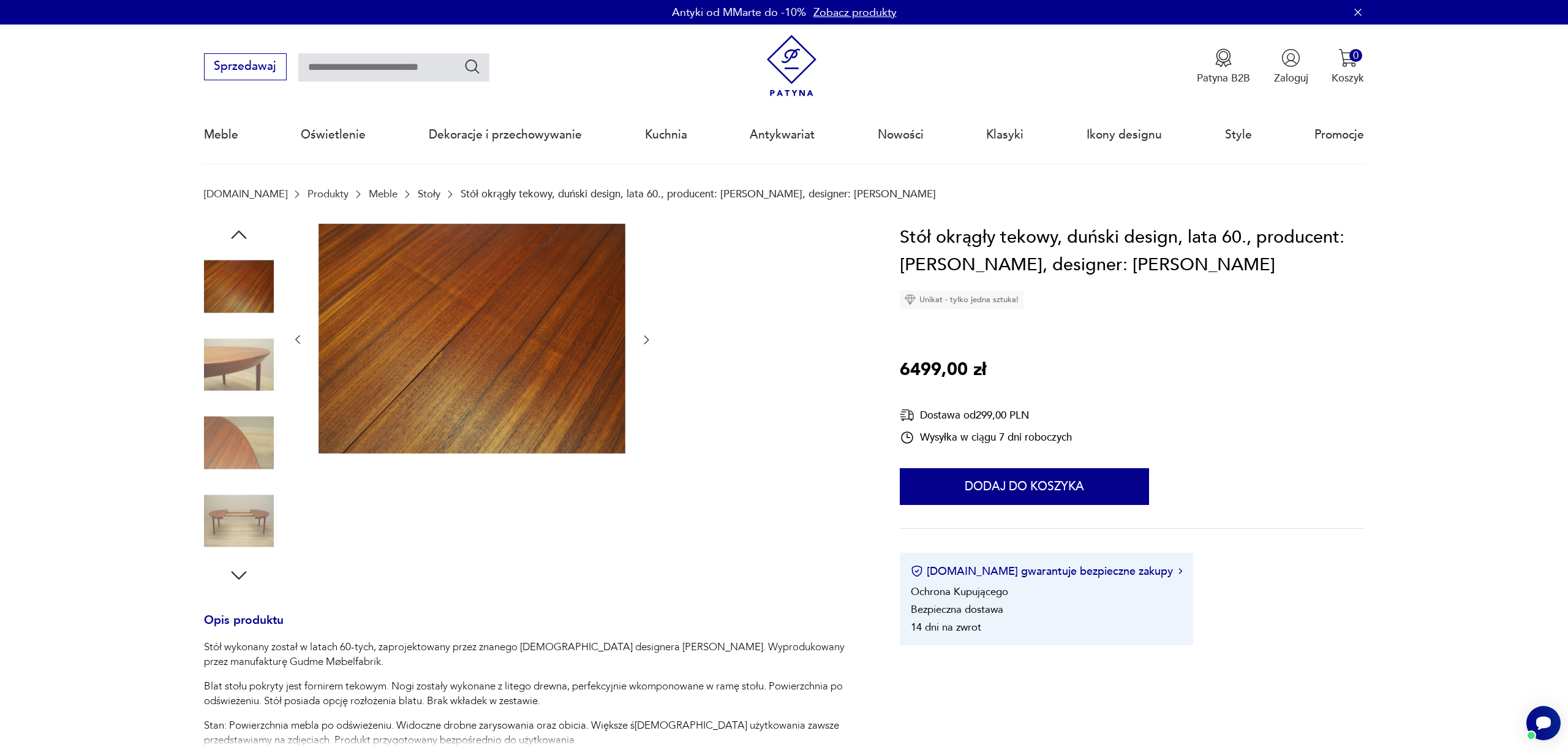
click at [647, 335] on icon "button" at bounding box center [646, 339] width 12 height 12
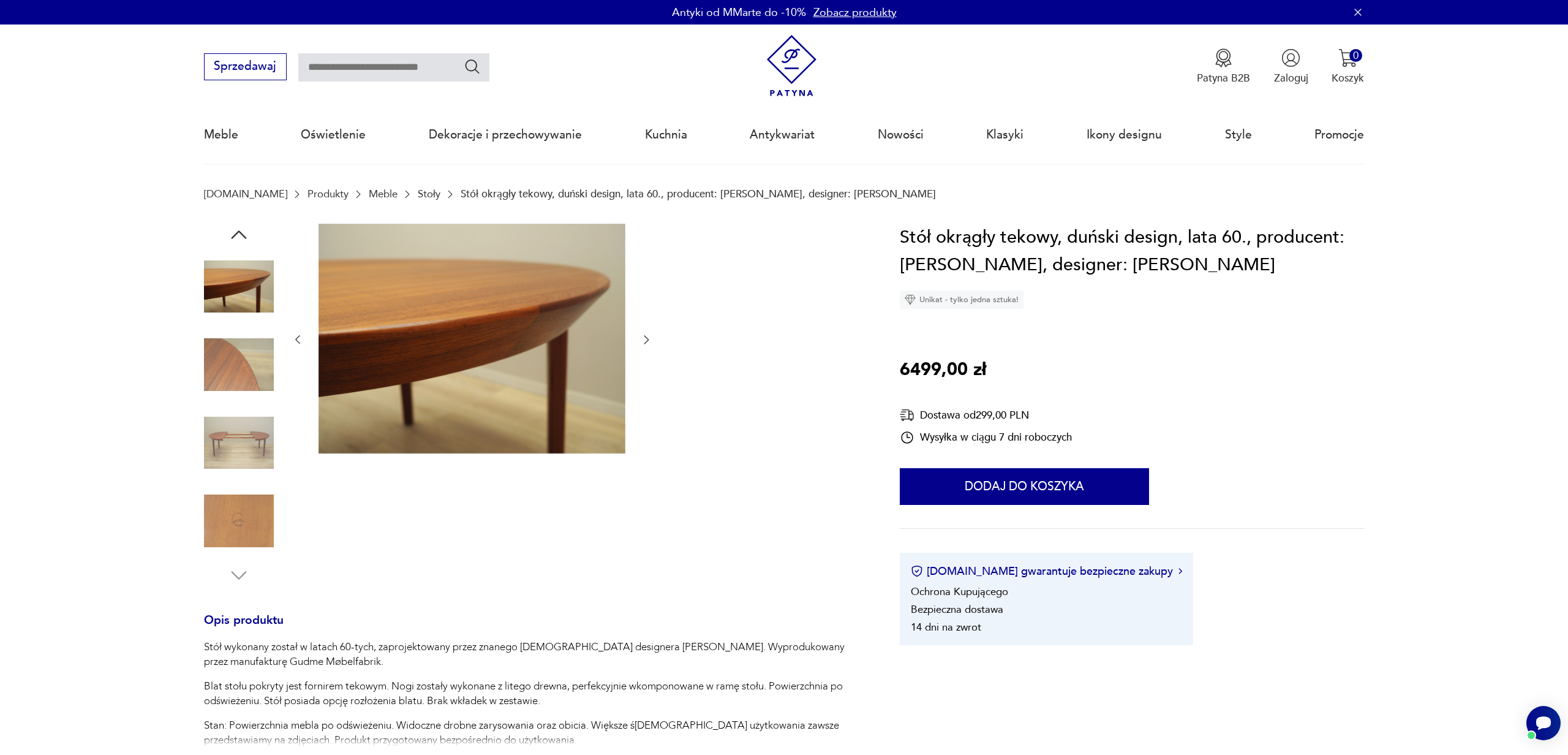
click at [647, 335] on icon "button" at bounding box center [646, 339] width 12 height 12
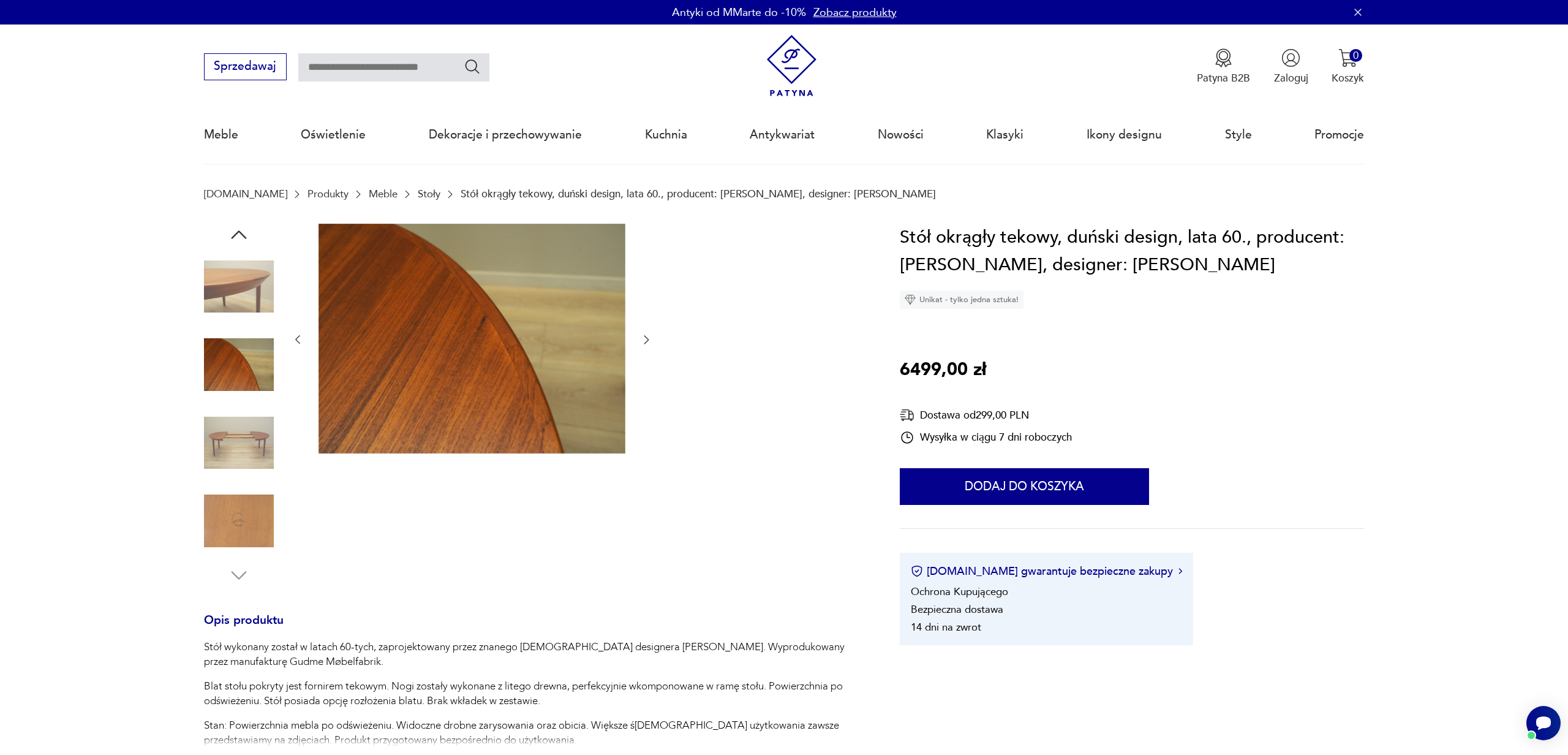
click at [647, 335] on icon "button" at bounding box center [646, 339] width 12 height 12
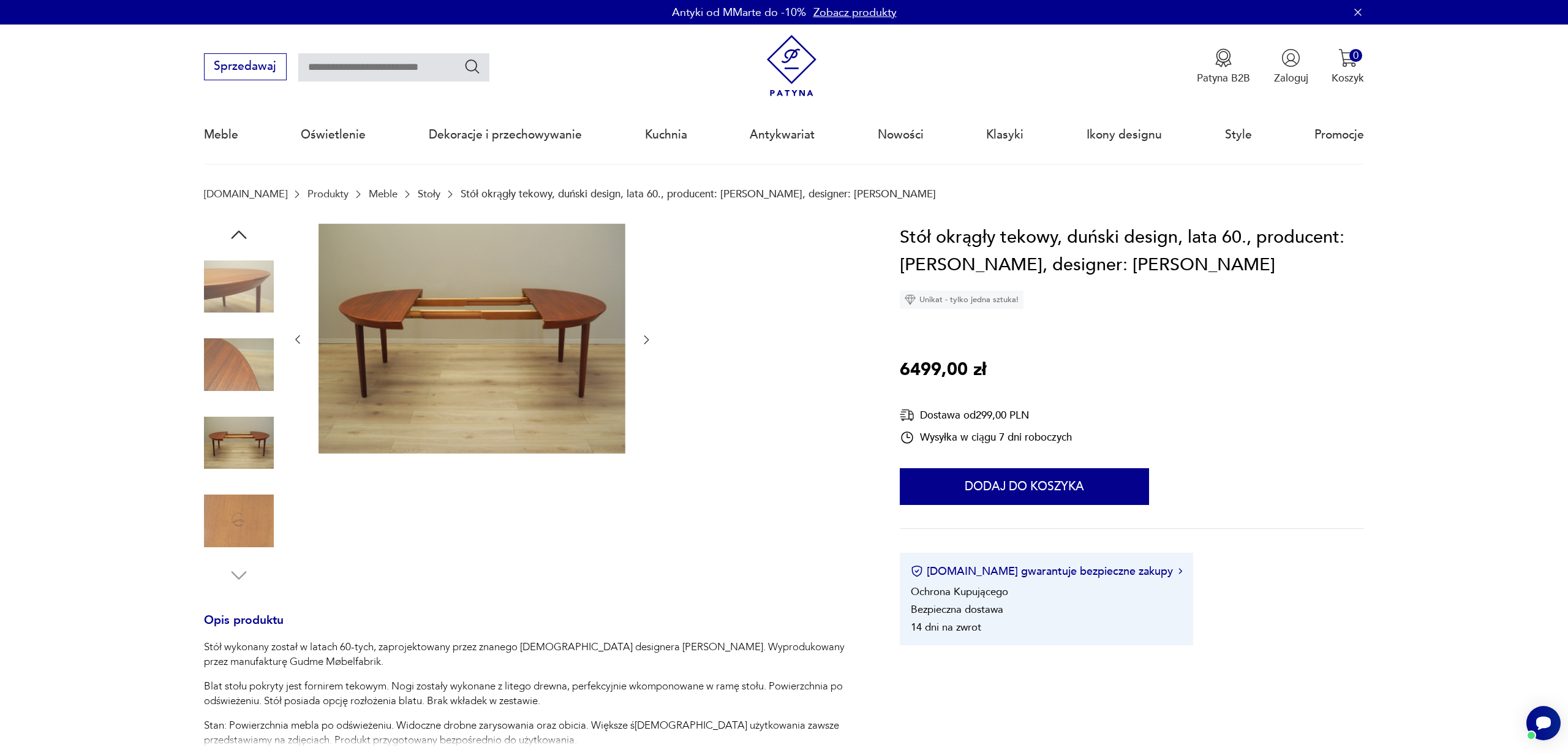
click at [647, 335] on icon "button" at bounding box center [646, 339] width 12 height 12
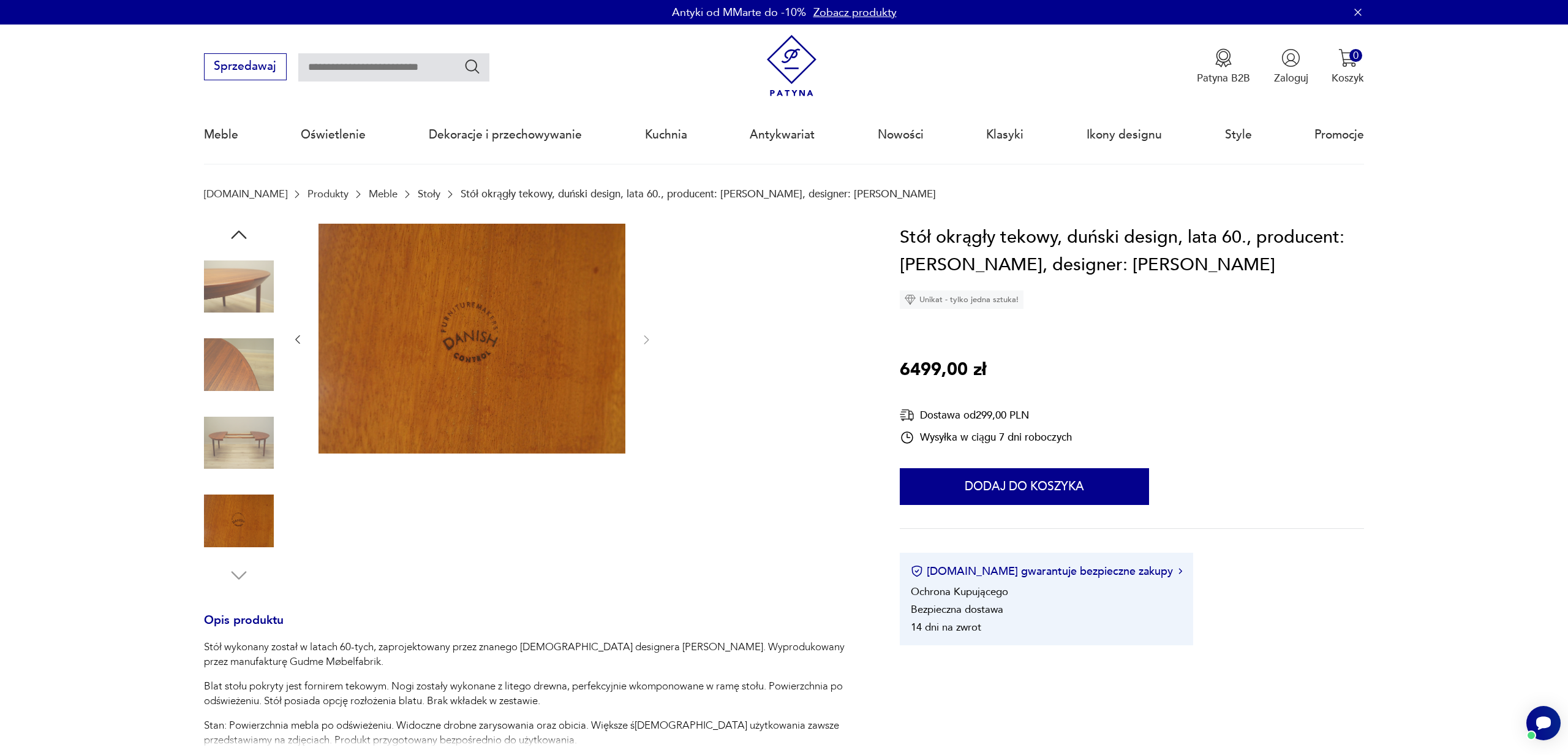
scroll to position [5, 0]
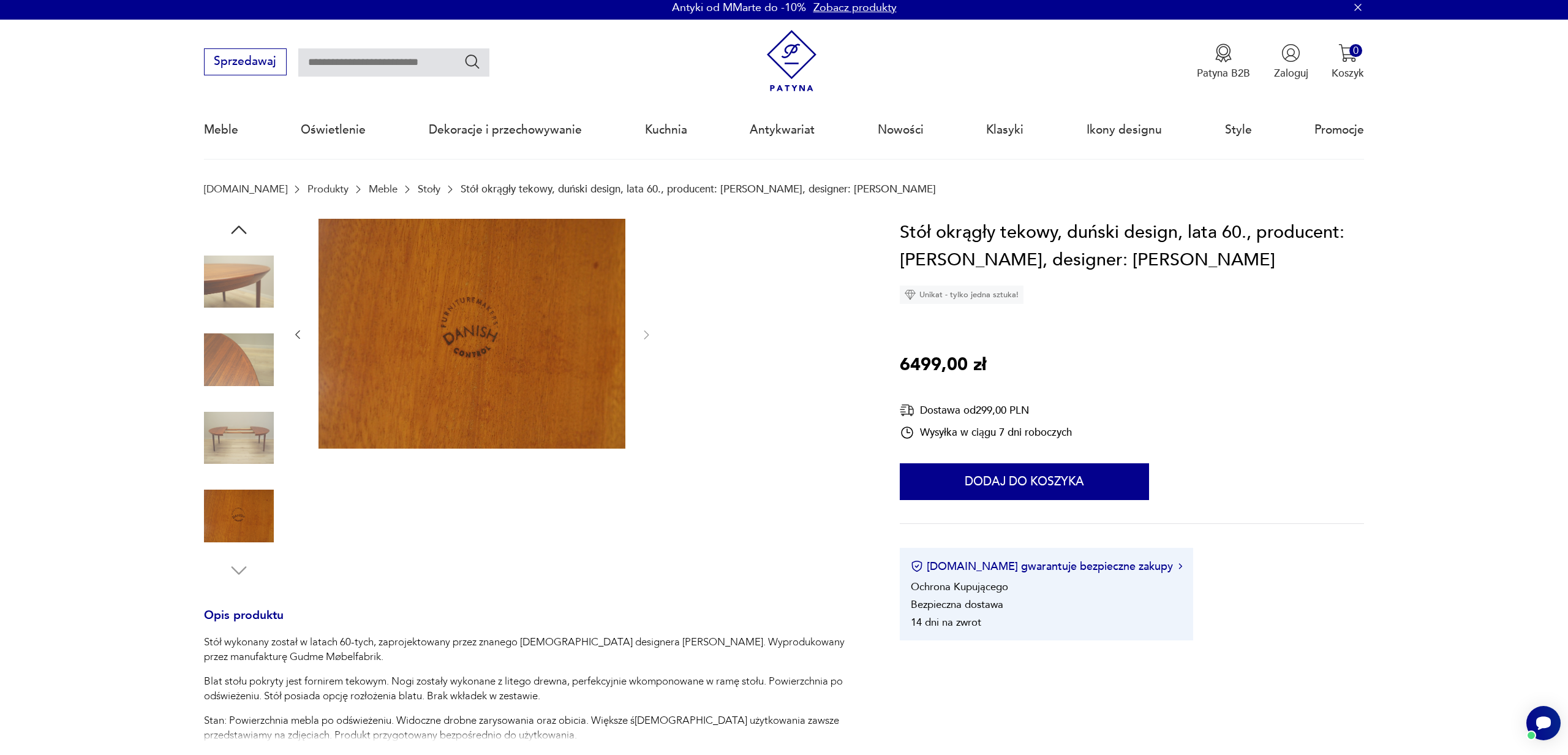
drag, startPoint x: 250, startPoint y: 220, endPoint x: 243, endPoint y: 226, distance: 9.2
click at [250, 221] on div at bounding box center [239, 400] width 70 height 363
click at [243, 226] on icon "button" at bounding box center [238, 229] width 22 height 22
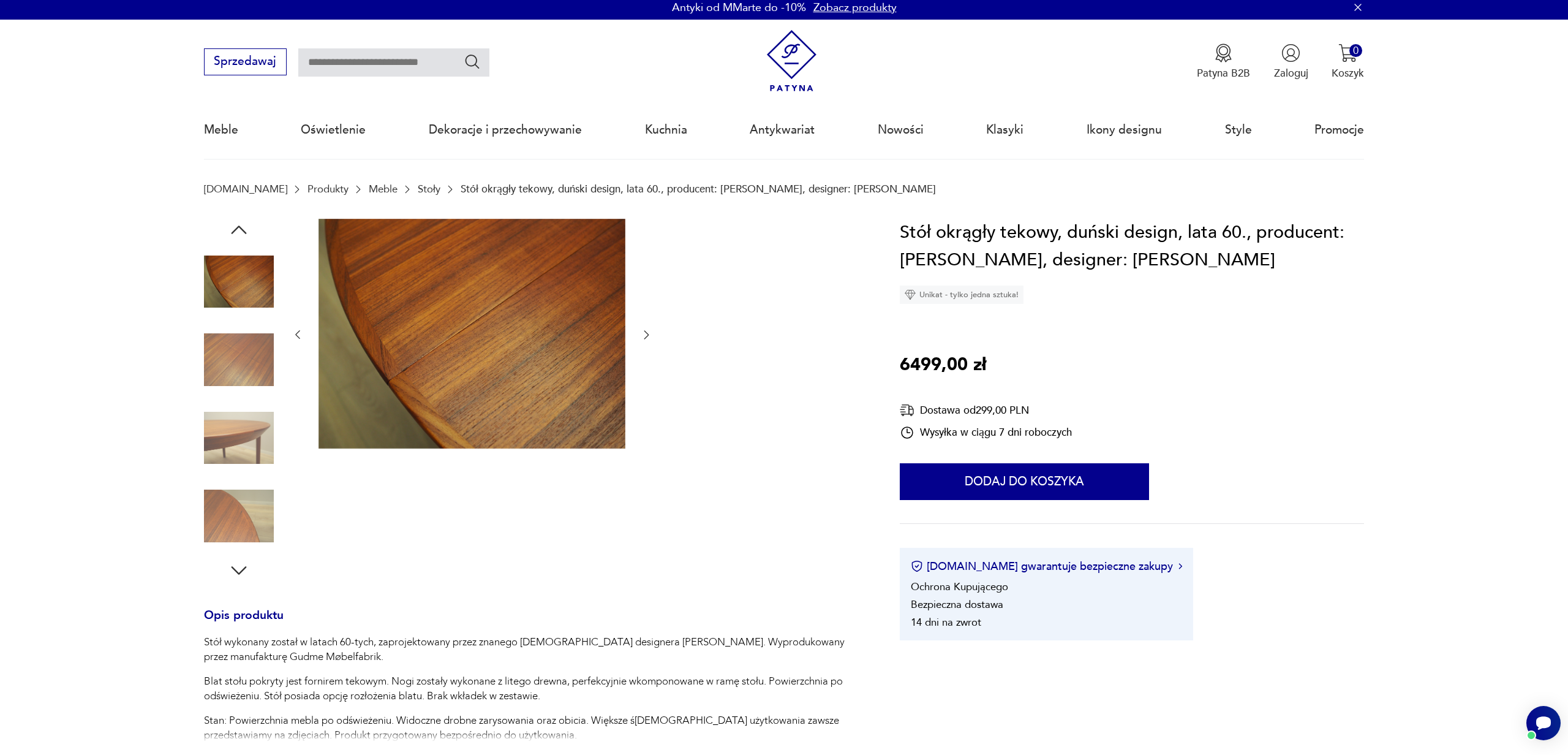
click at [246, 287] on img at bounding box center [239, 281] width 70 height 70
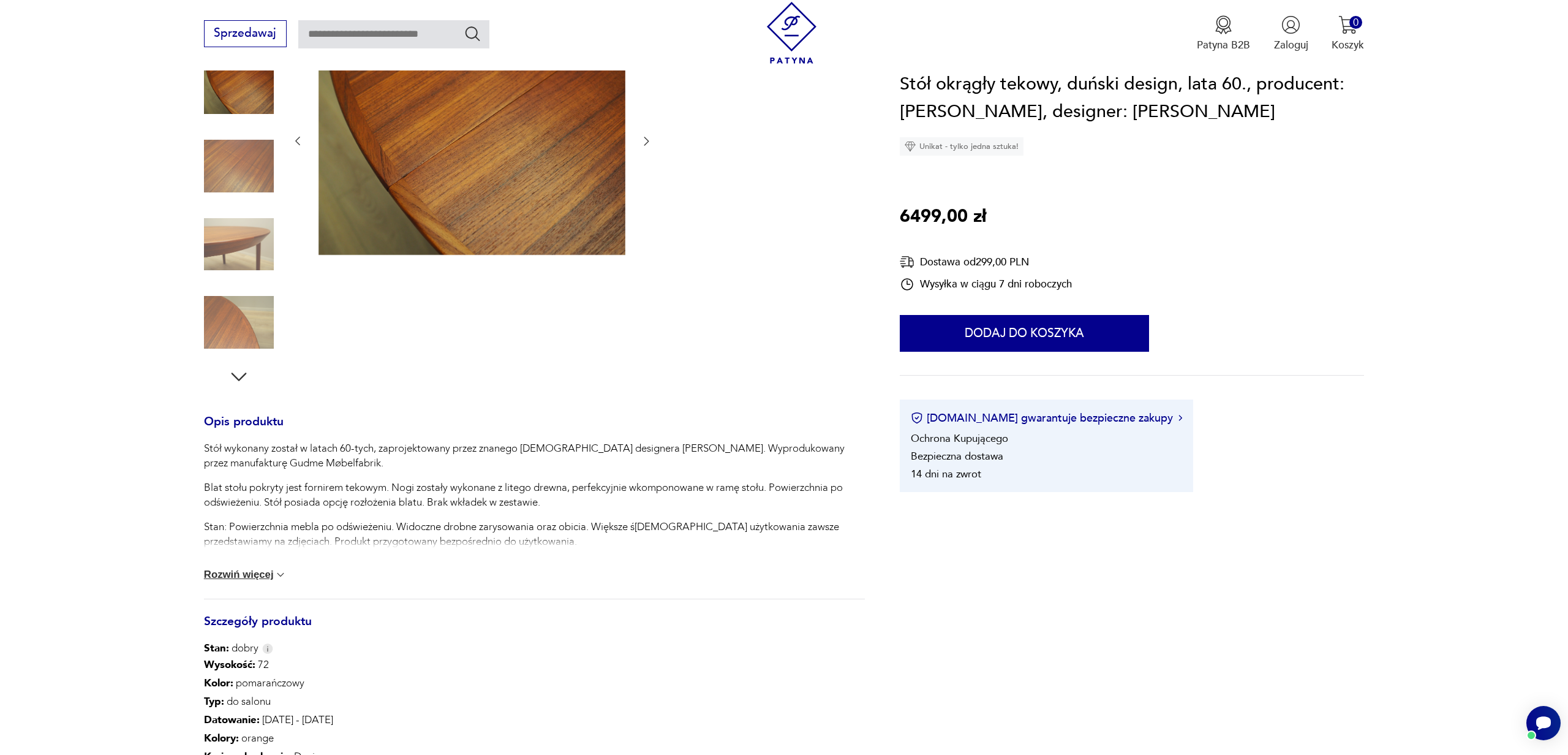
scroll to position [208, 0]
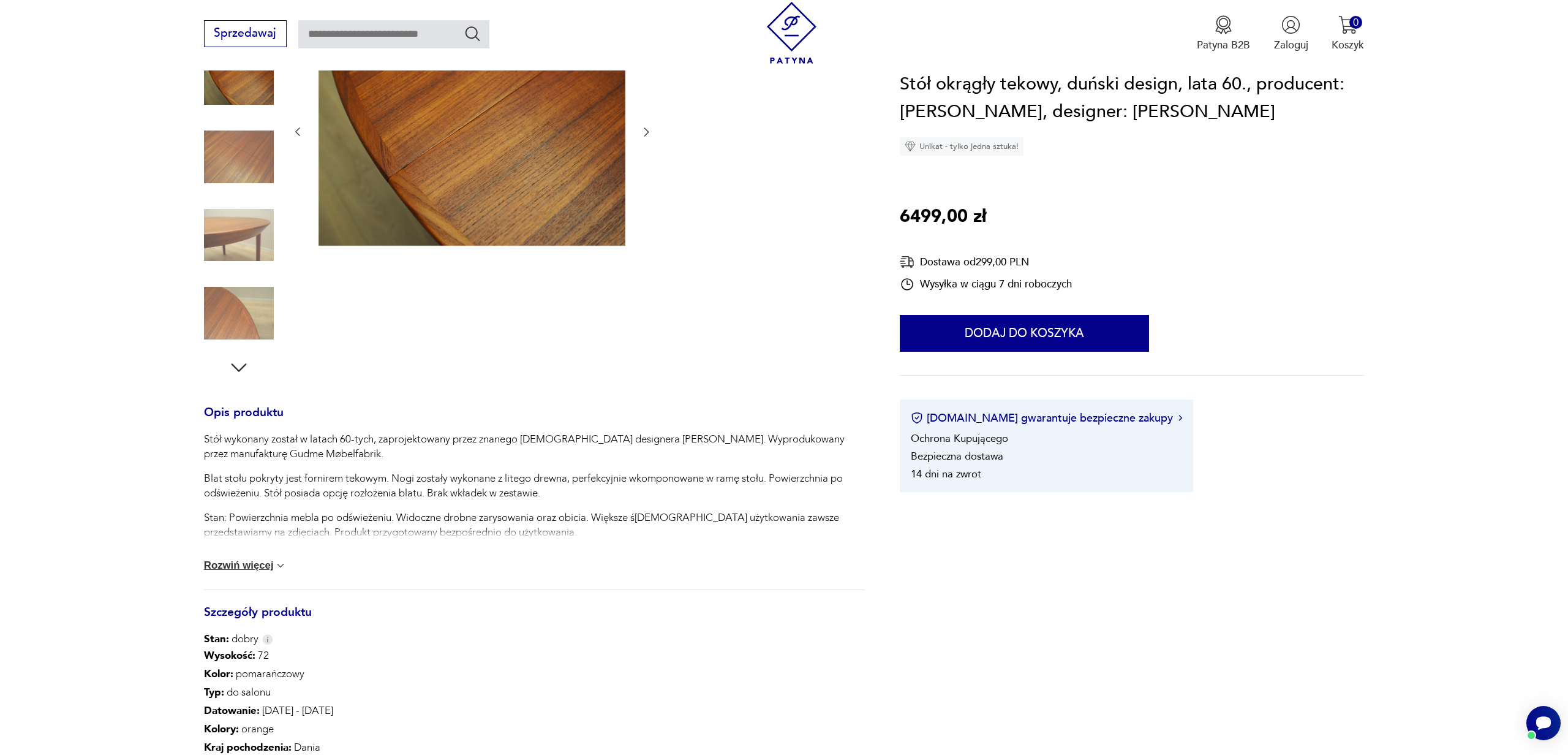
click at [240, 565] on button "Rozwiń więcej" at bounding box center [245, 565] width 83 height 12
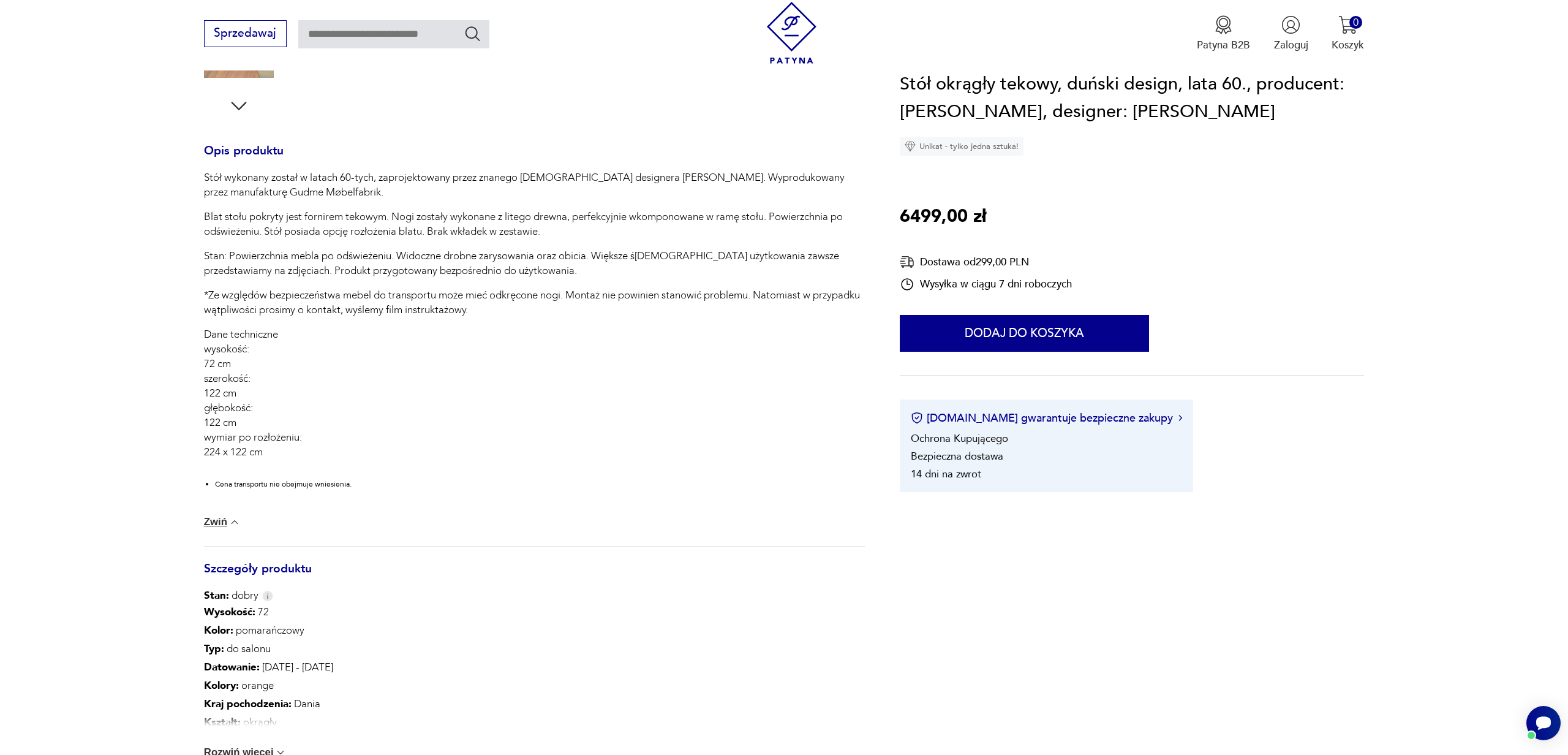
scroll to position [590, 0]
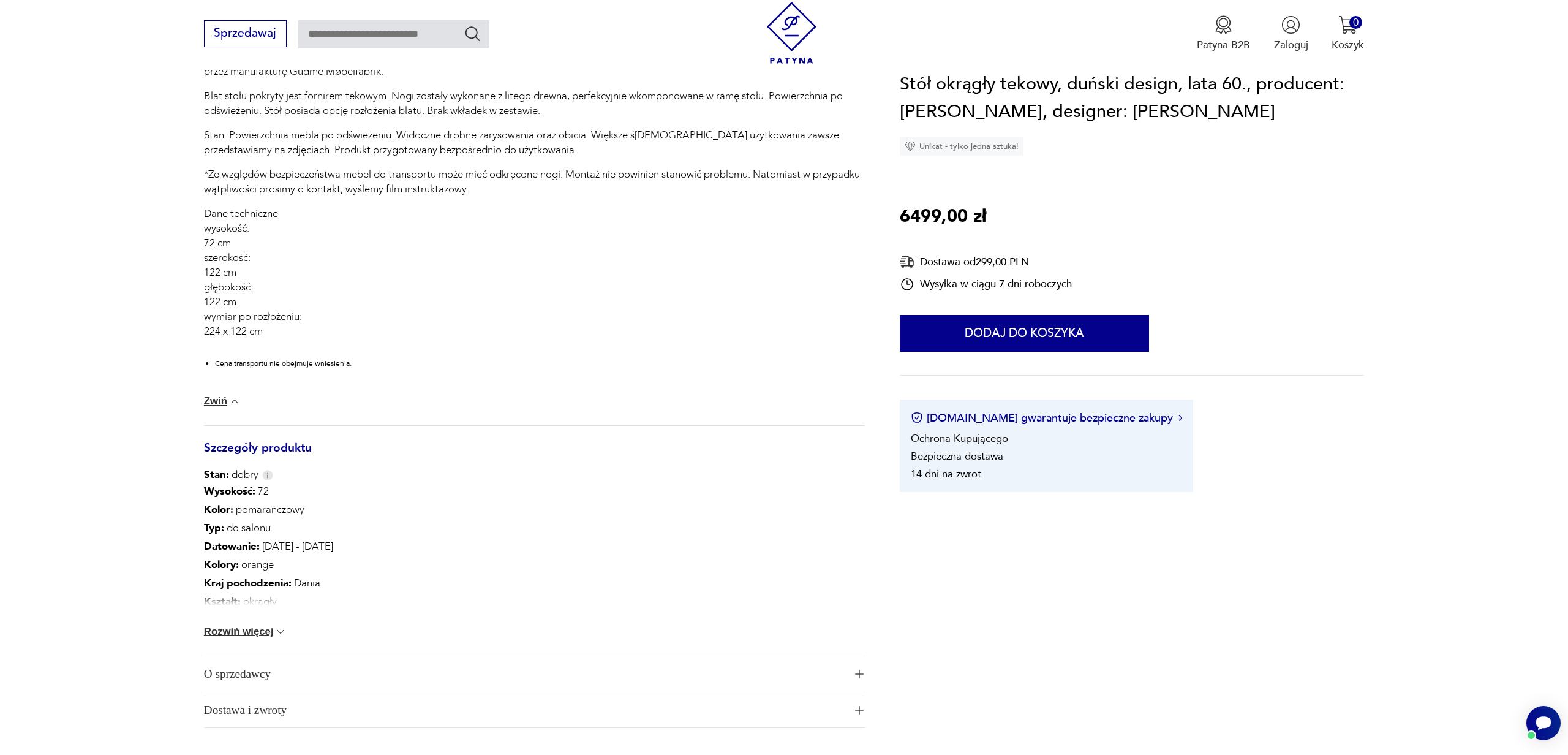
click at [262, 635] on button "Rozwiń więcej" at bounding box center [245, 631] width 83 height 12
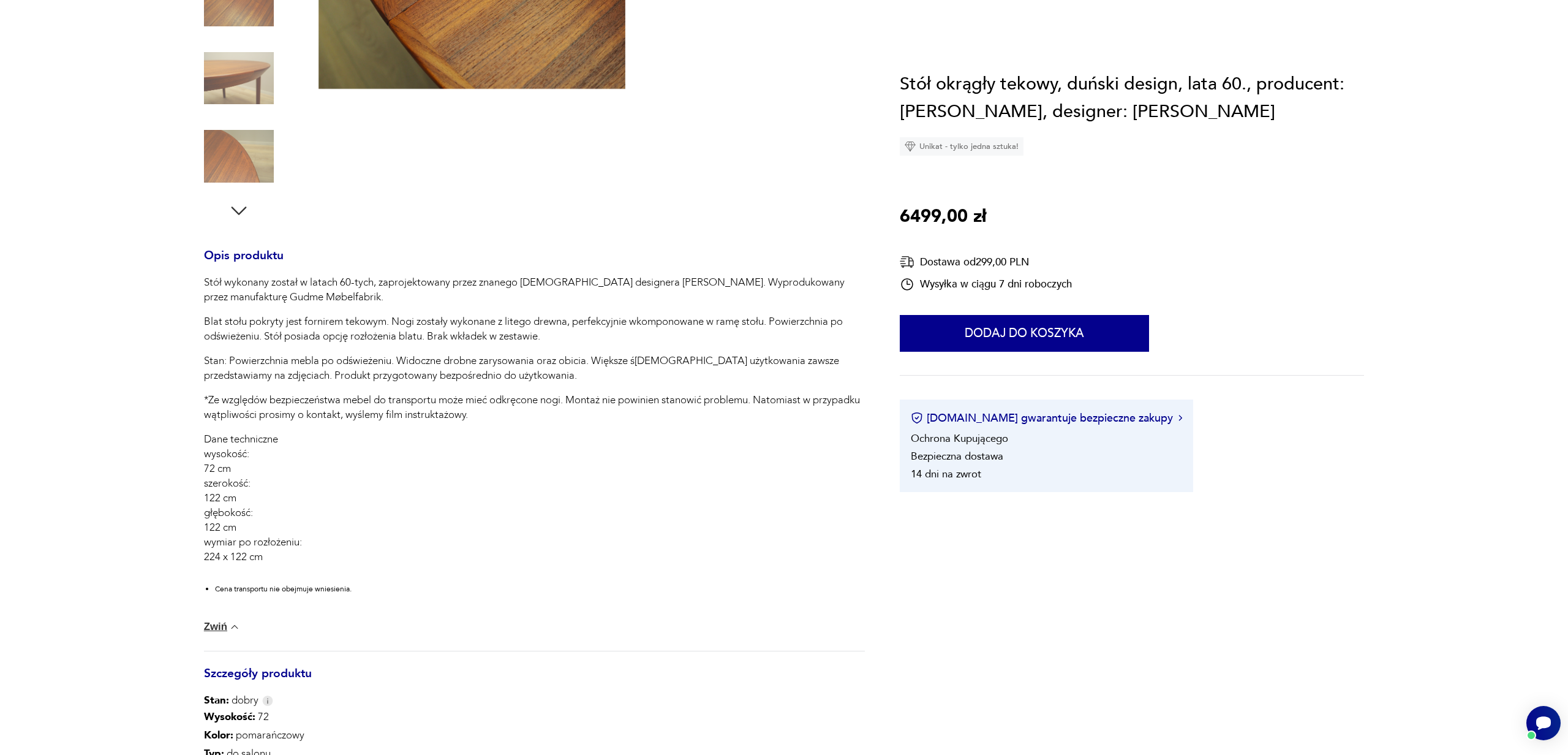
scroll to position [0, 0]
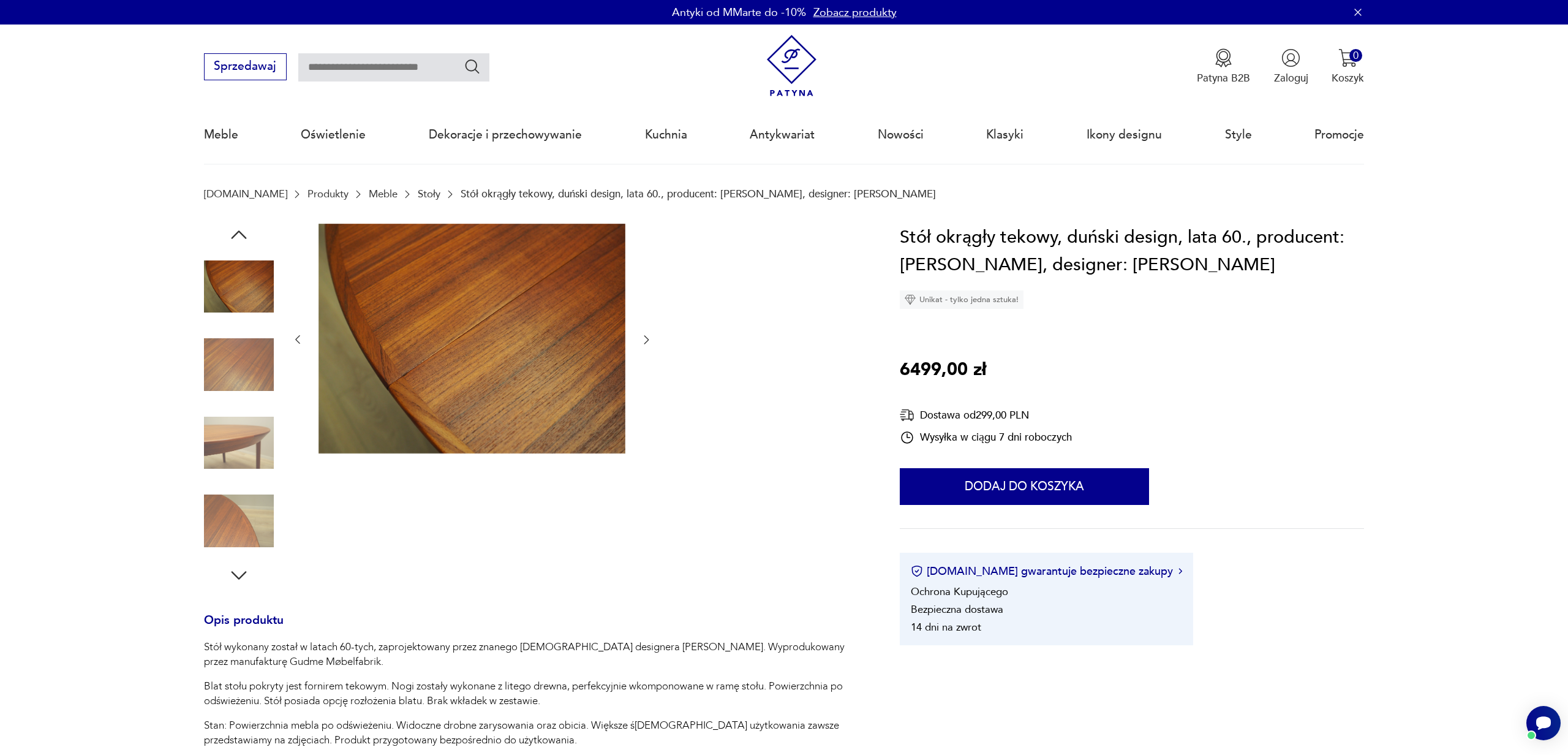
click at [239, 233] on icon "button" at bounding box center [238, 235] width 22 height 22
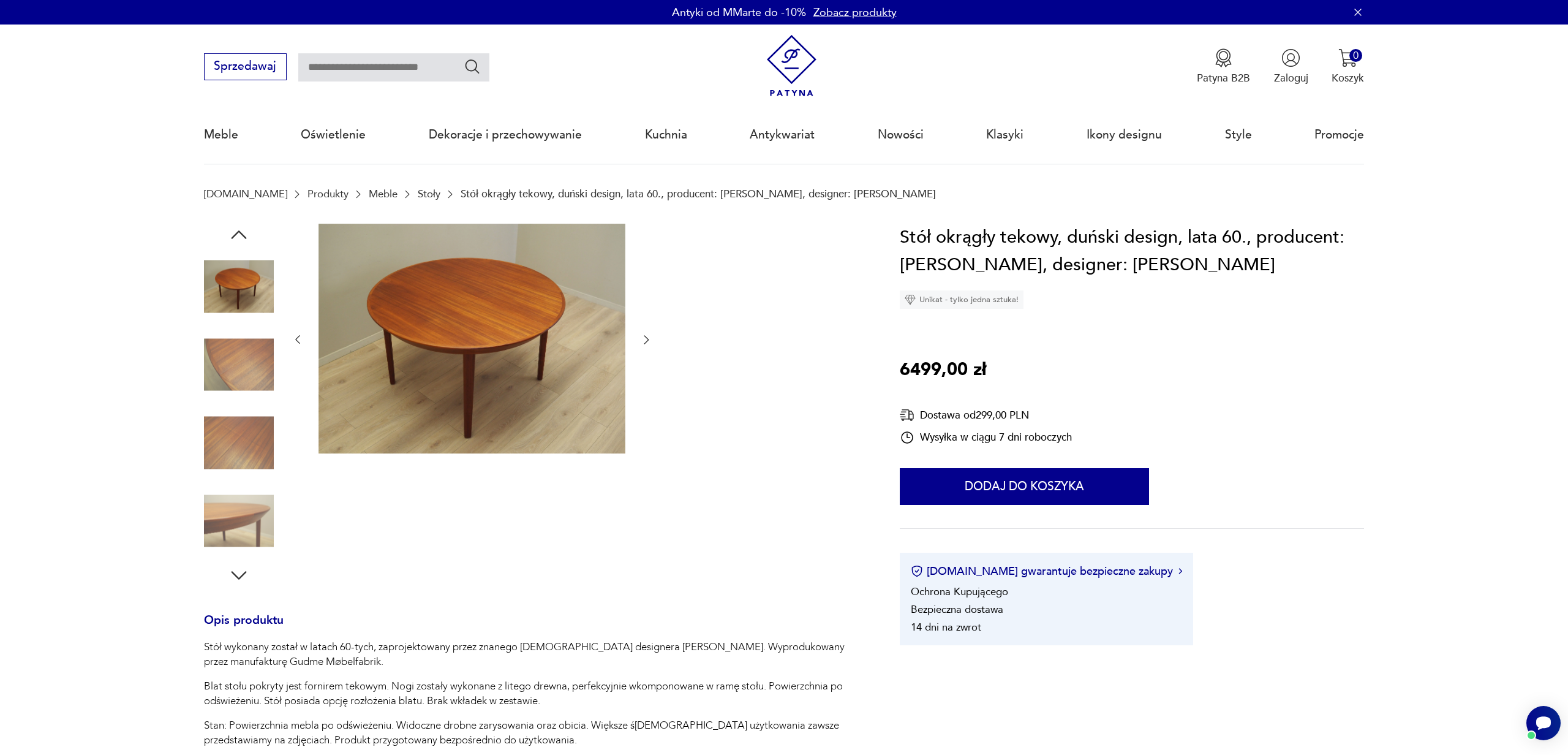
click at [239, 233] on icon "button" at bounding box center [238, 235] width 22 height 22
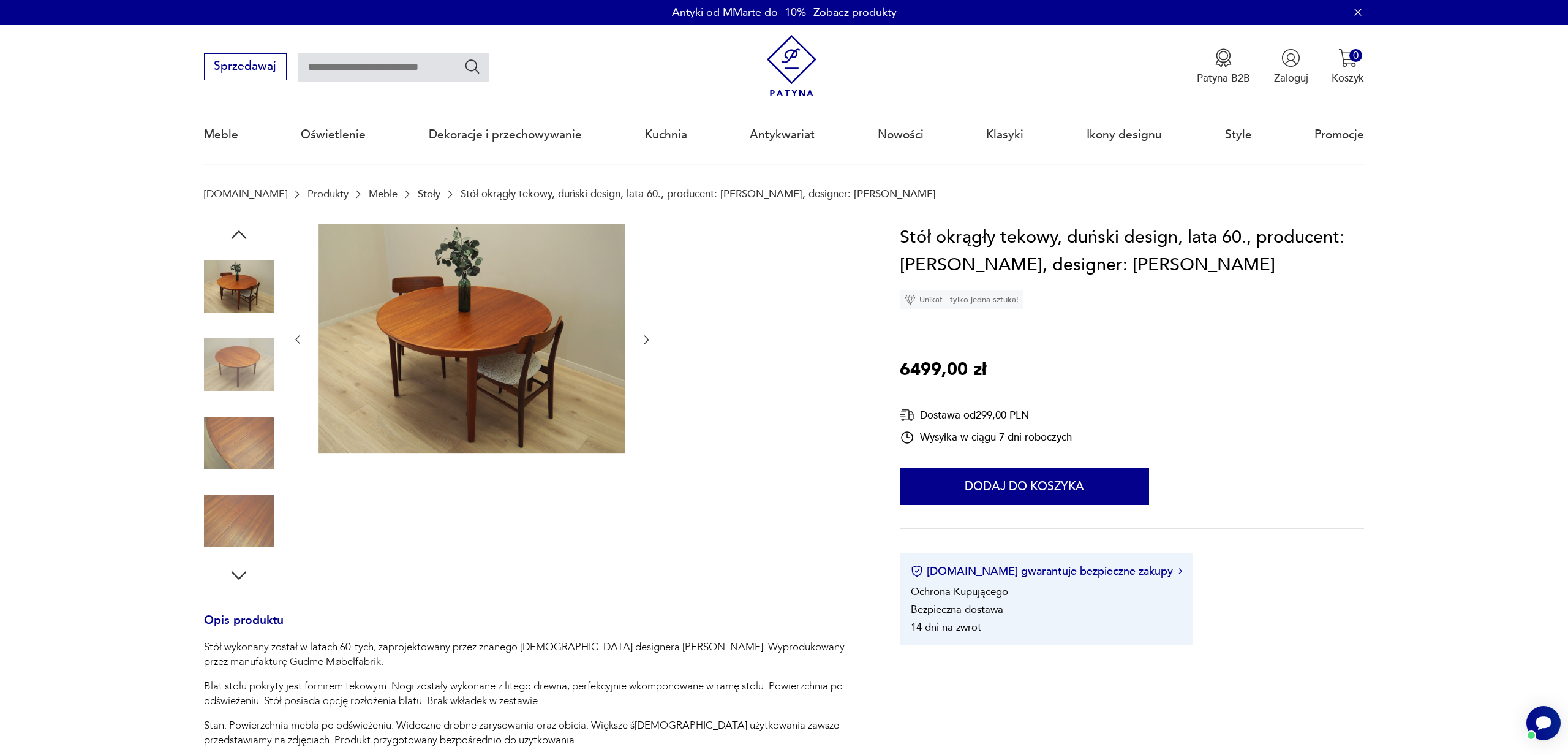
click at [239, 233] on icon "button" at bounding box center [238, 235] width 22 height 22
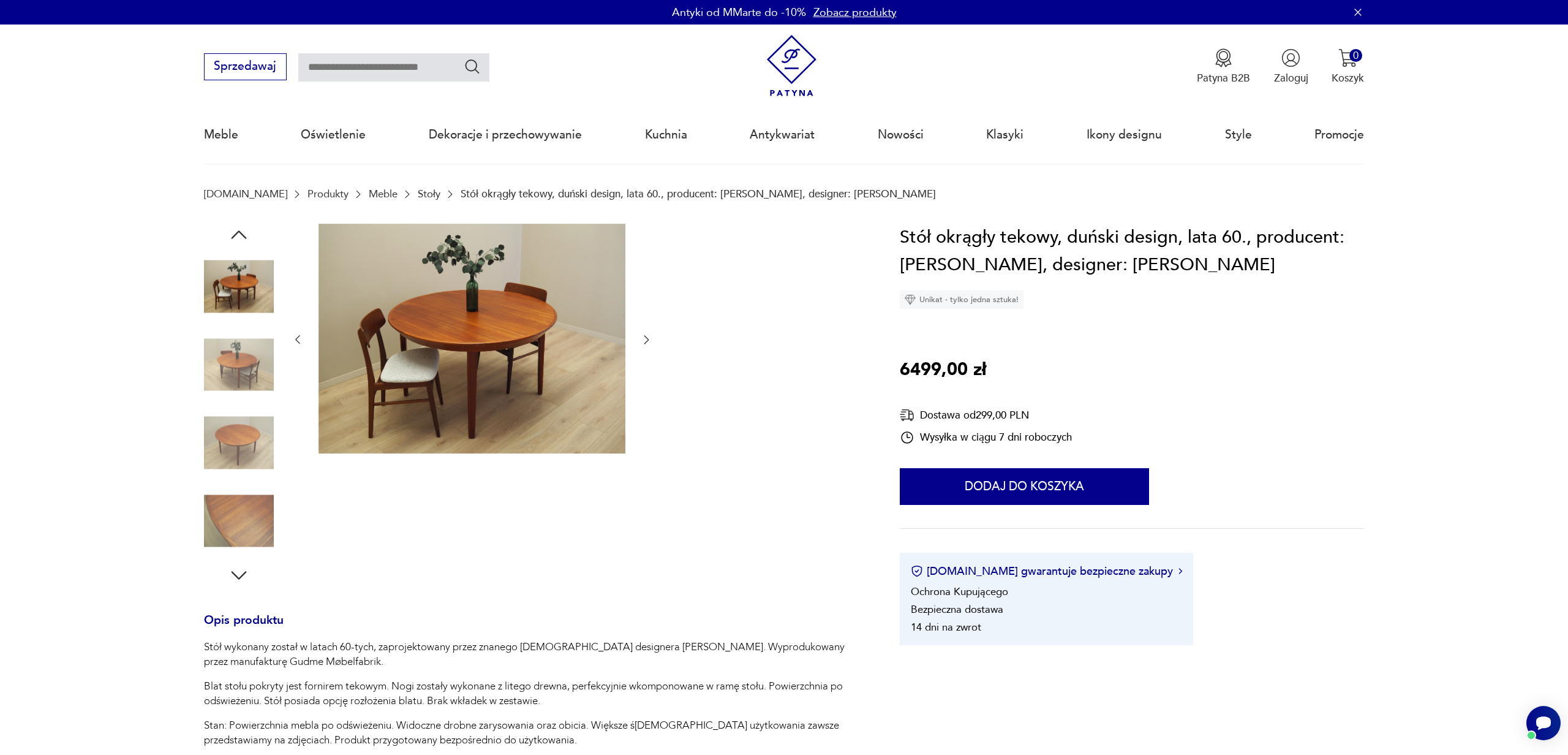
click at [239, 233] on icon "button" at bounding box center [238, 235] width 22 height 22
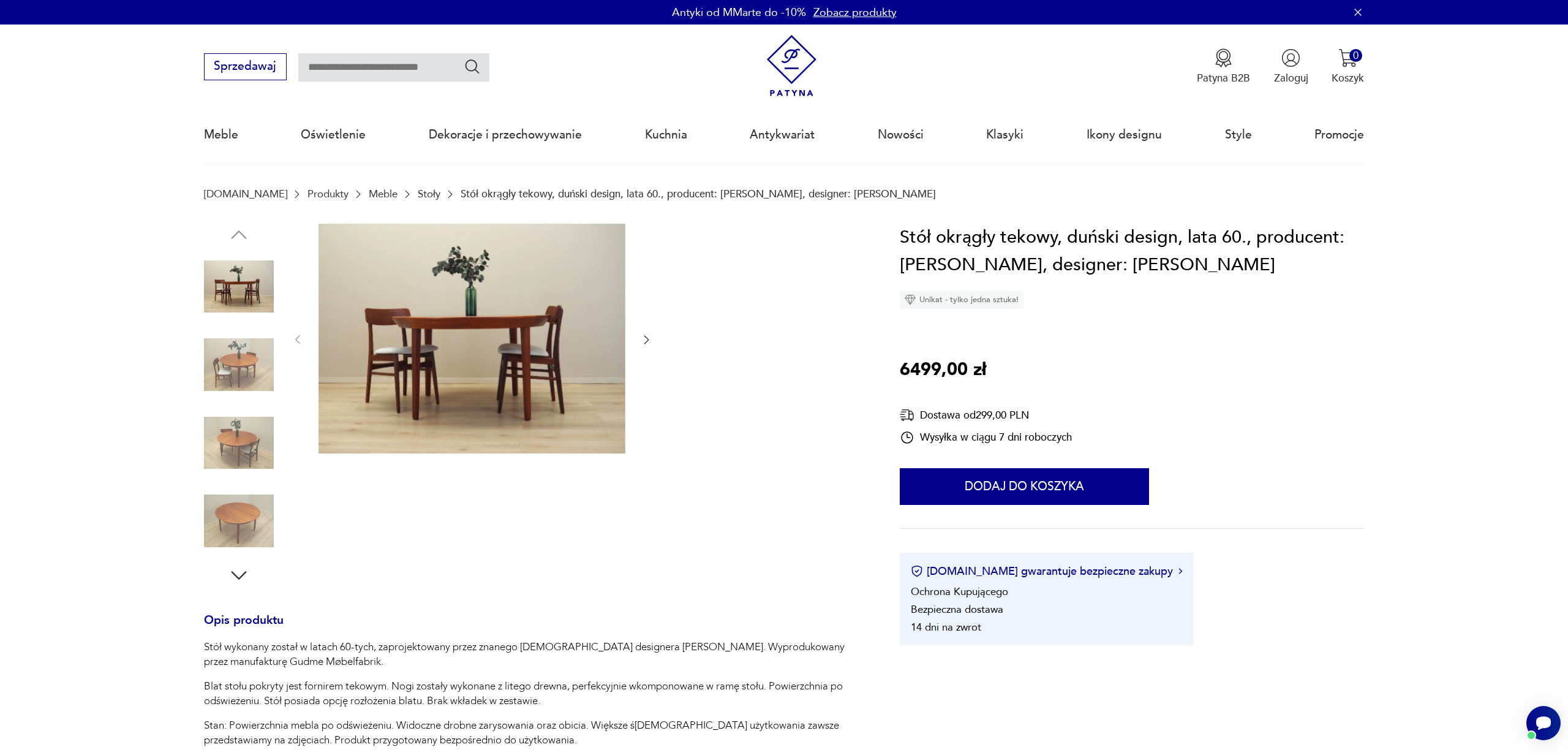
click at [246, 272] on img at bounding box center [239, 287] width 70 height 70
click at [238, 370] on img at bounding box center [239, 365] width 70 height 70
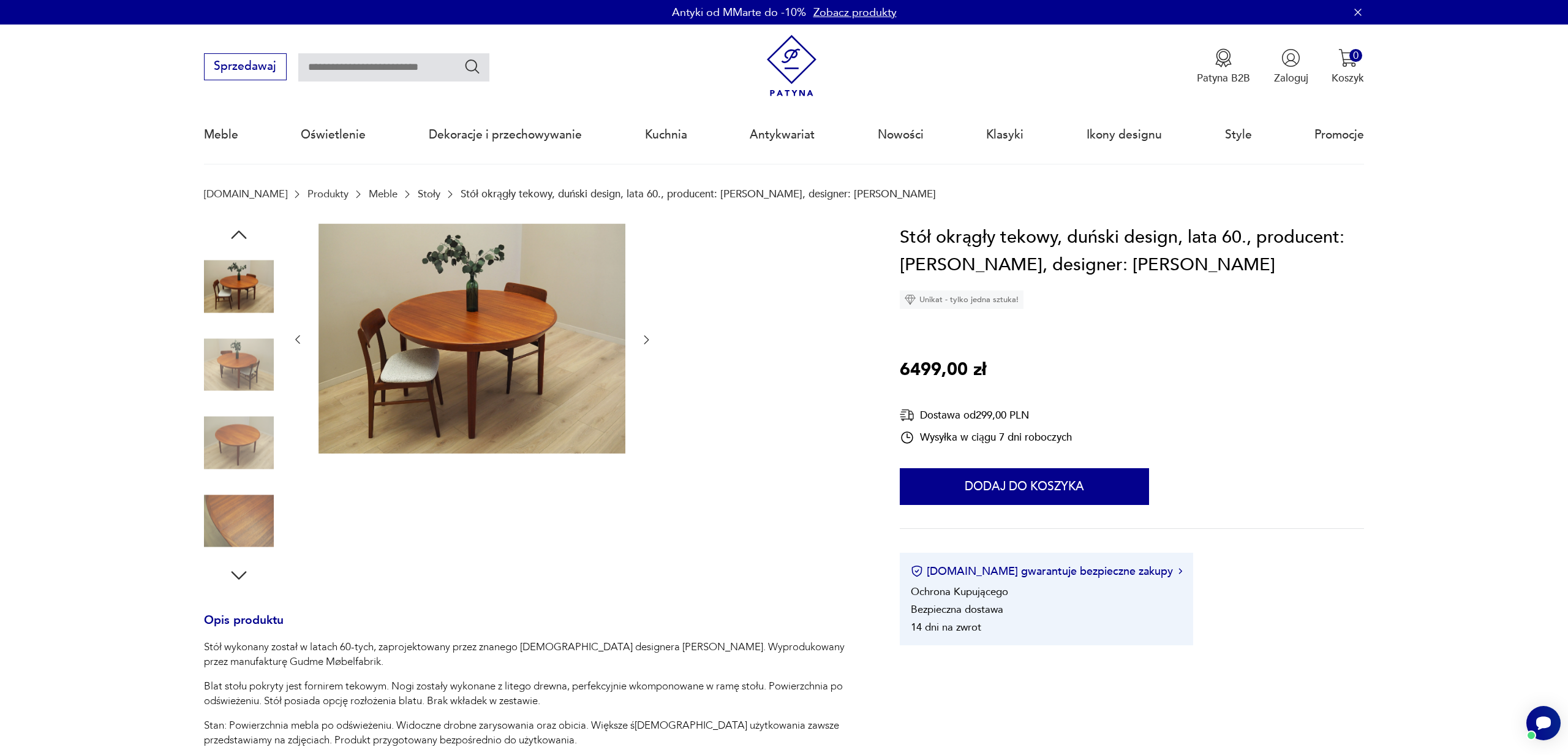
click at [231, 380] on img at bounding box center [239, 365] width 70 height 70
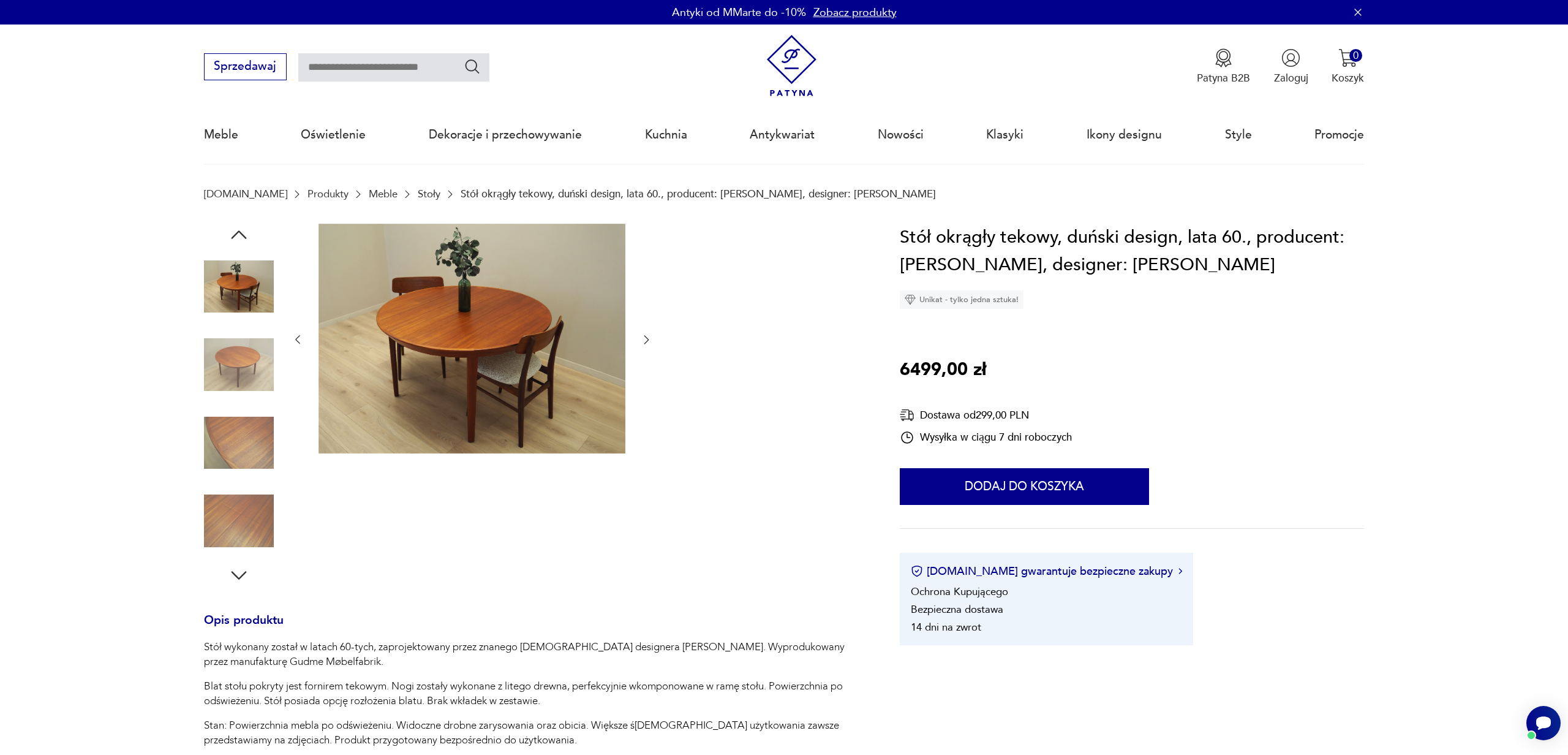
click at [257, 399] on img at bounding box center [239, 365] width 70 height 70
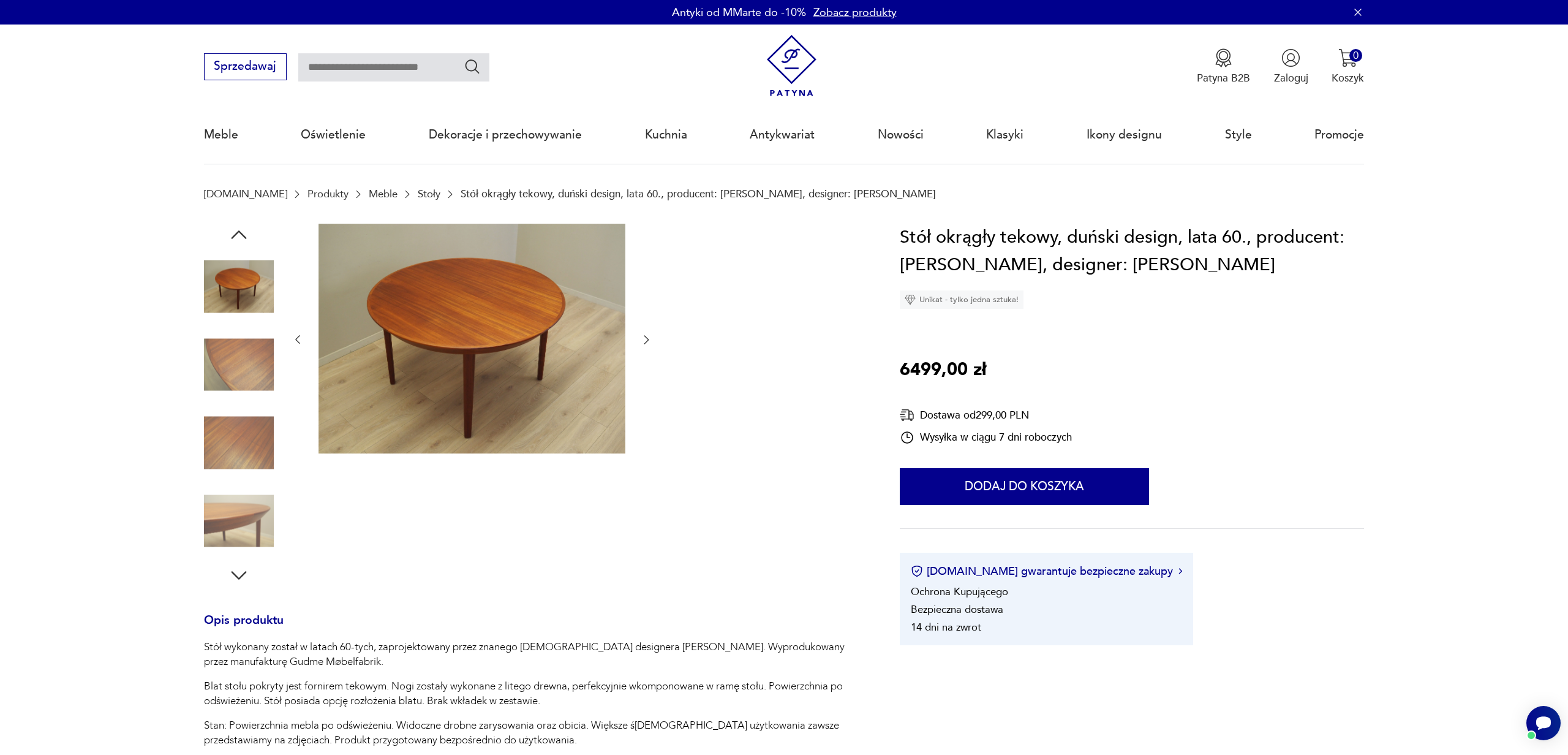
click at [257, 443] on img at bounding box center [239, 443] width 70 height 70
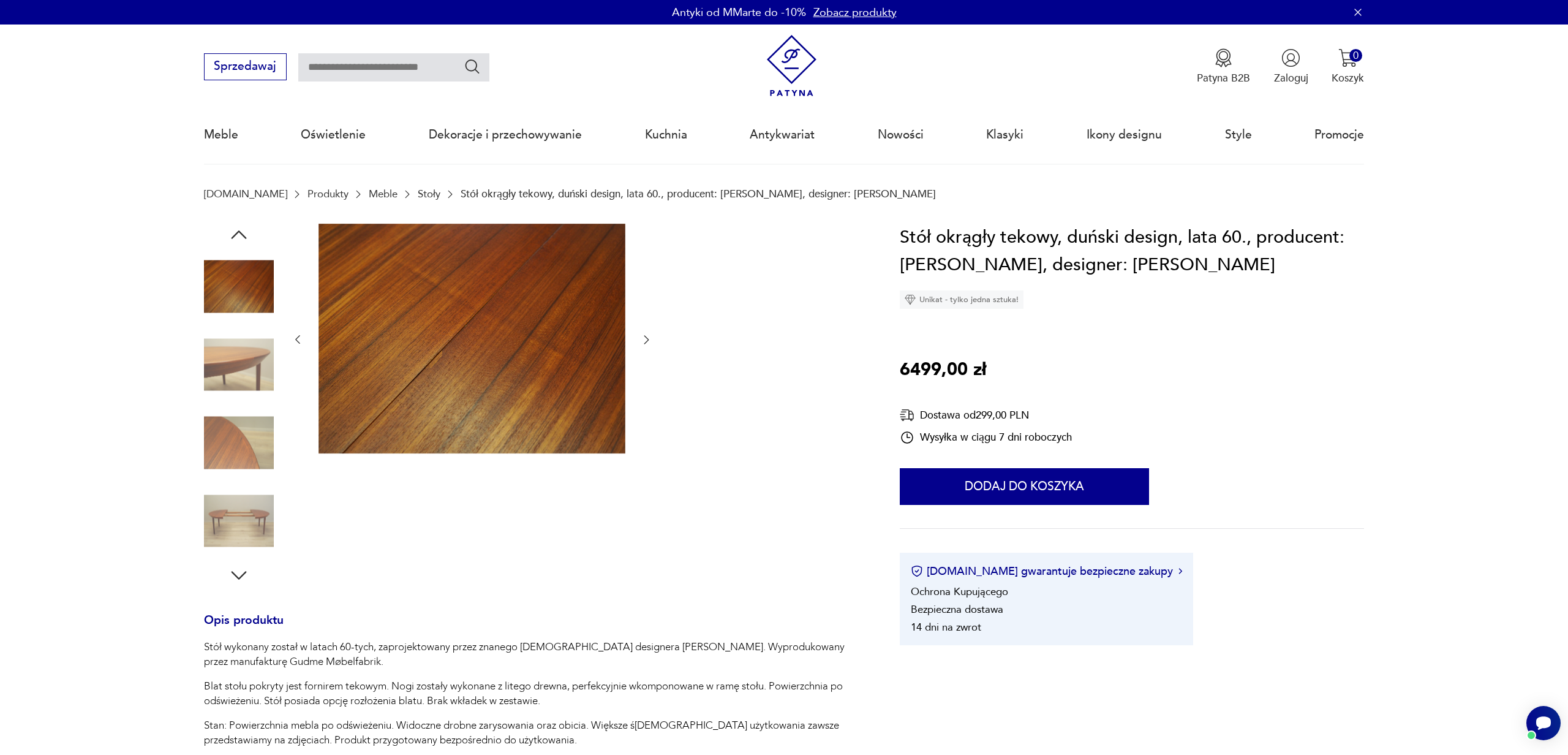
click at [247, 460] on img at bounding box center [239, 443] width 70 height 70
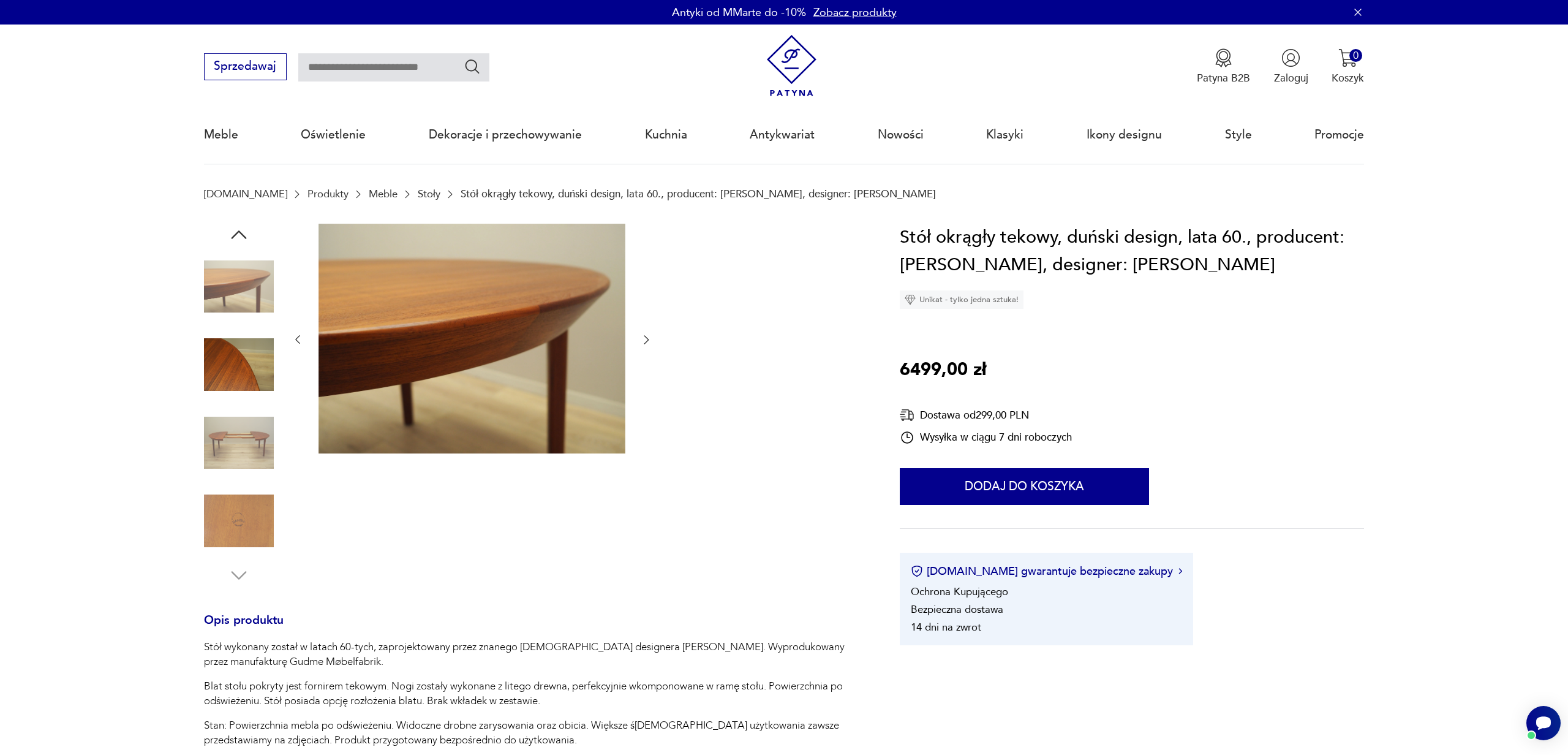
click at [248, 492] on img at bounding box center [239, 520] width 70 height 70
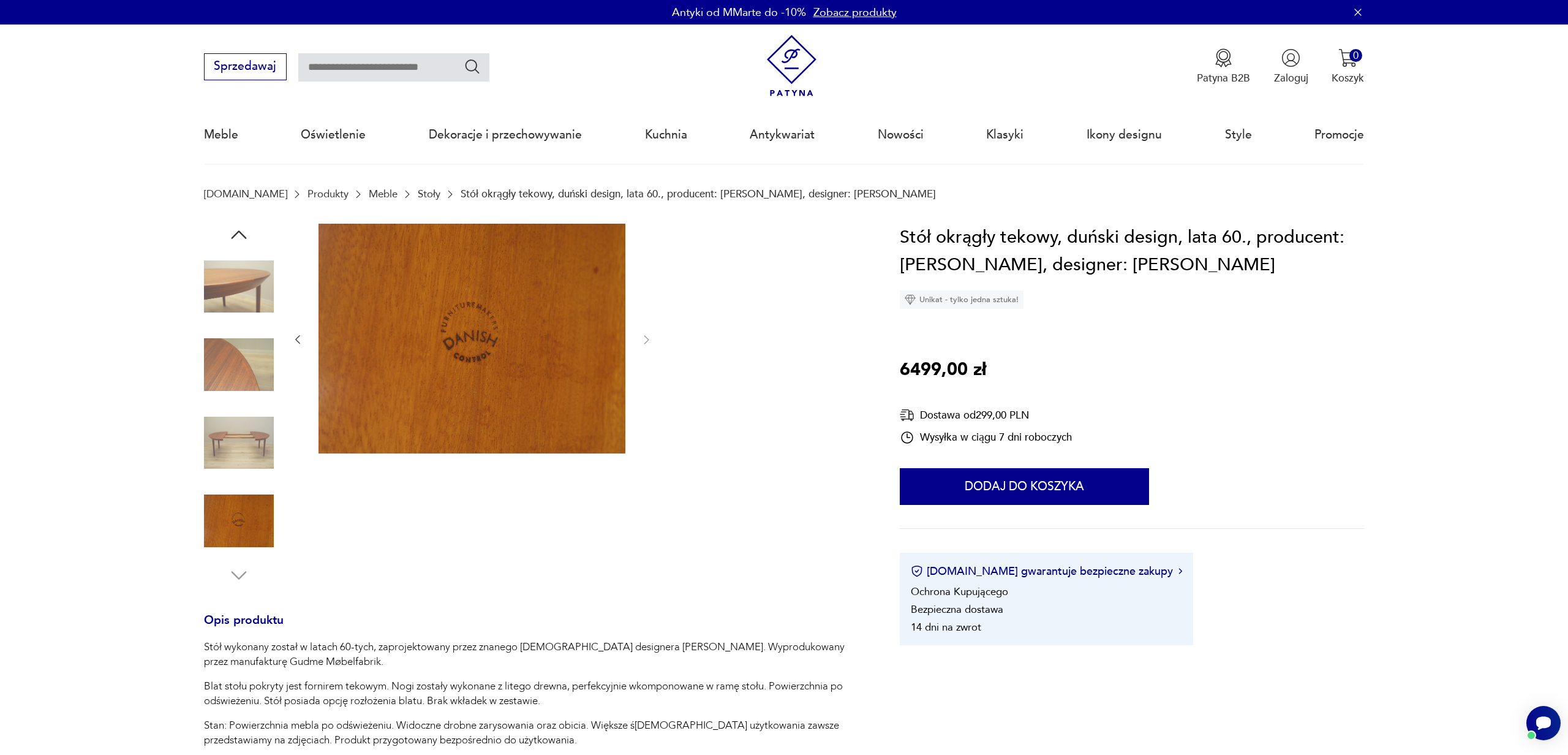
click at [247, 429] on img at bounding box center [239, 443] width 70 height 70
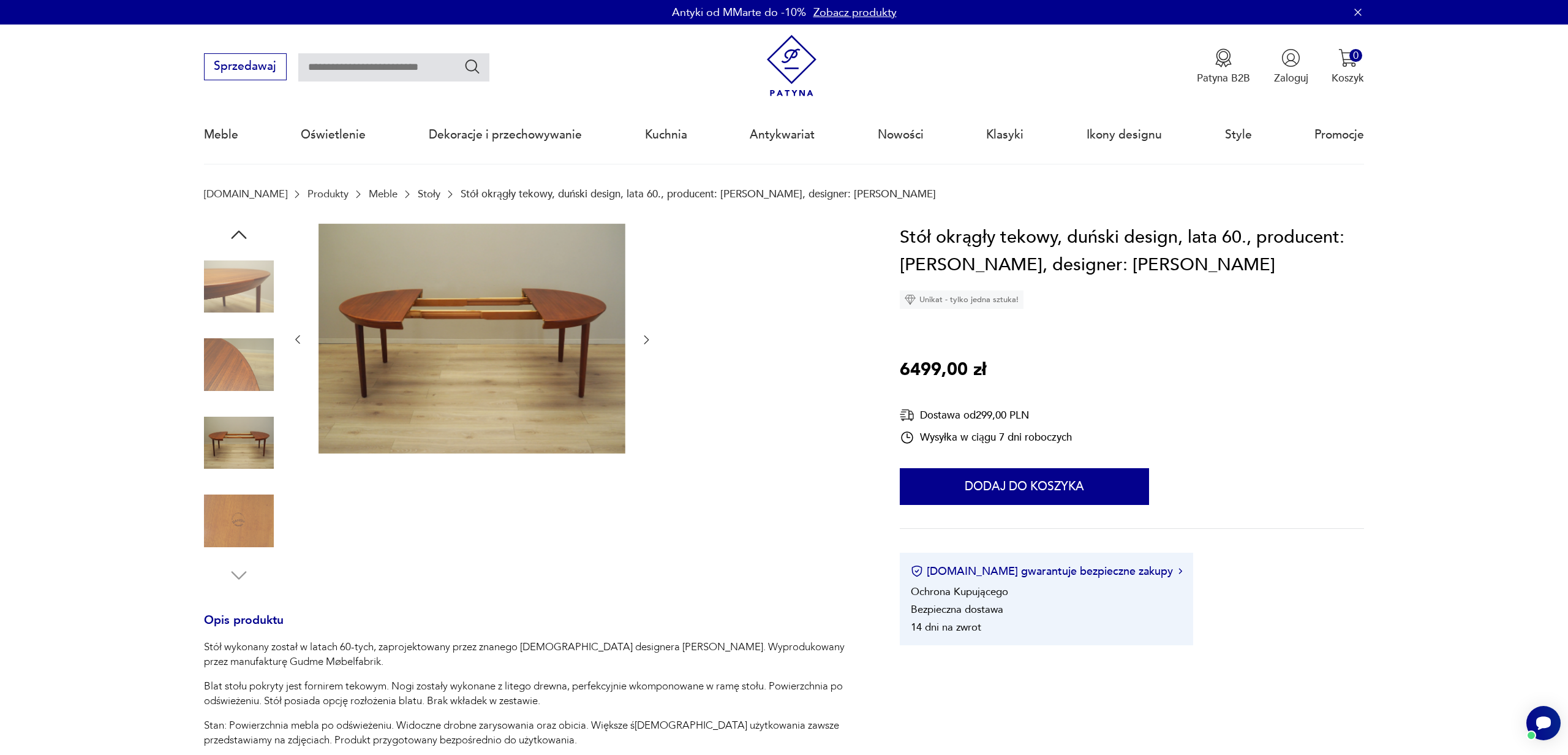
click at [245, 359] on img at bounding box center [239, 365] width 70 height 70
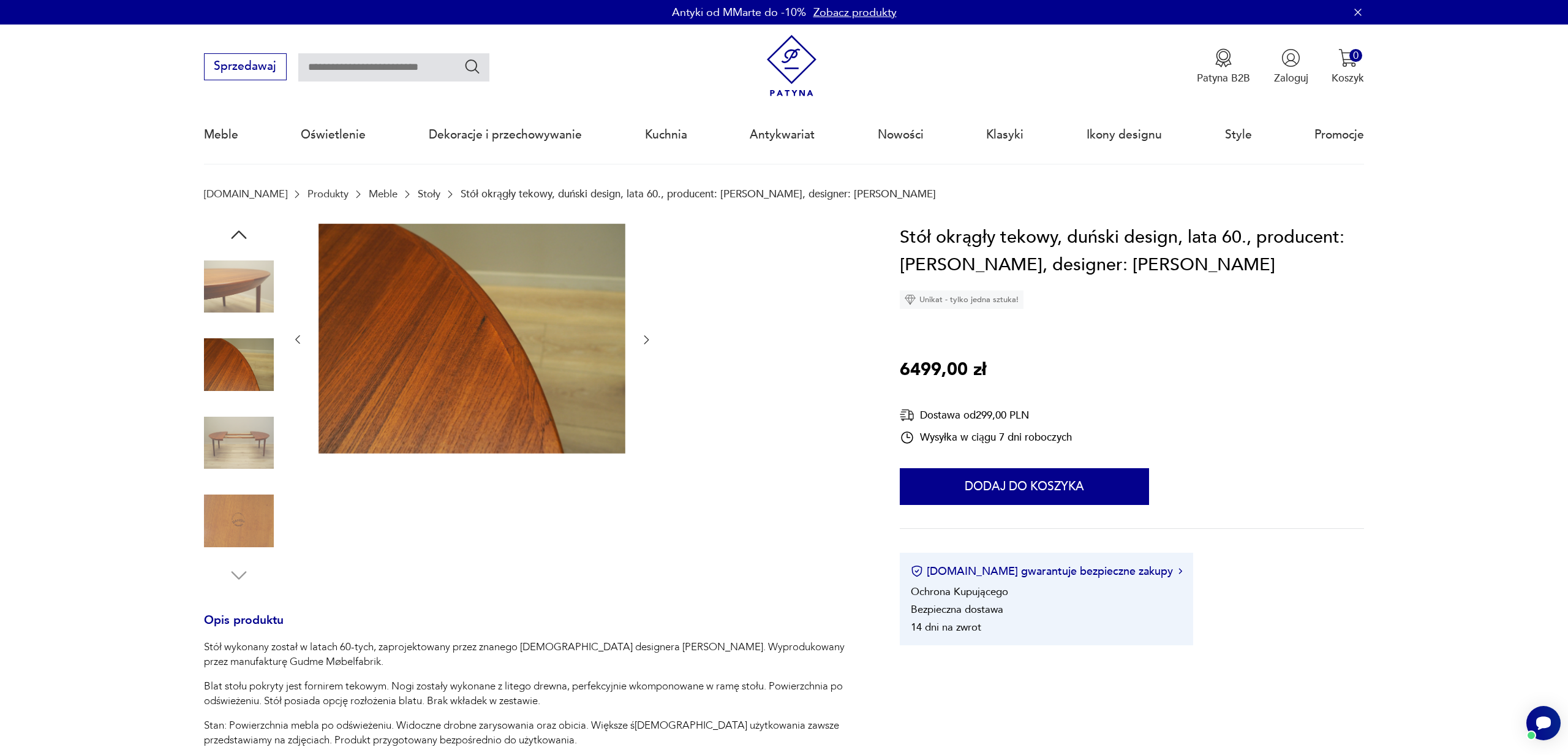
click at [262, 284] on img at bounding box center [239, 287] width 70 height 70
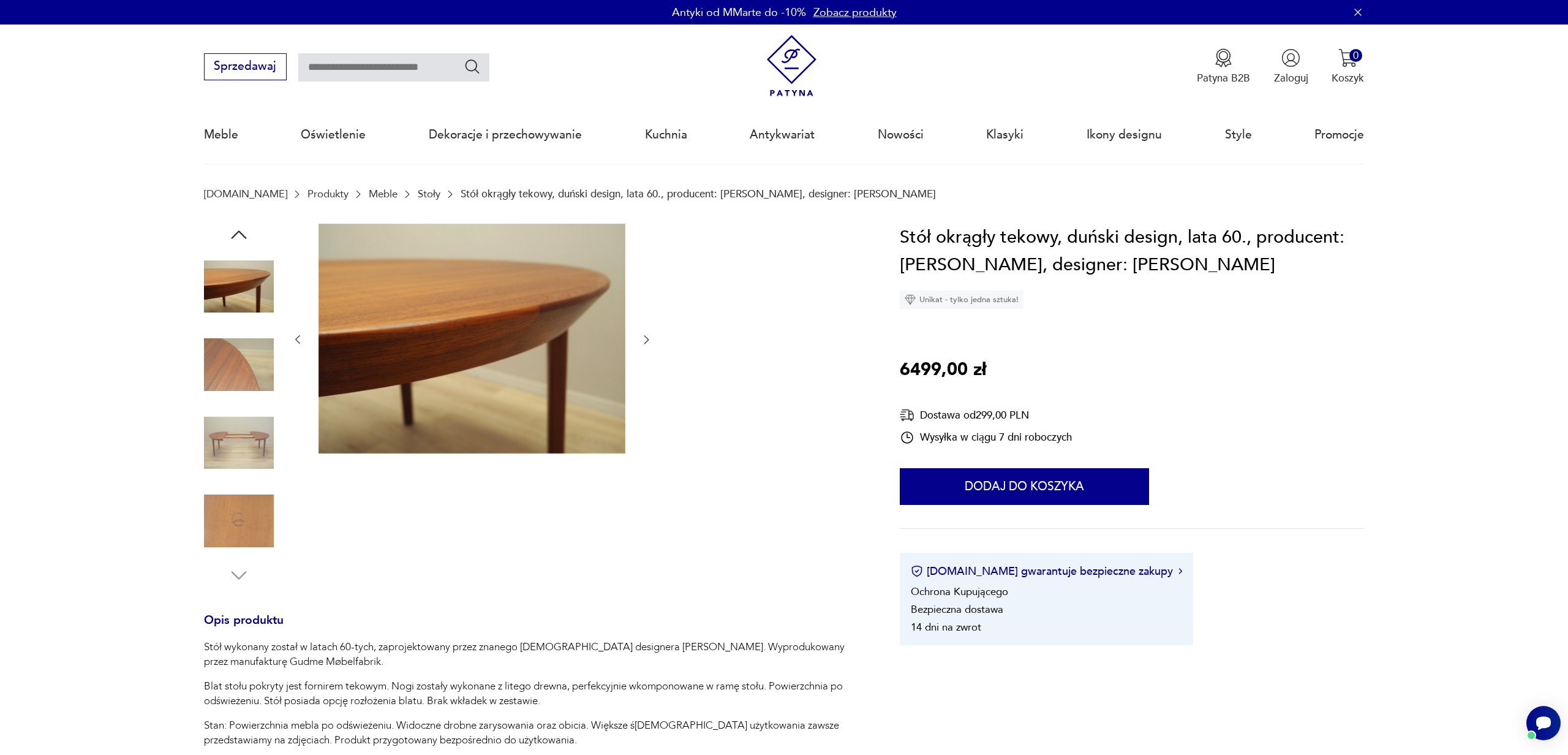
scroll to position [1, 0]
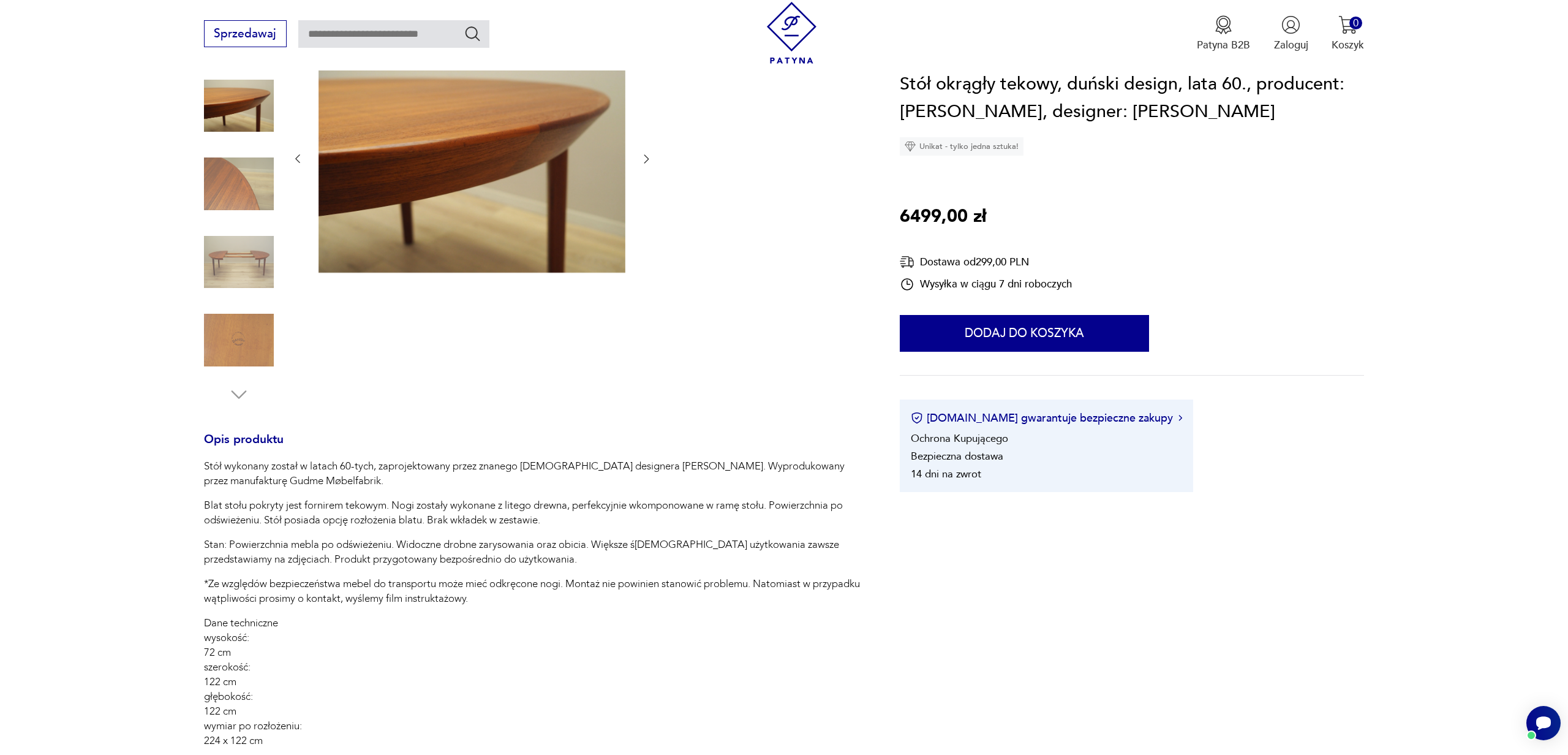
scroll to position [0, 0]
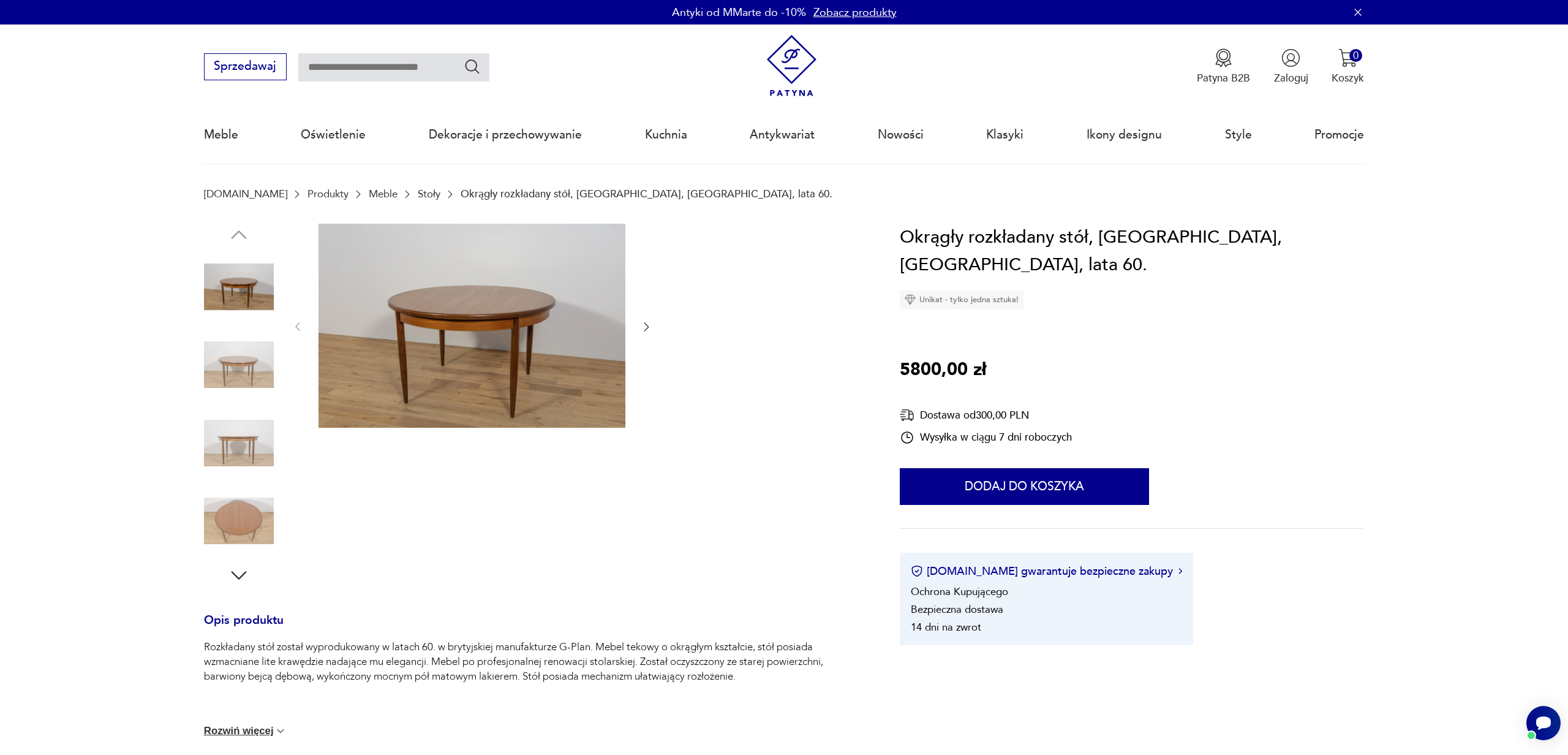
click at [231, 494] on img at bounding box center [239, 520] width 70 height 70
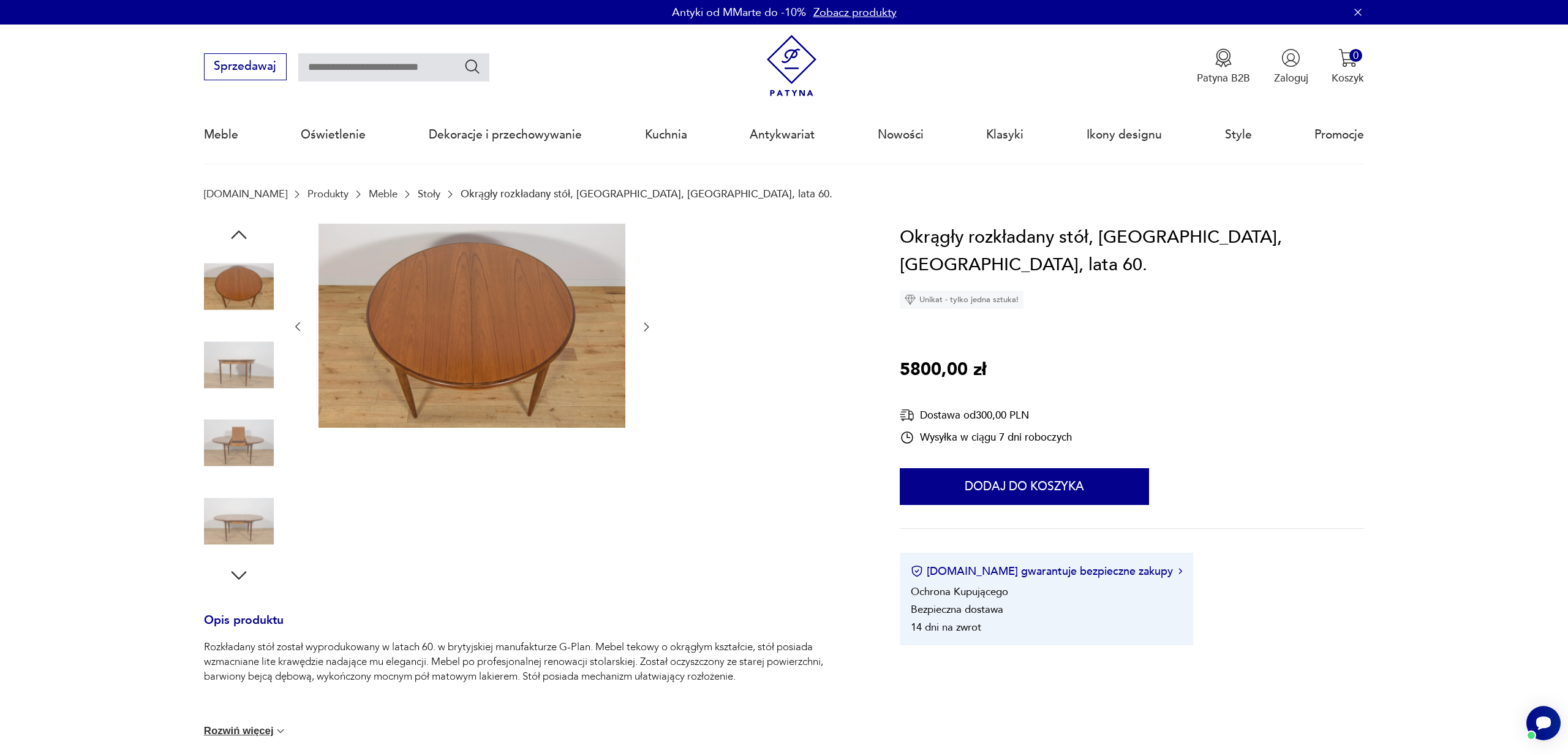
click at [781, 58] on img at bounding box center [792, 66] width 62 height 62
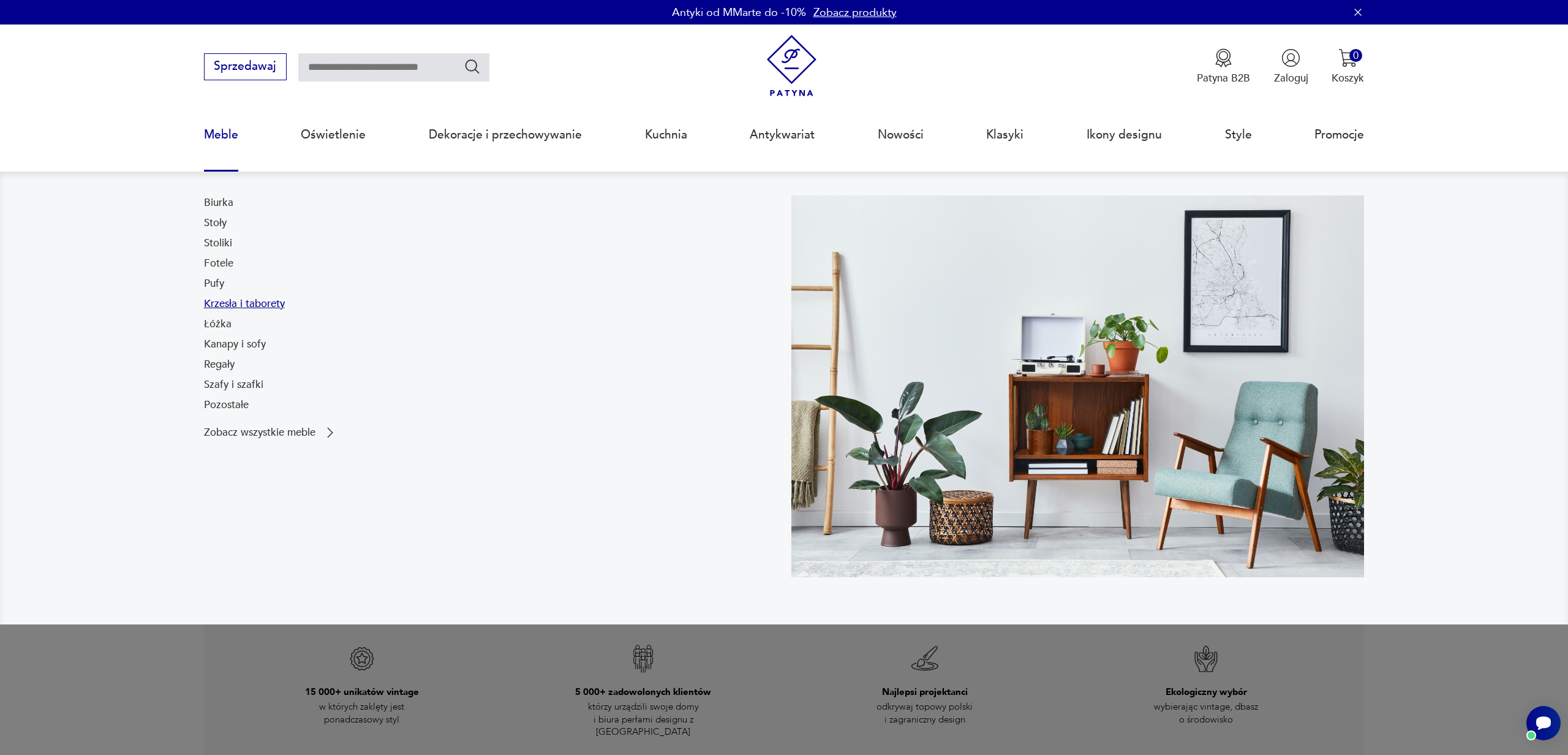
click at [254, 303] on link "Krzesła i taborety" at bounding box center [245, 304] width 81 height 15
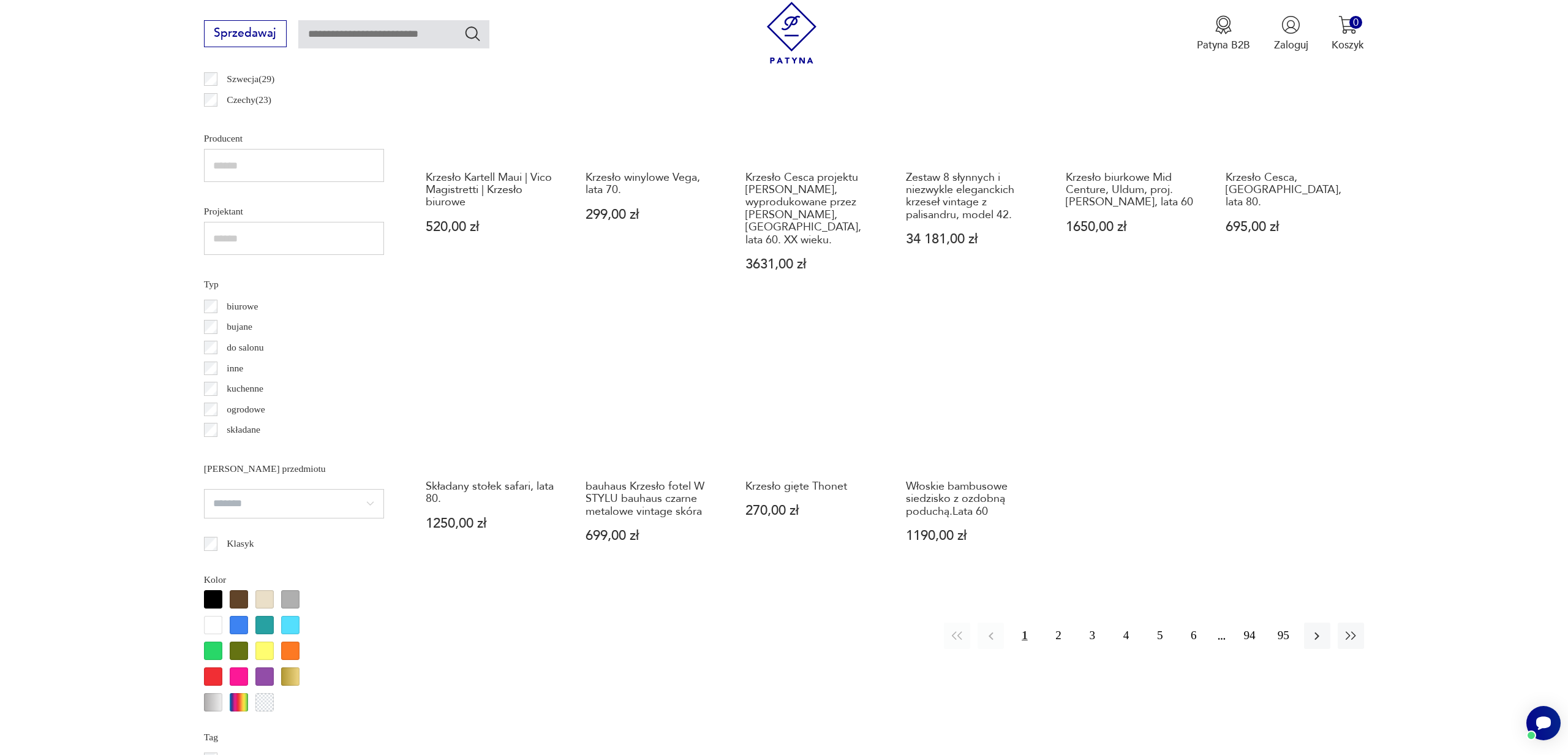
scroll to position [849, 0]
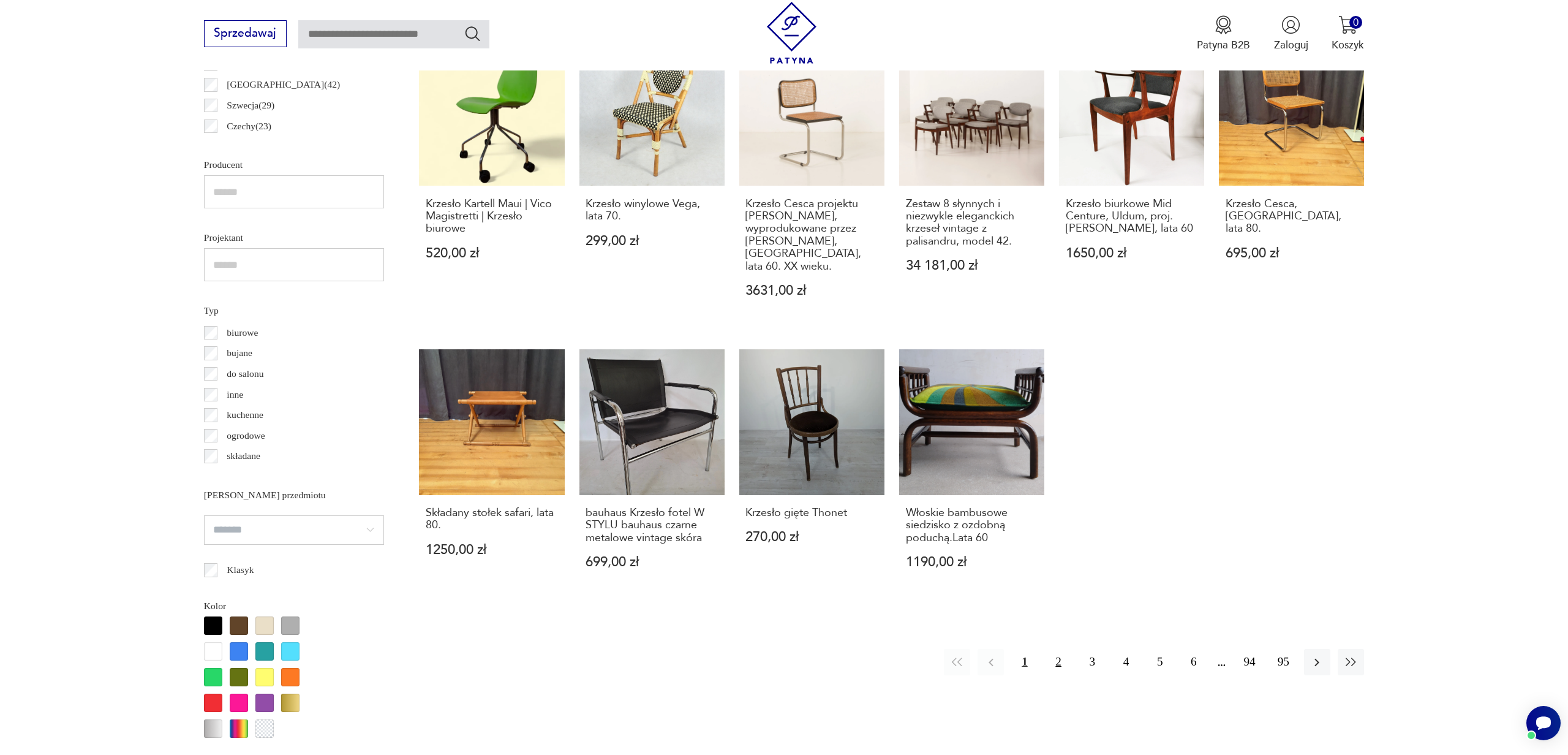
click at [1059, 651] on button "2" at bounding box center [1059, 662] width 27 height 27
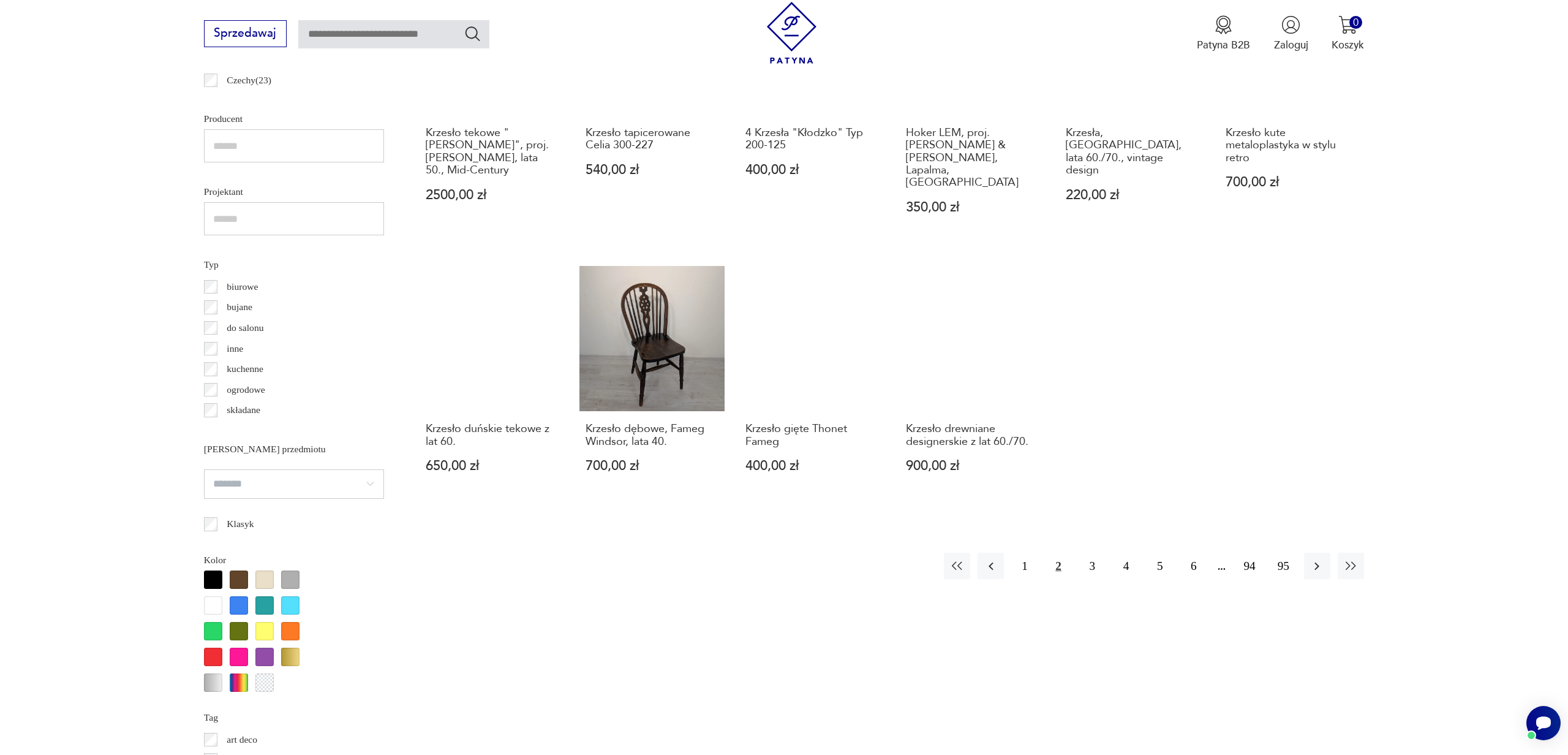
scroll to position [898, 0]
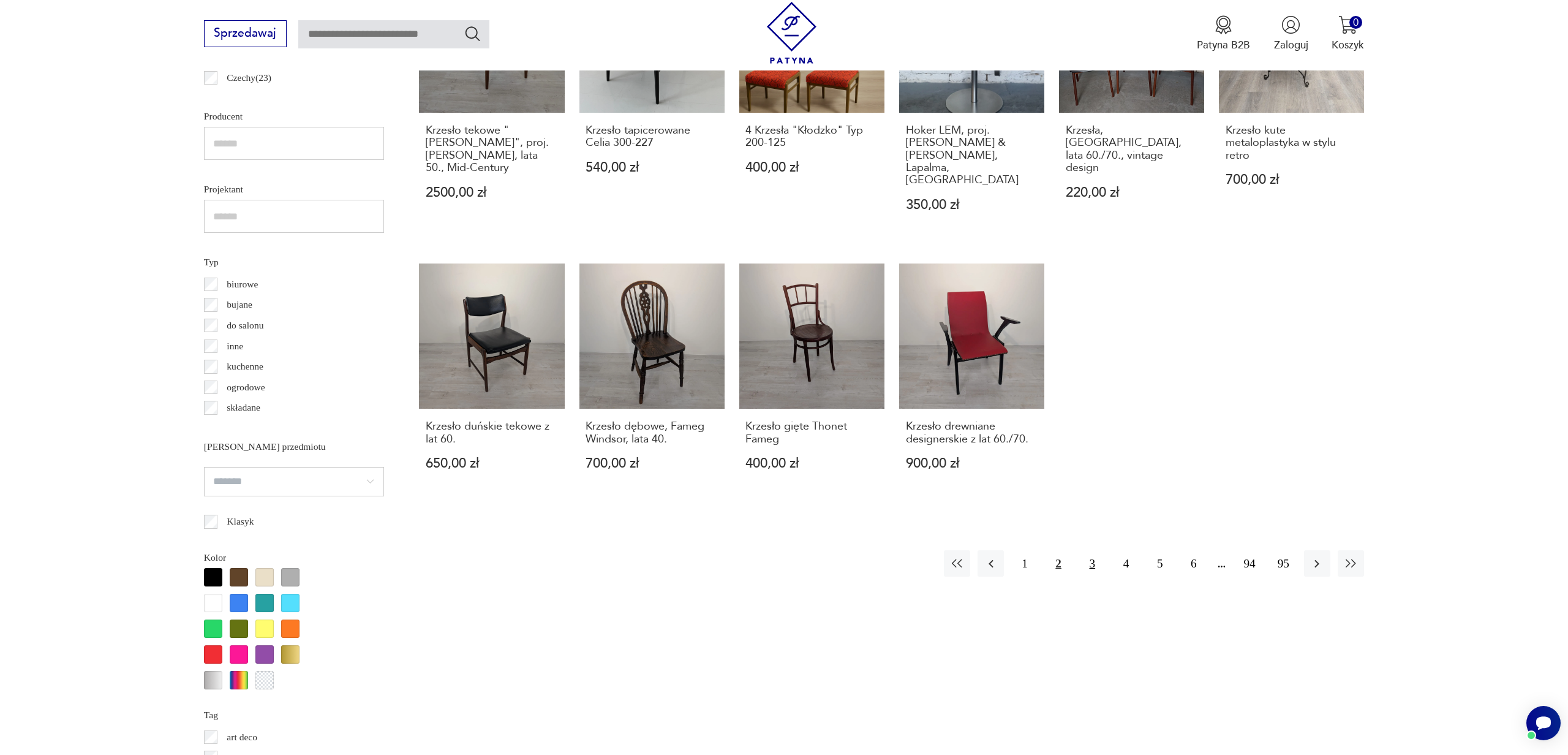
click at [1093, 550] on button "3" at bounding box center [1093, 564] width 27 height 27
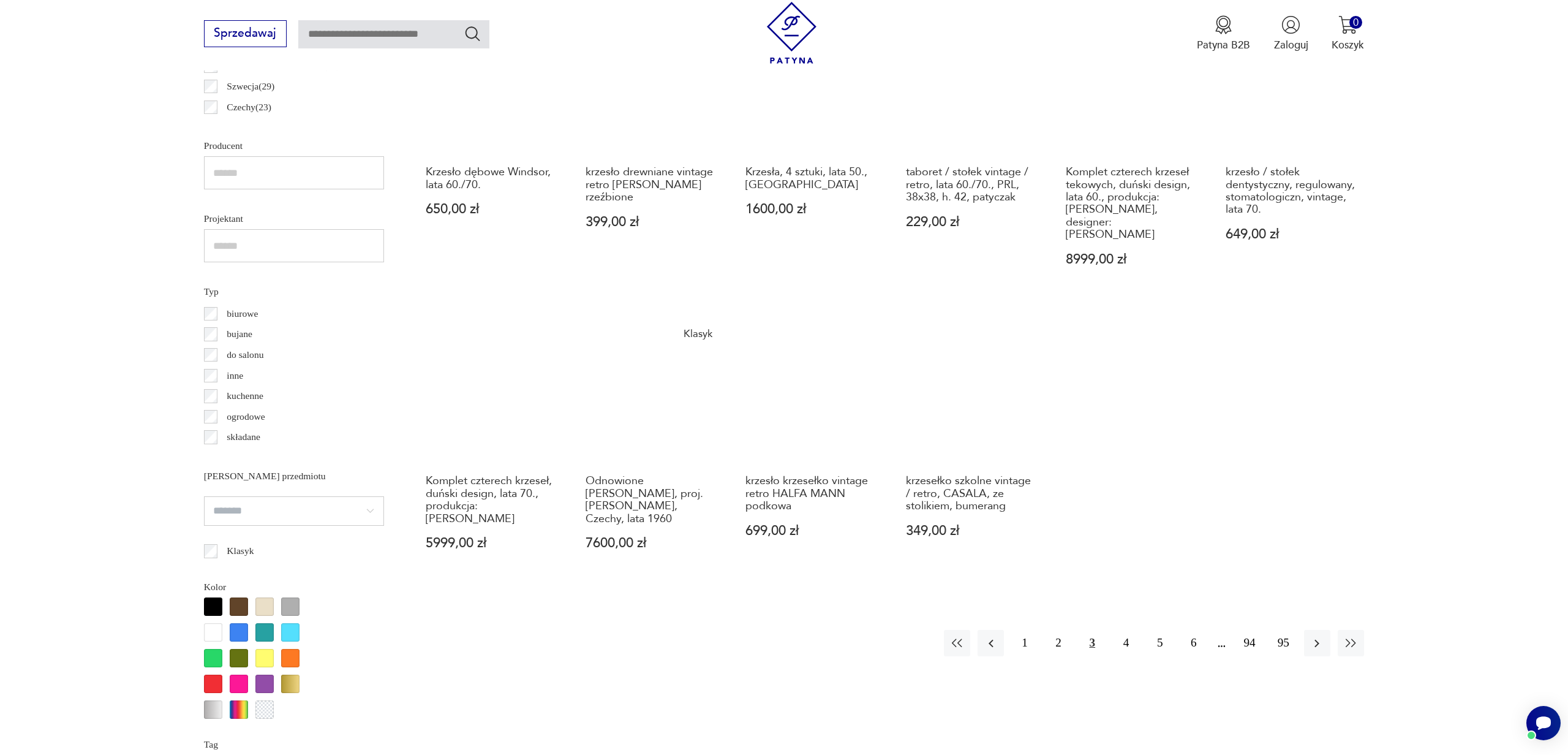
scroll to position [900, 0]
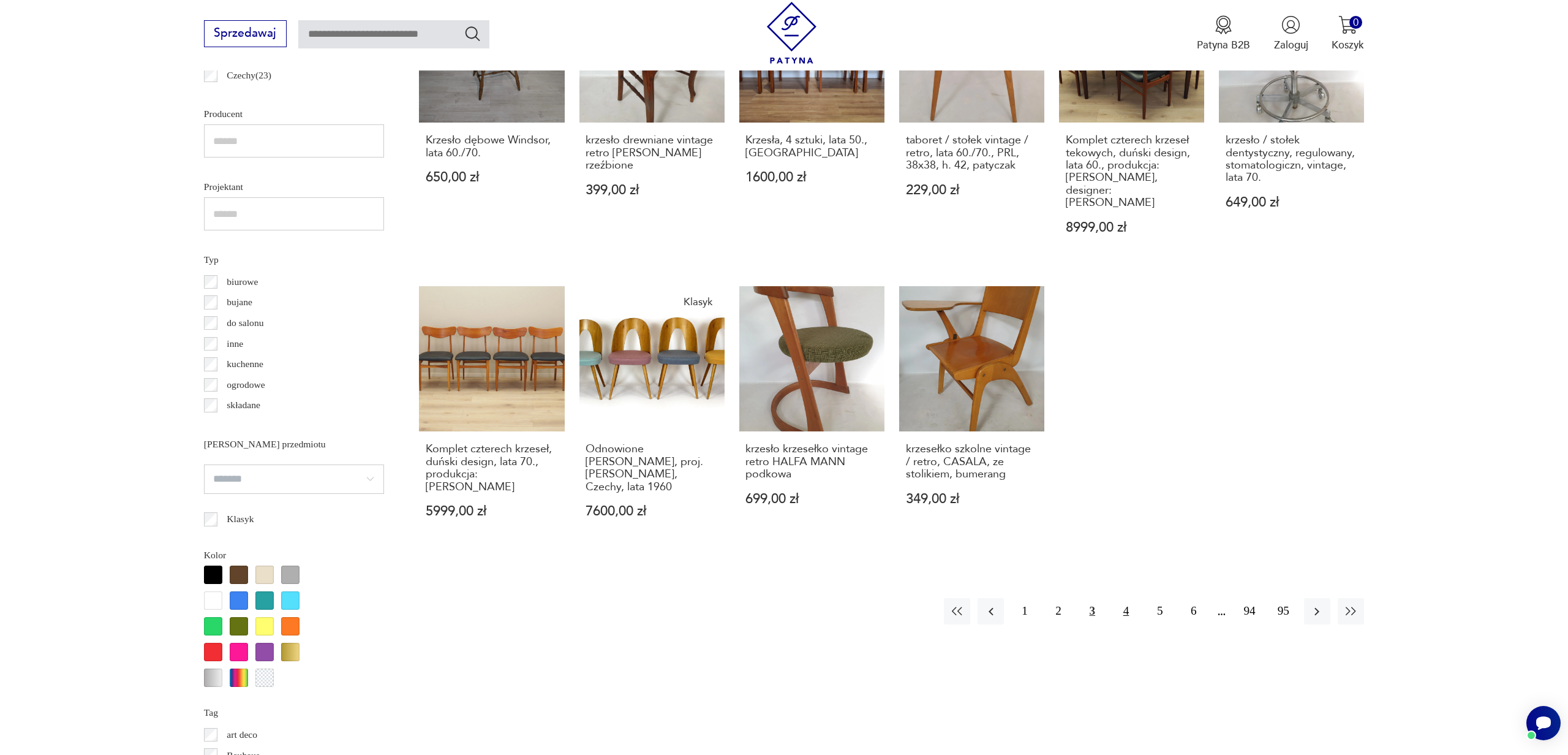
click at [1128, 598] on button "4" at bounding box center [1126, 611] width 27 height 27
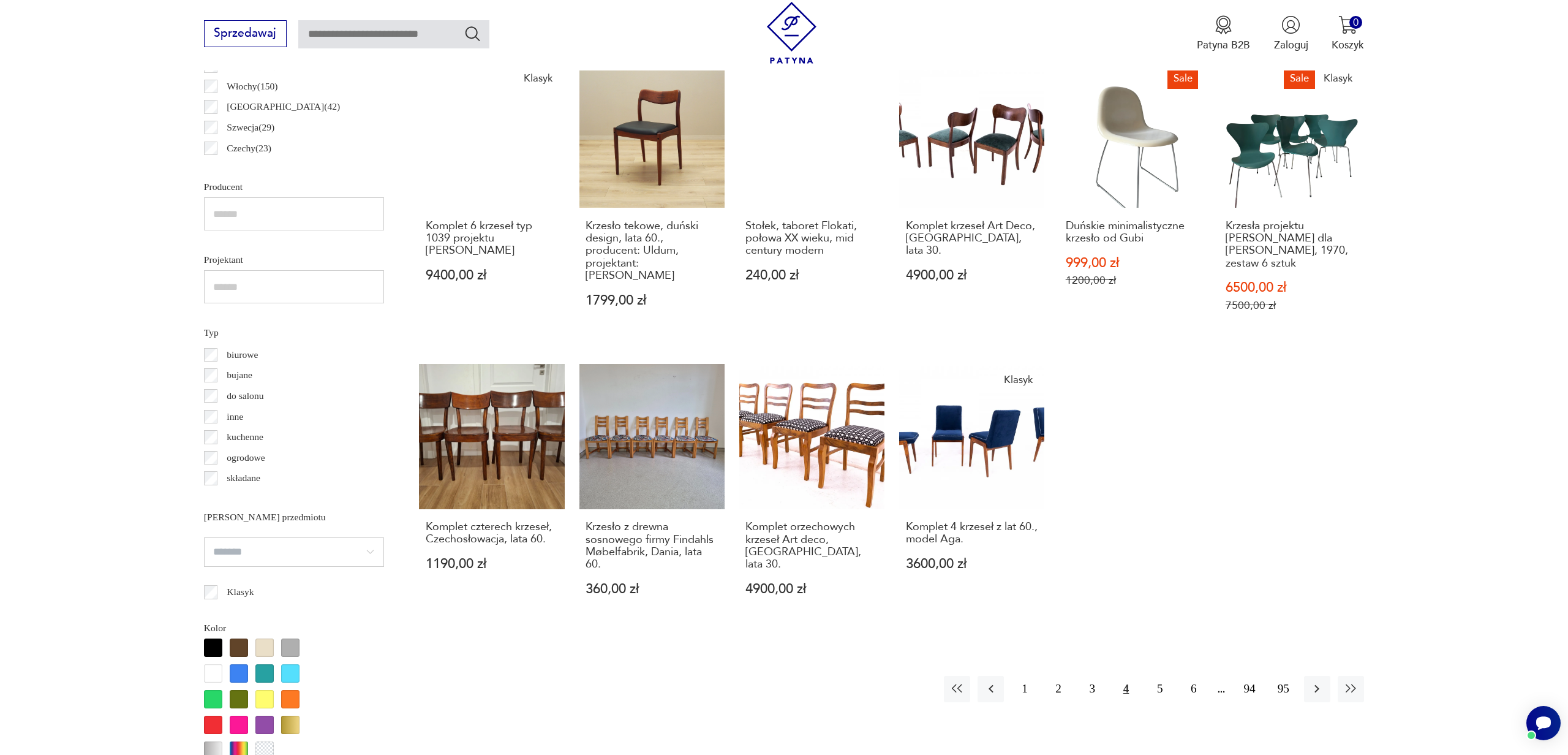
scroll to position [855, 0]
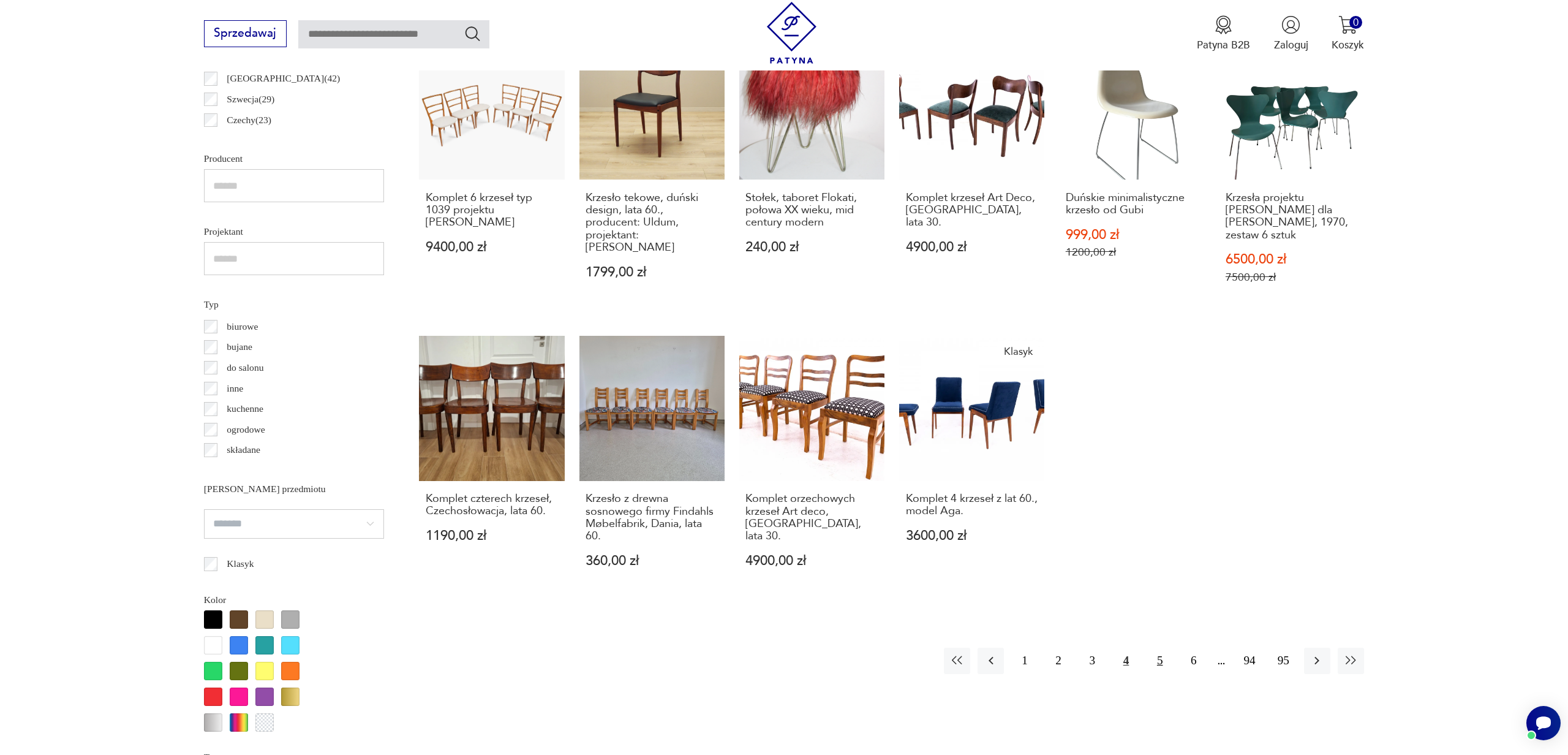
click at [1162, 647] on button "5" at bounding box center [1160, 661] width 27 height 27
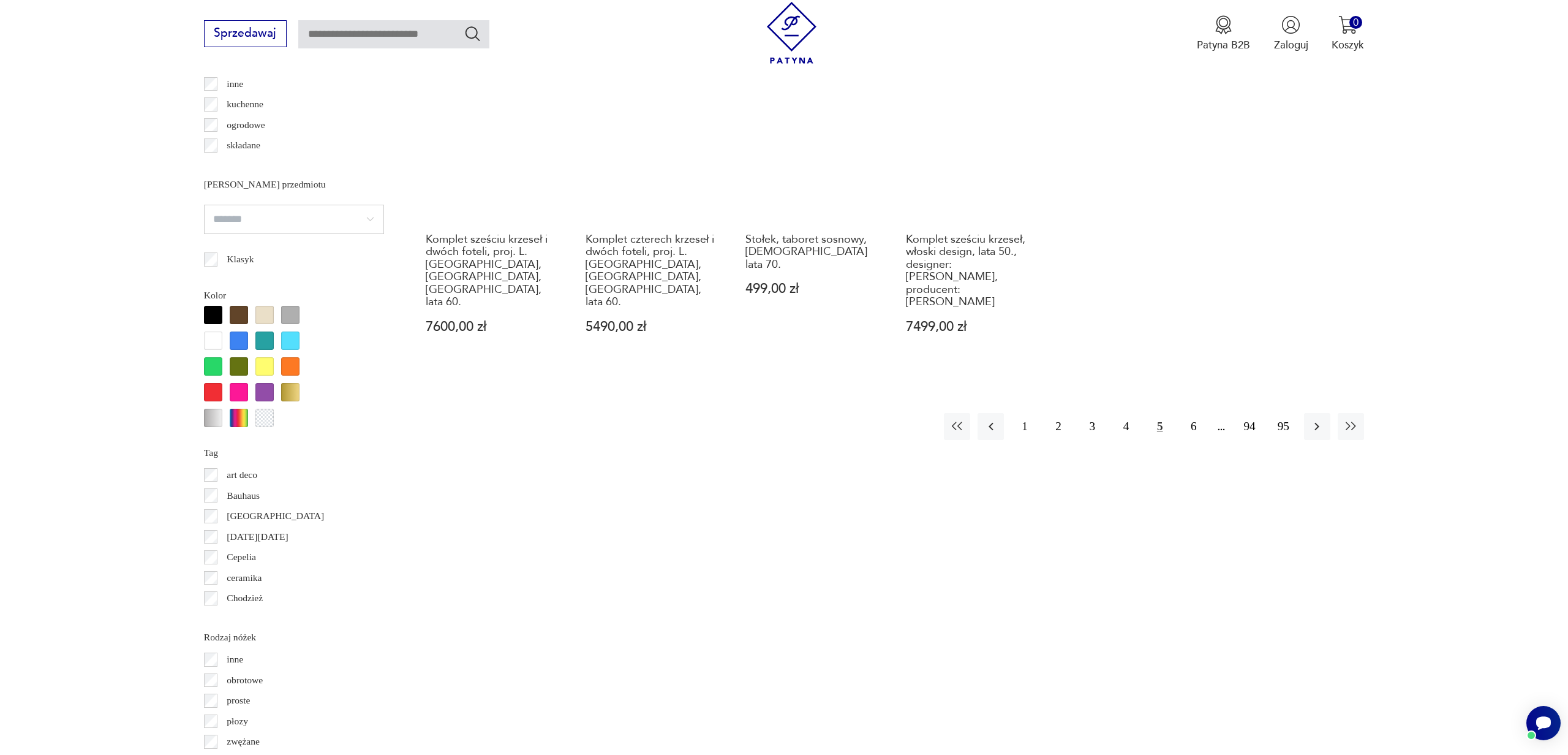
scroll to position [1153, 0]
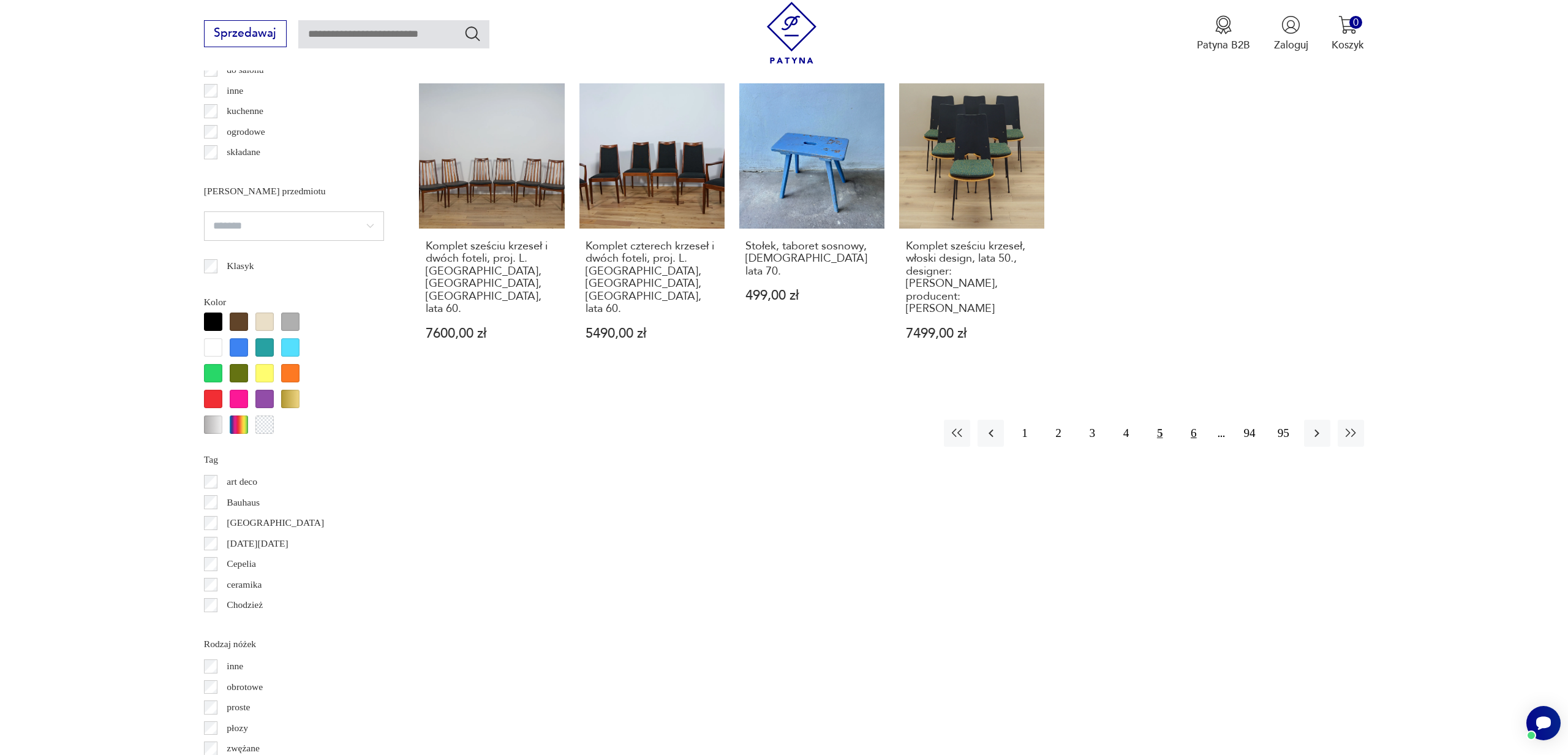
click at [1194, 420] on button "6" at bounding box center [1193, 433] width 27 height 27
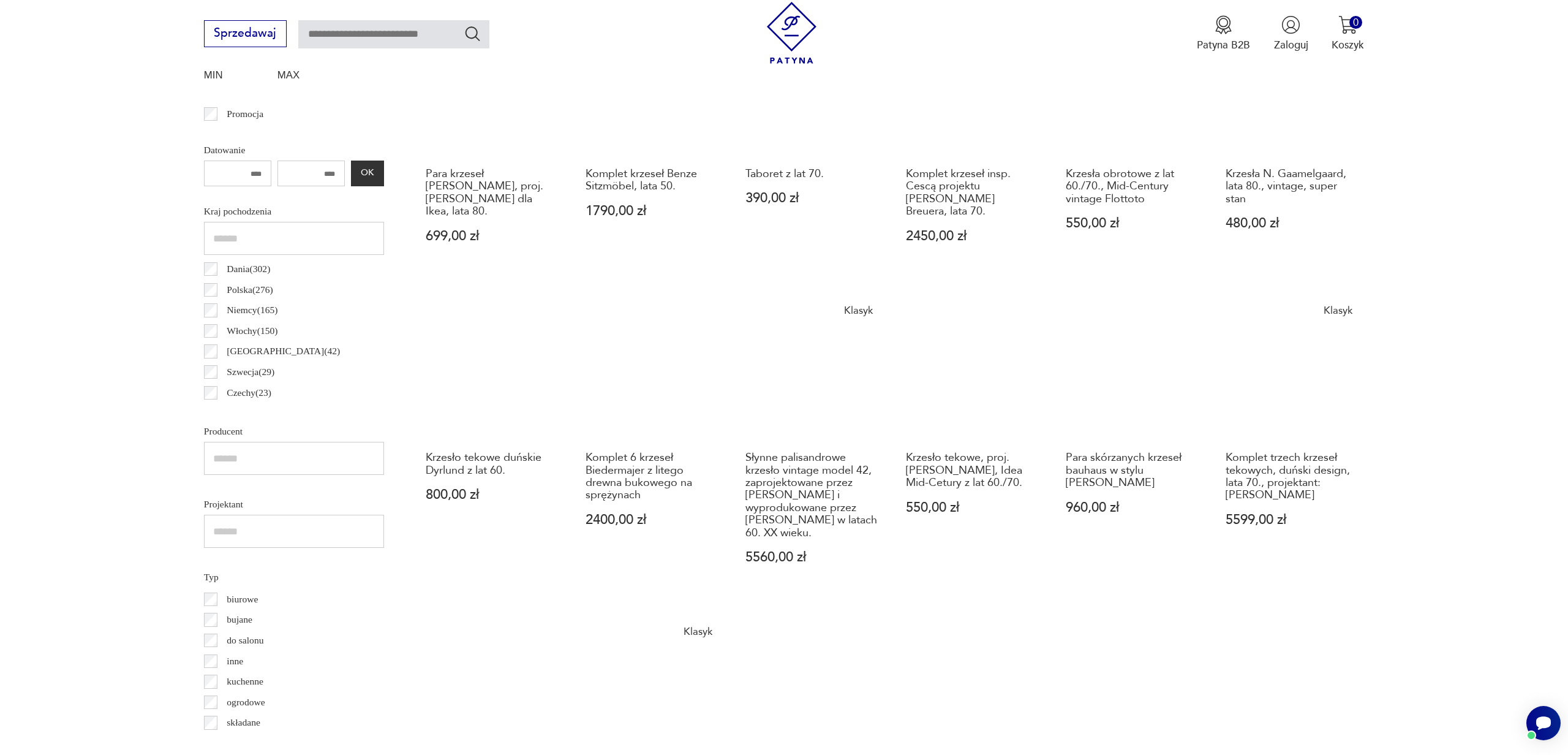
scroll to position [844, 0]
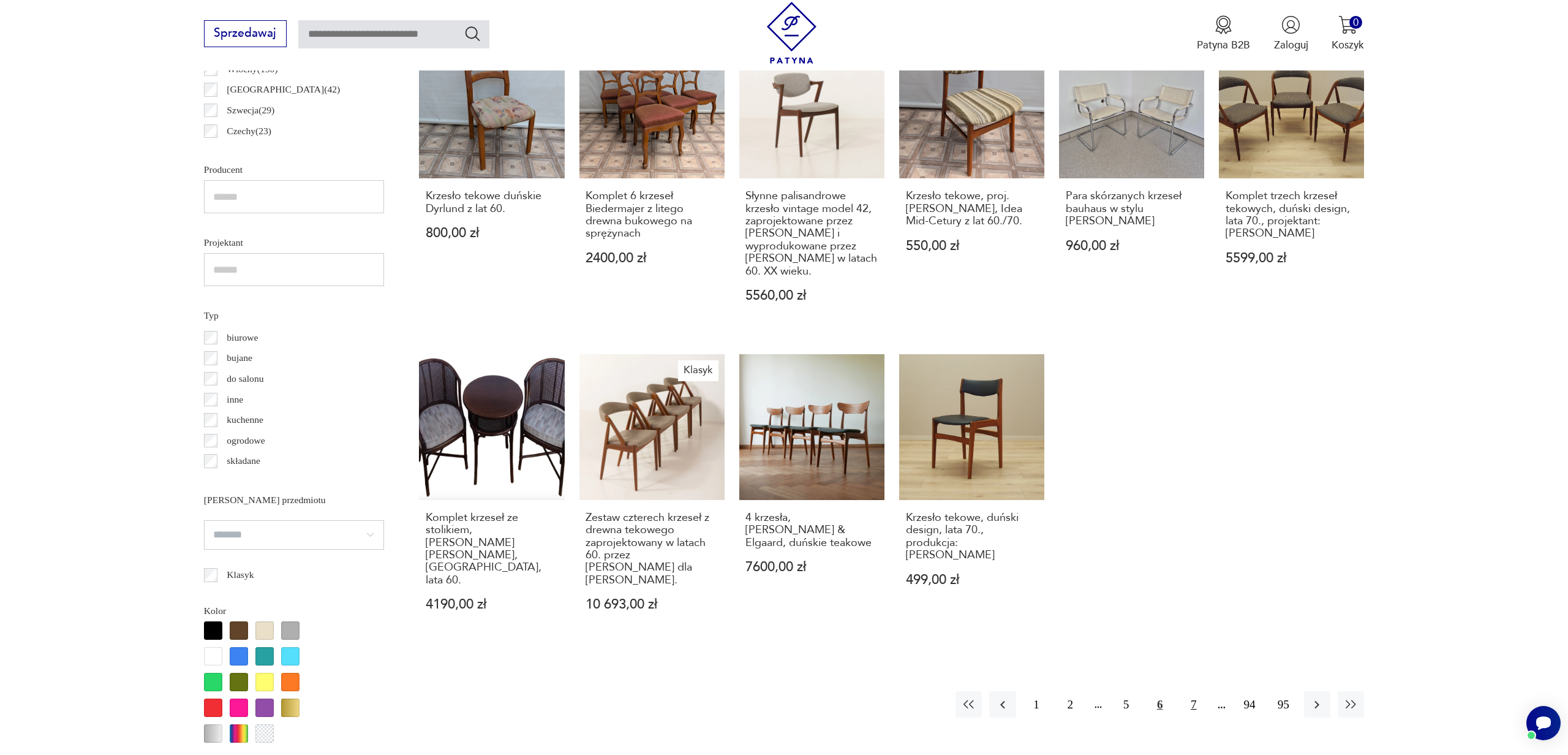
click at [1193, 691] on button "7" at bounding box center [1193, 704] width 27 height 27
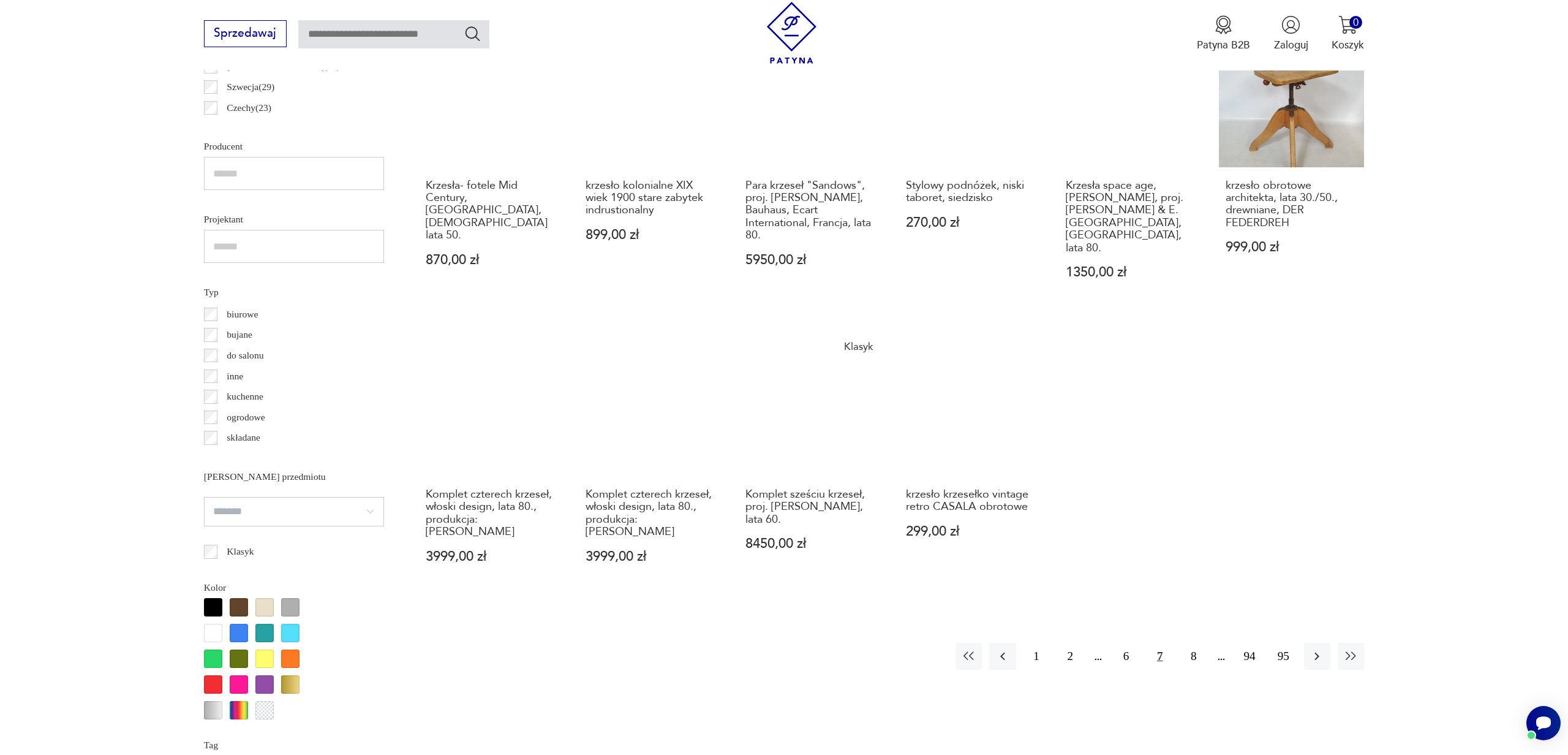
scroll to position [1028, 0]
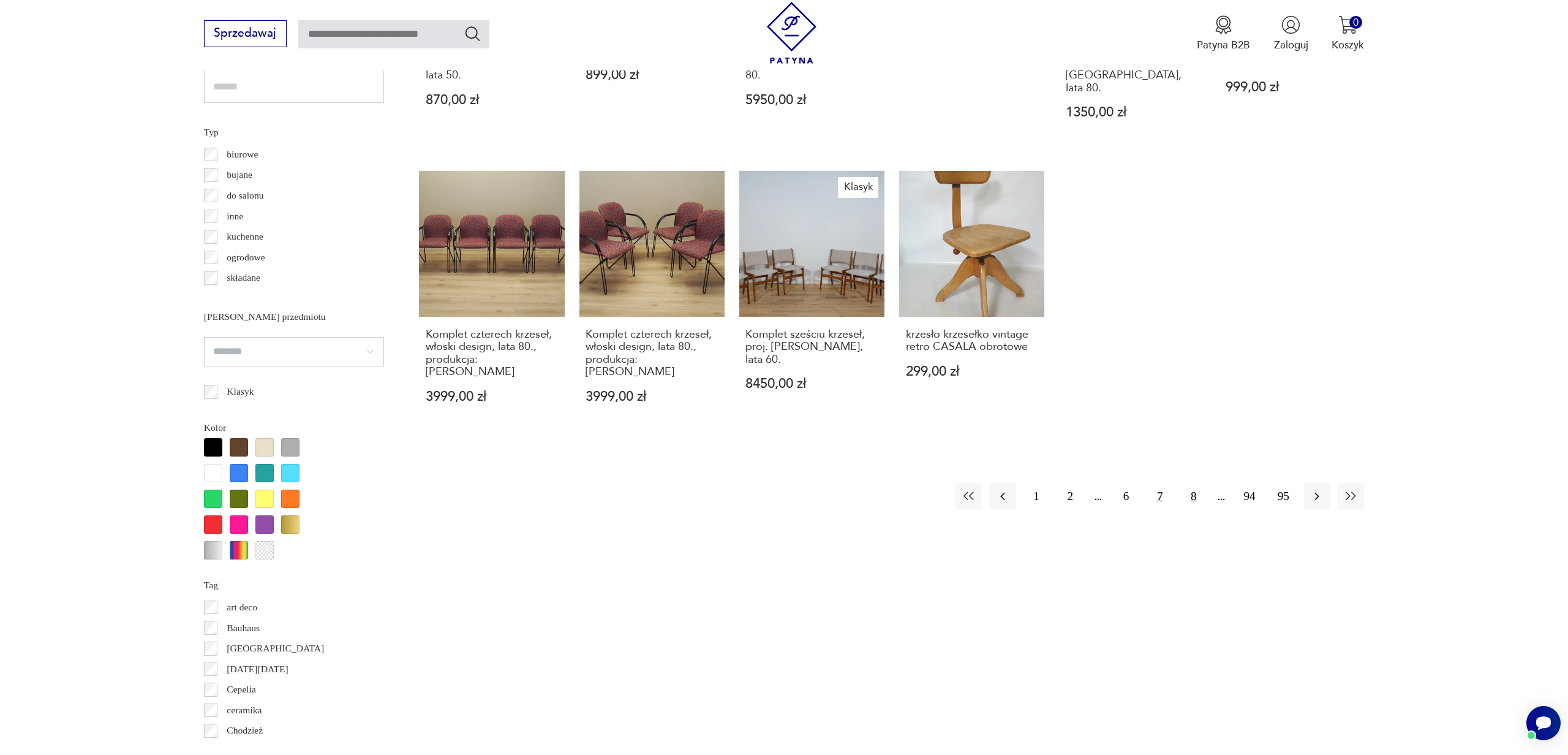
click at [1196, 483] on button "8" at bounding box center [1193, 496] width 27 height 27
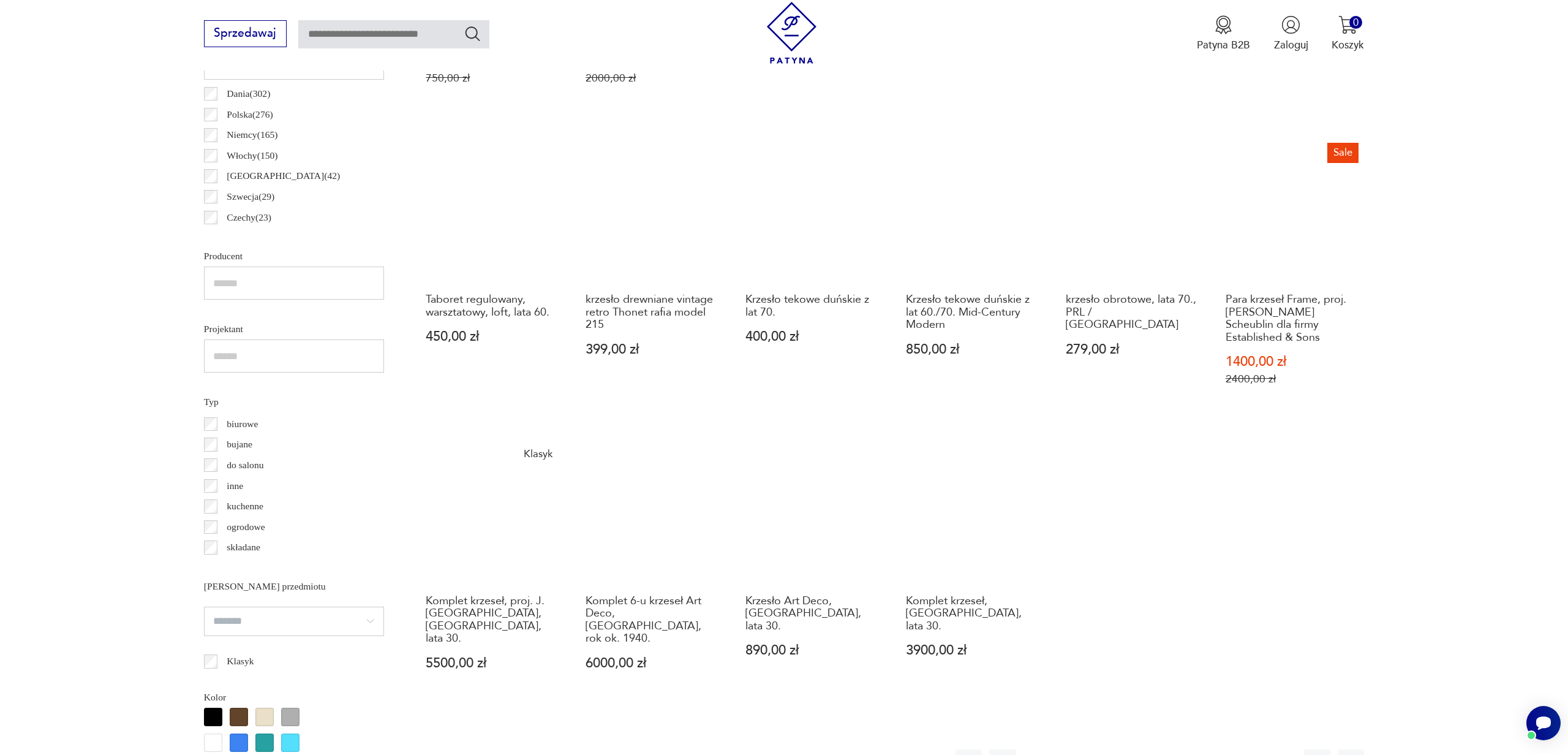
scroll to position [836, 0]
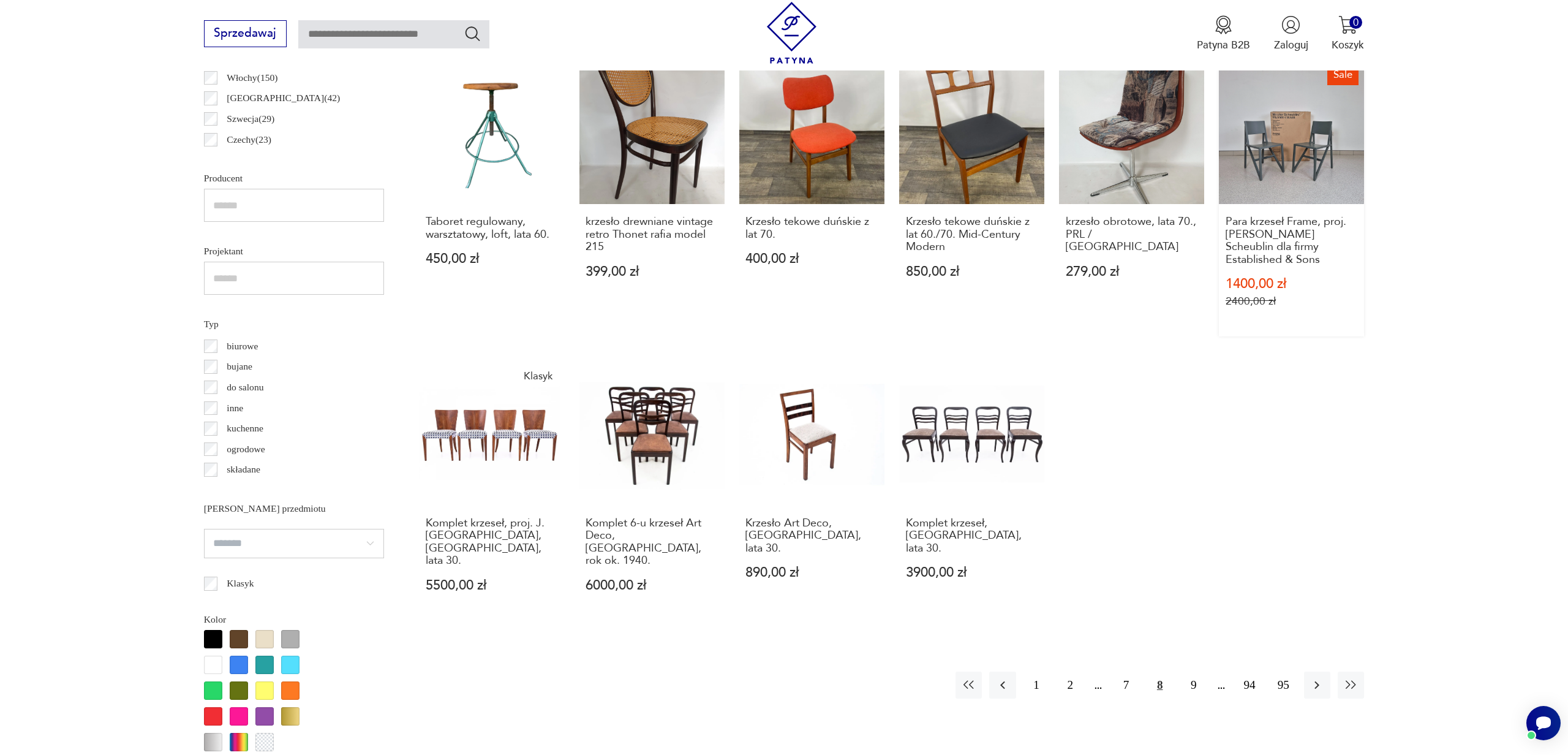
drag, startPoint x: 1285, startPoint y: 135, endPoint x: 1277, endPoint y: 136, distance: 8.1
click at [1284, 135] on link "Sale Para krzeseł Frame, proj. Wouter Scheublin dla firmy Established & Sons 14…" at bounding box center [1291, 198] width 145 height 278
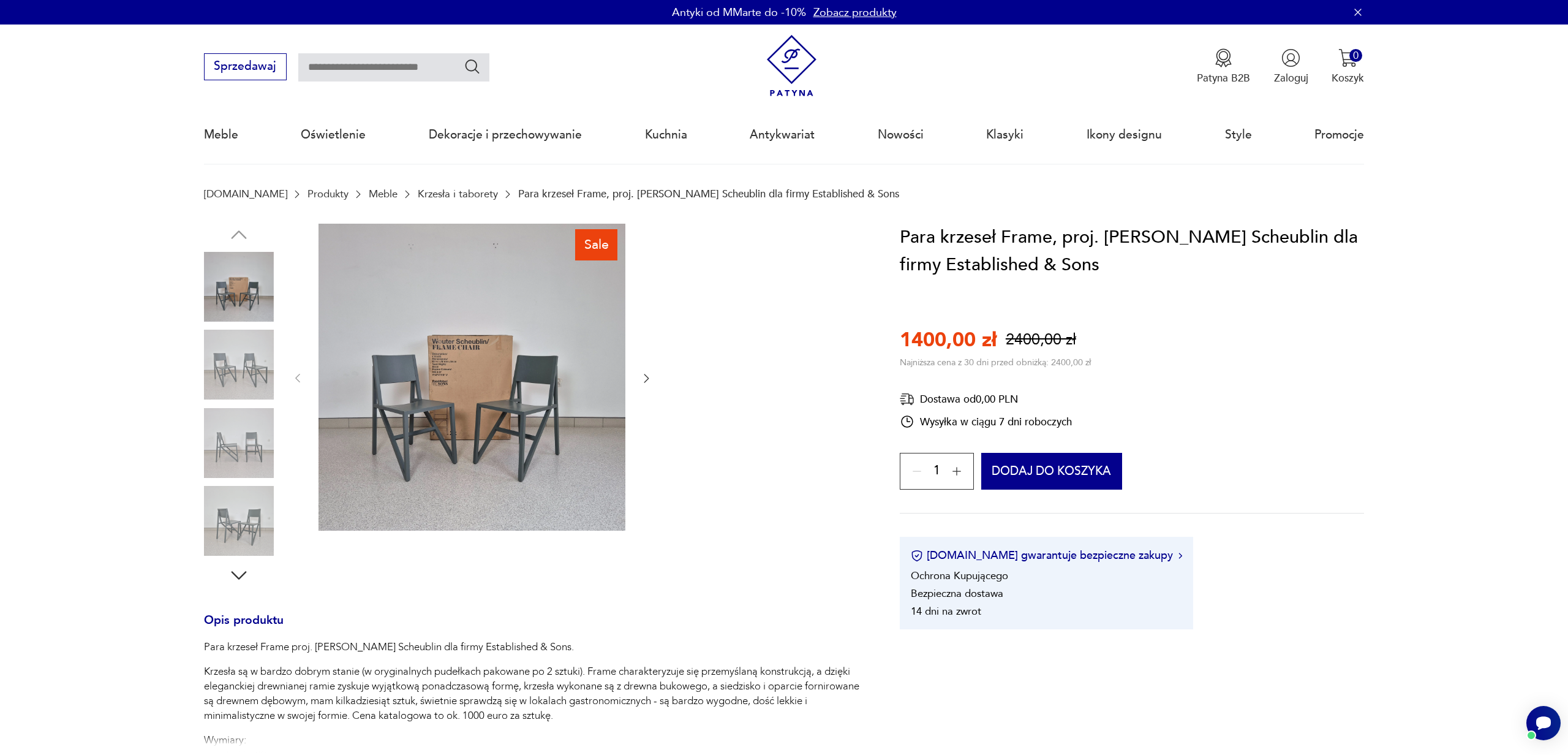
click at [537, 375] on img at bounding box center [472, 377] width 307 height 307
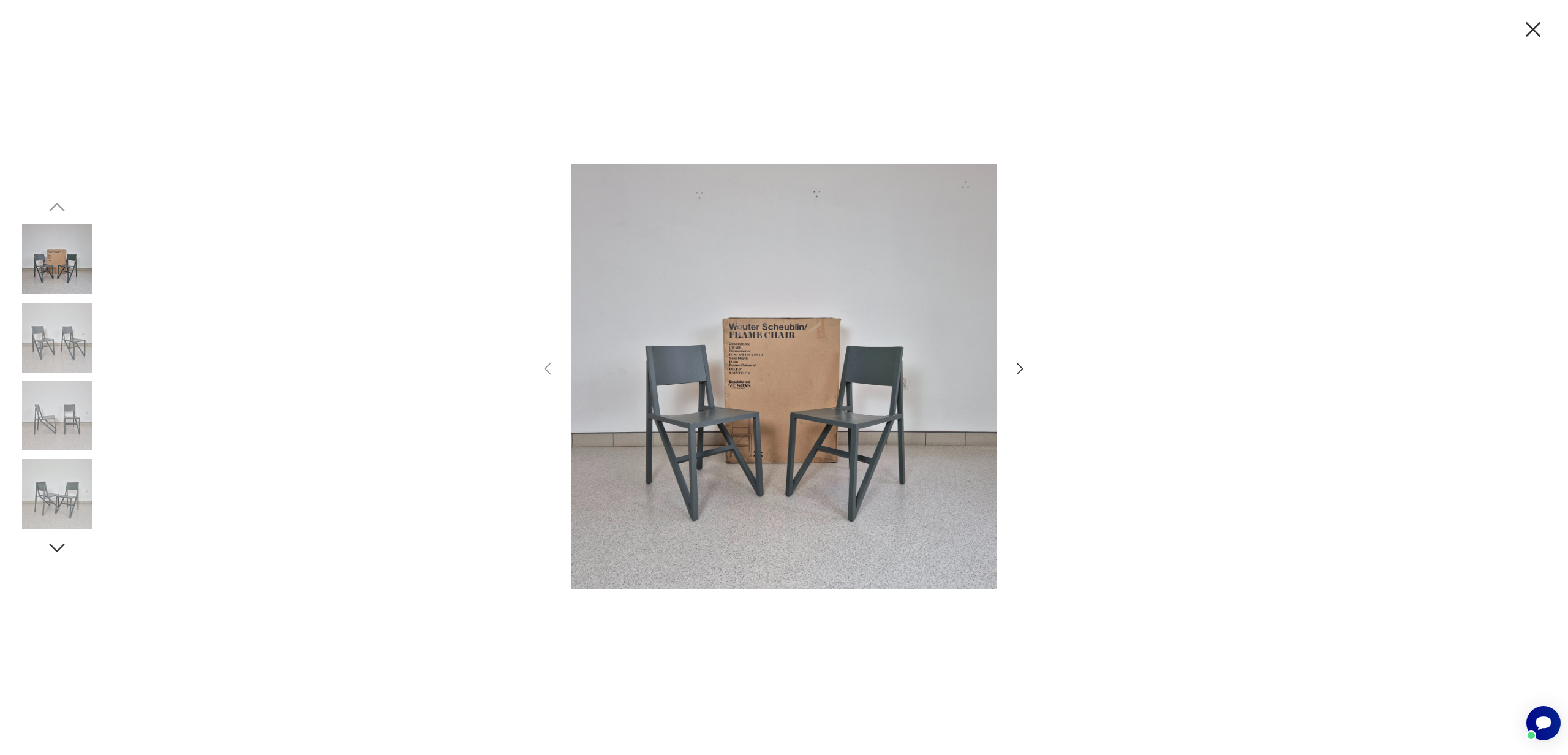
click at [1034, 365] on div at bounding box center [784, 377] width 1568 height 755
click at [1019, 368] on icon "button" at bounding box center [1020, 368] width 18 height 18
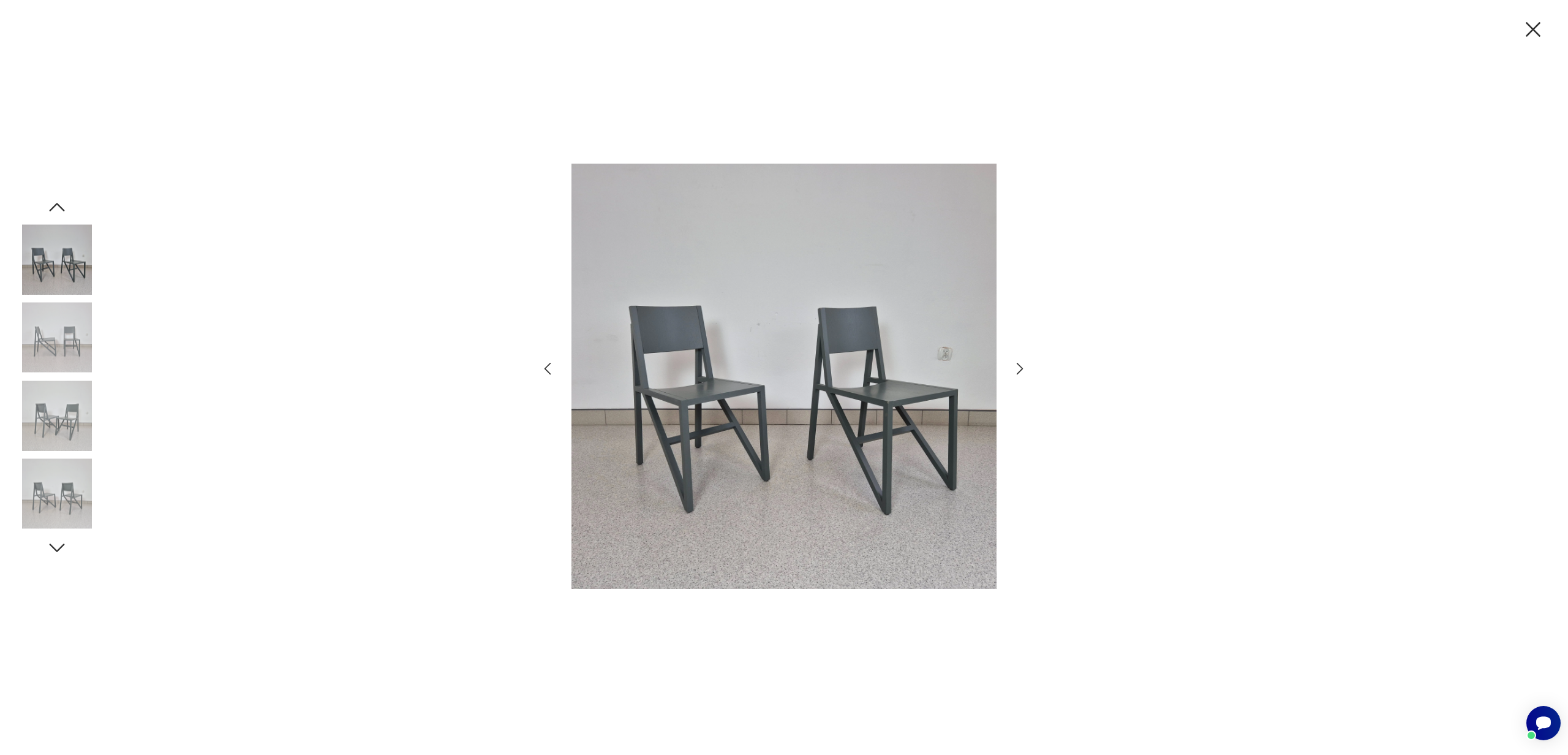
click at [1019, 368] on icon "button" at bounding box center [1020, 368] width 18 height 18
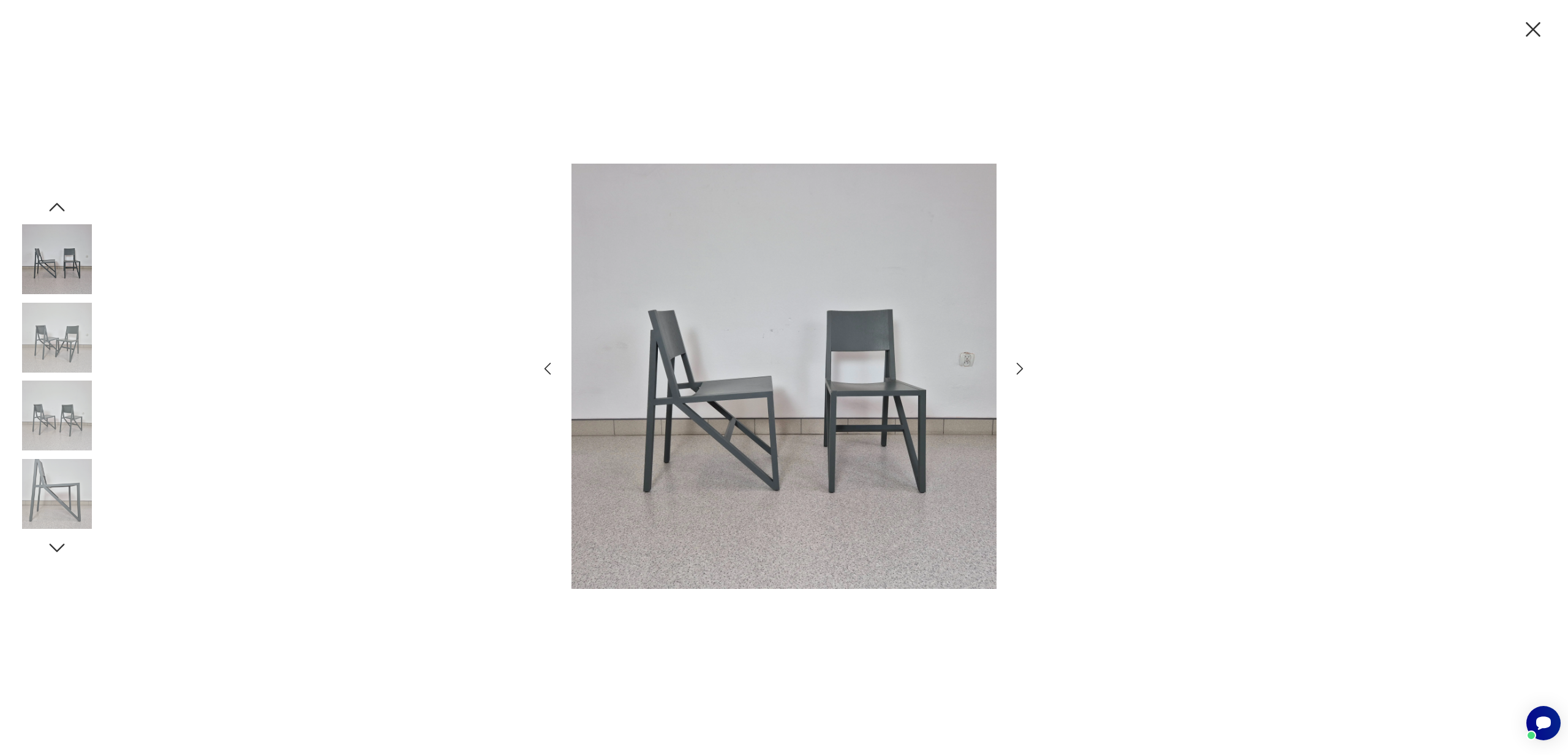
click at [1019, 368] on icon "button" at bounding box center [1020, 368] width 18 height 18
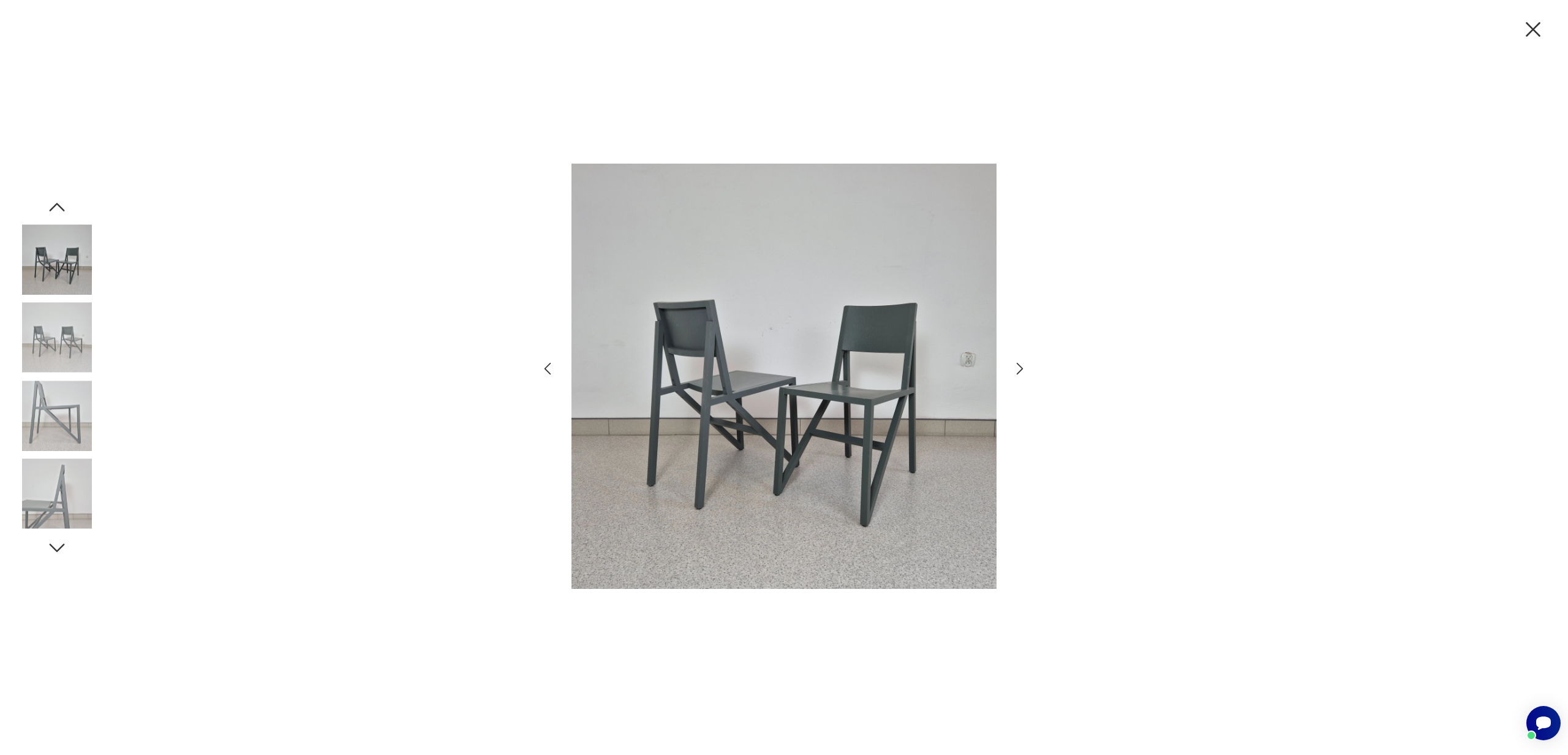
click at [1019, 368] on icon "button" at bounding box center [1020, 368] width 18 height 18
